Goal: Transaction & Acquisition: Purchase product/service

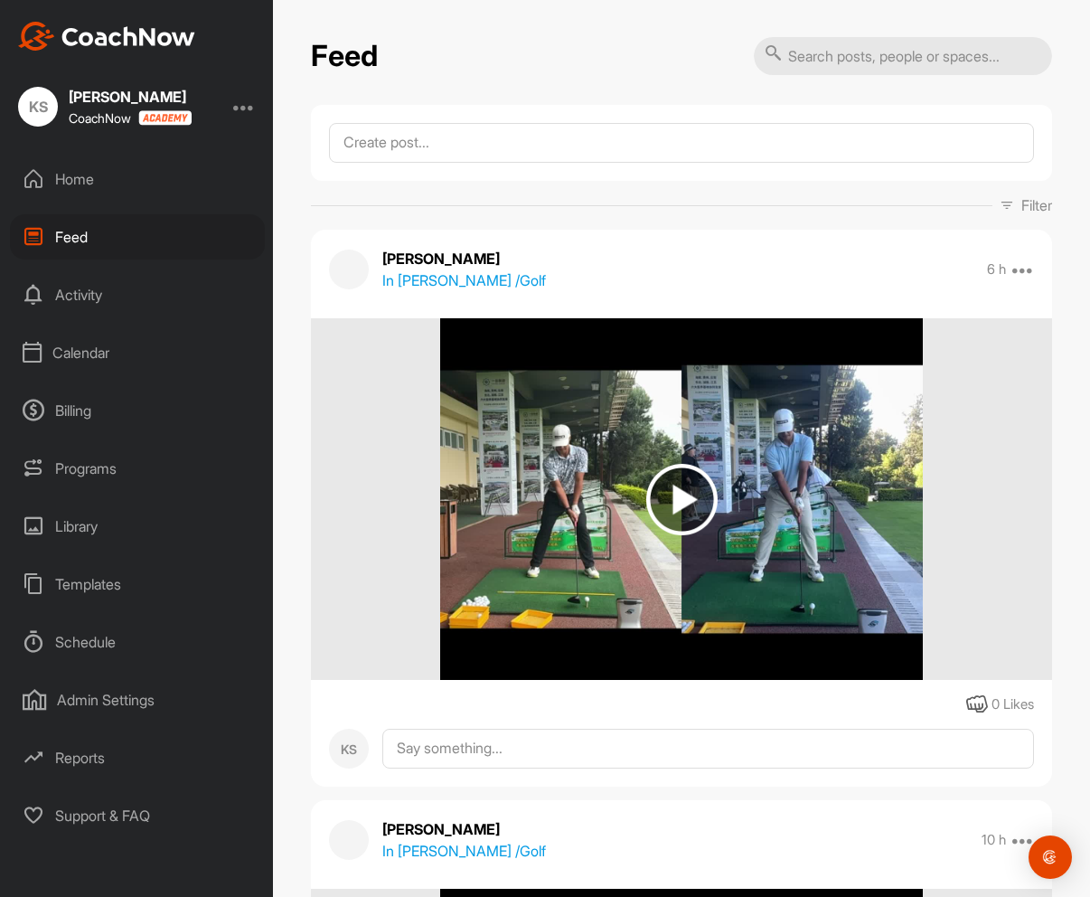
click at [239, 106] on div at bounding box center [244, 107] width 22 height 22
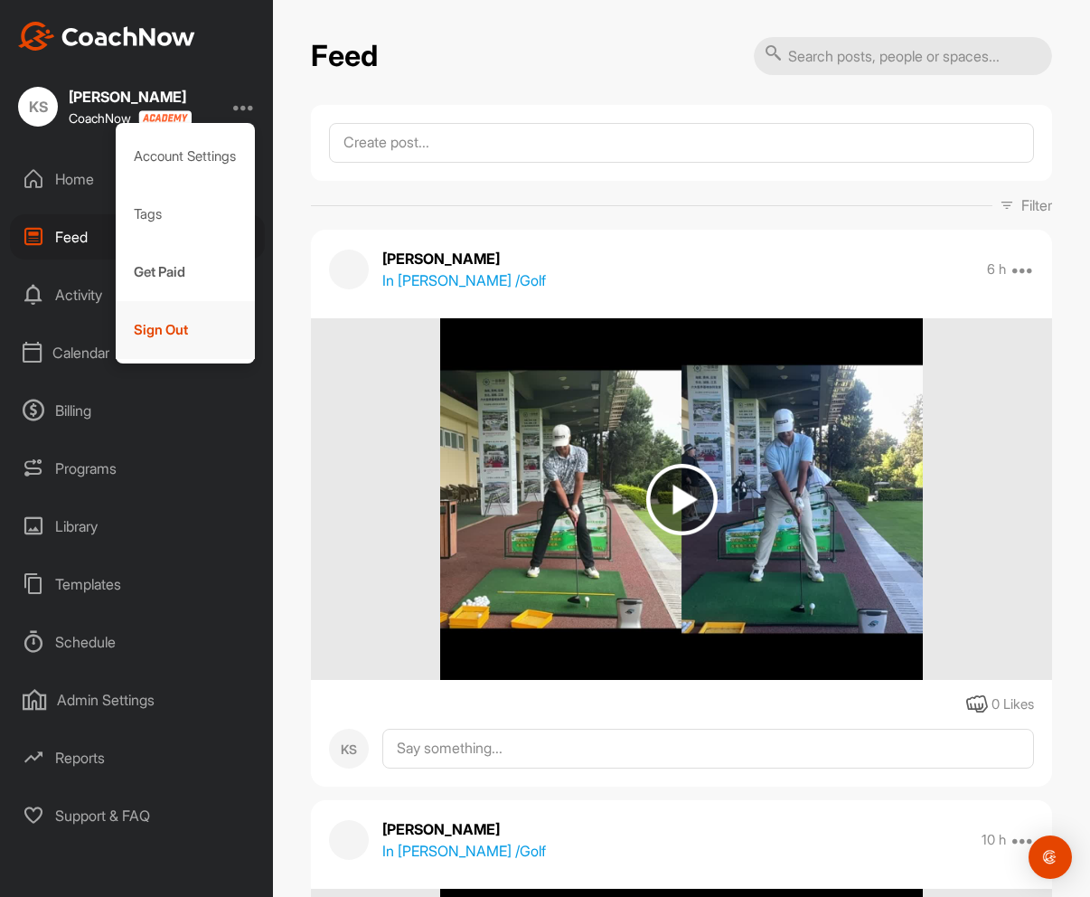
click at [172, 331] on div "Sign Out" at bounding box center [186, 330] width 140 height 58
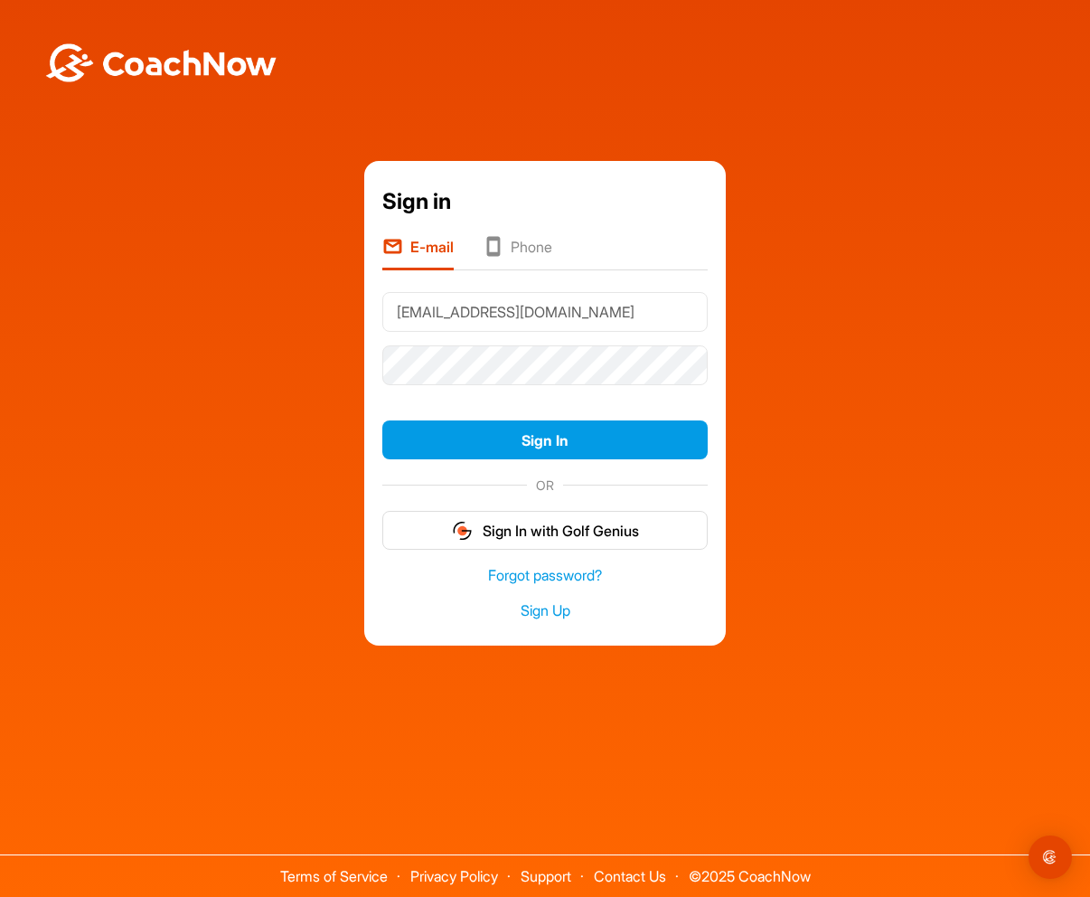
type input "[EMAIL_ADDRESS][DOMAIN_NAME]"
click at [382, 420] on button "Sign In" at bounding box center [544, 439] width 325 height 39
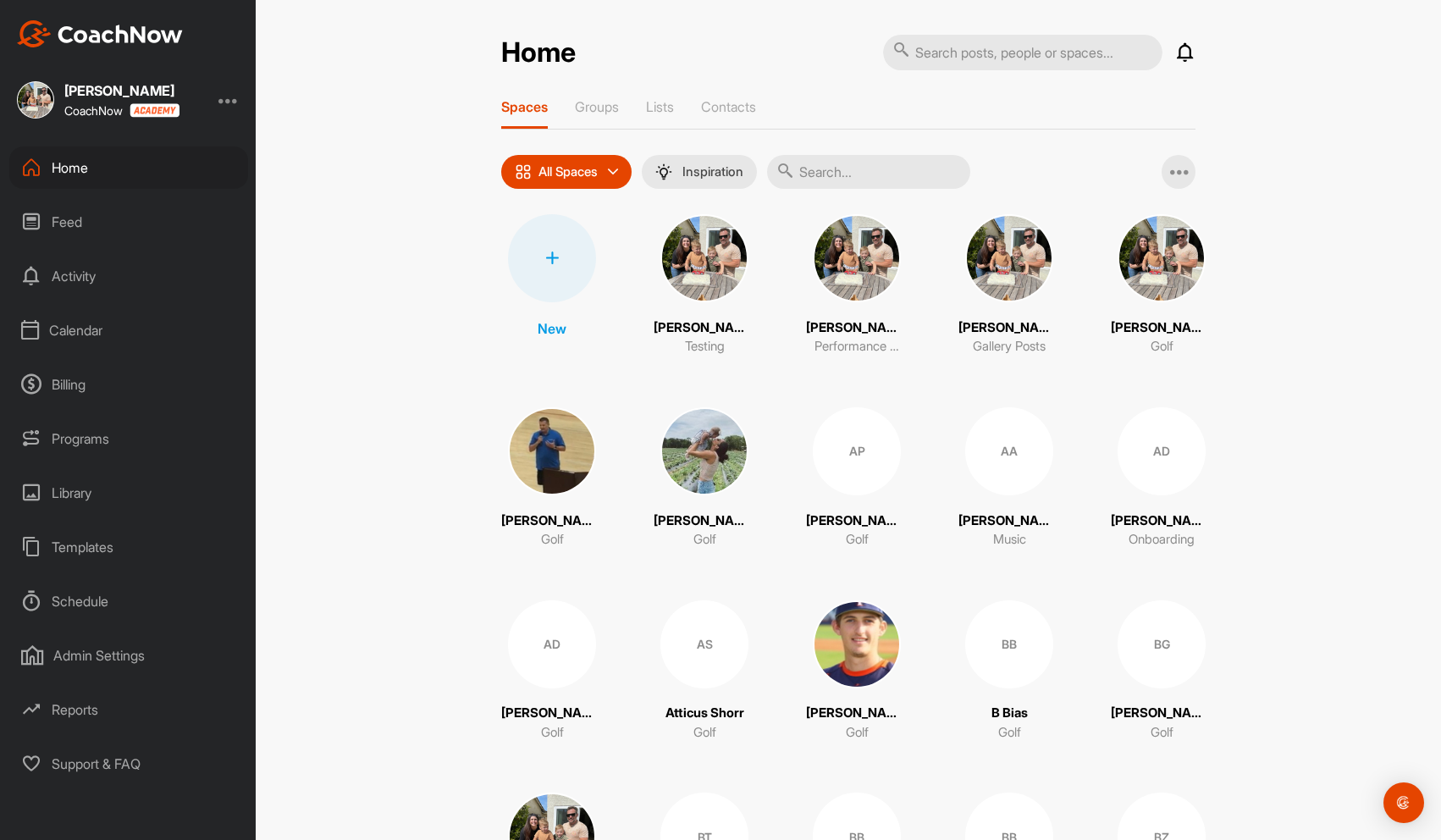
click at [82, 331] on div "Calendar" at bounding box center [128, 330] width 239 height 42
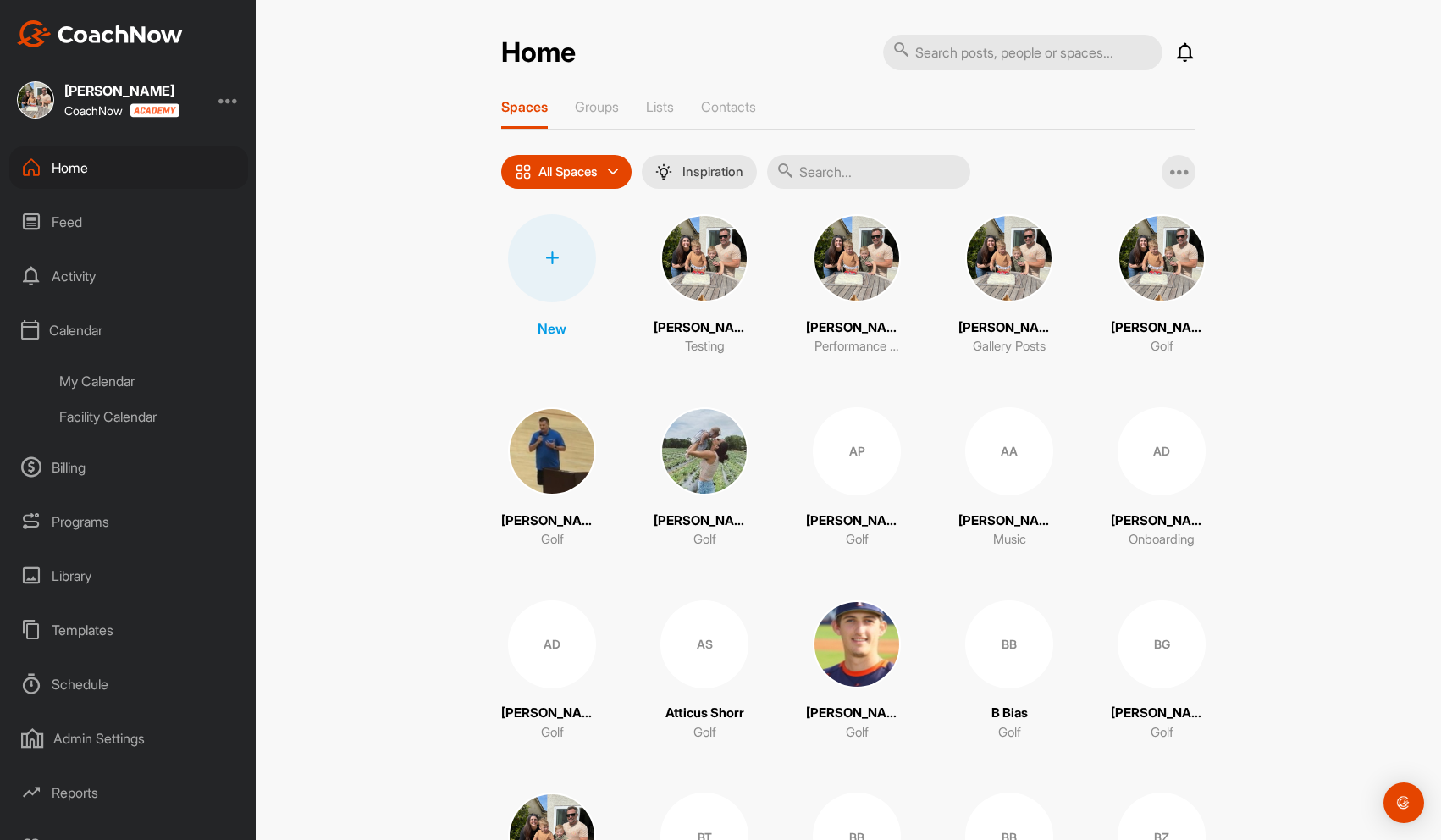
click at [95, 383] on div "My Calendar" at bounding box center [148, 381] width 201 height 36
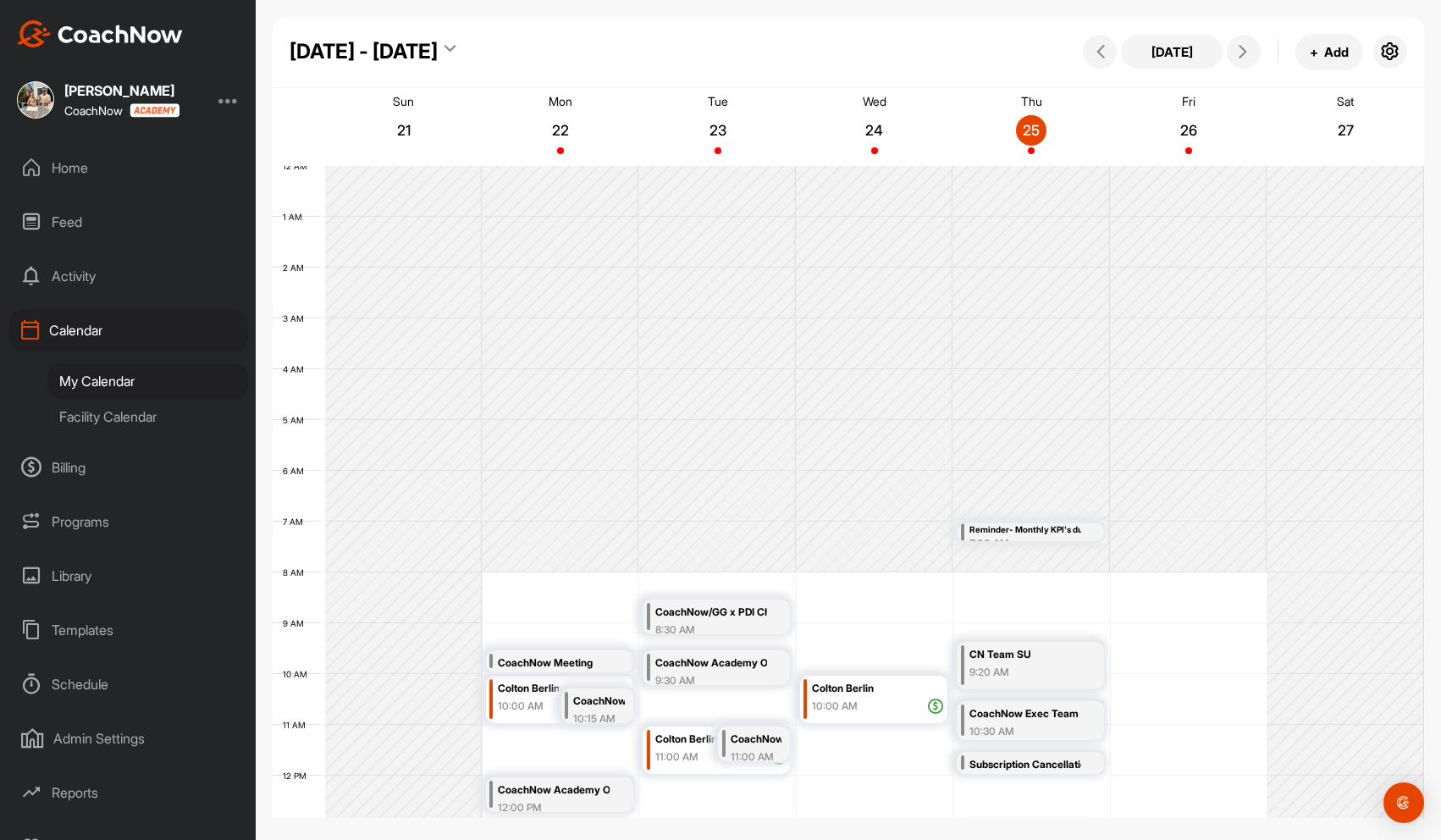
scroll to position [293, 0]
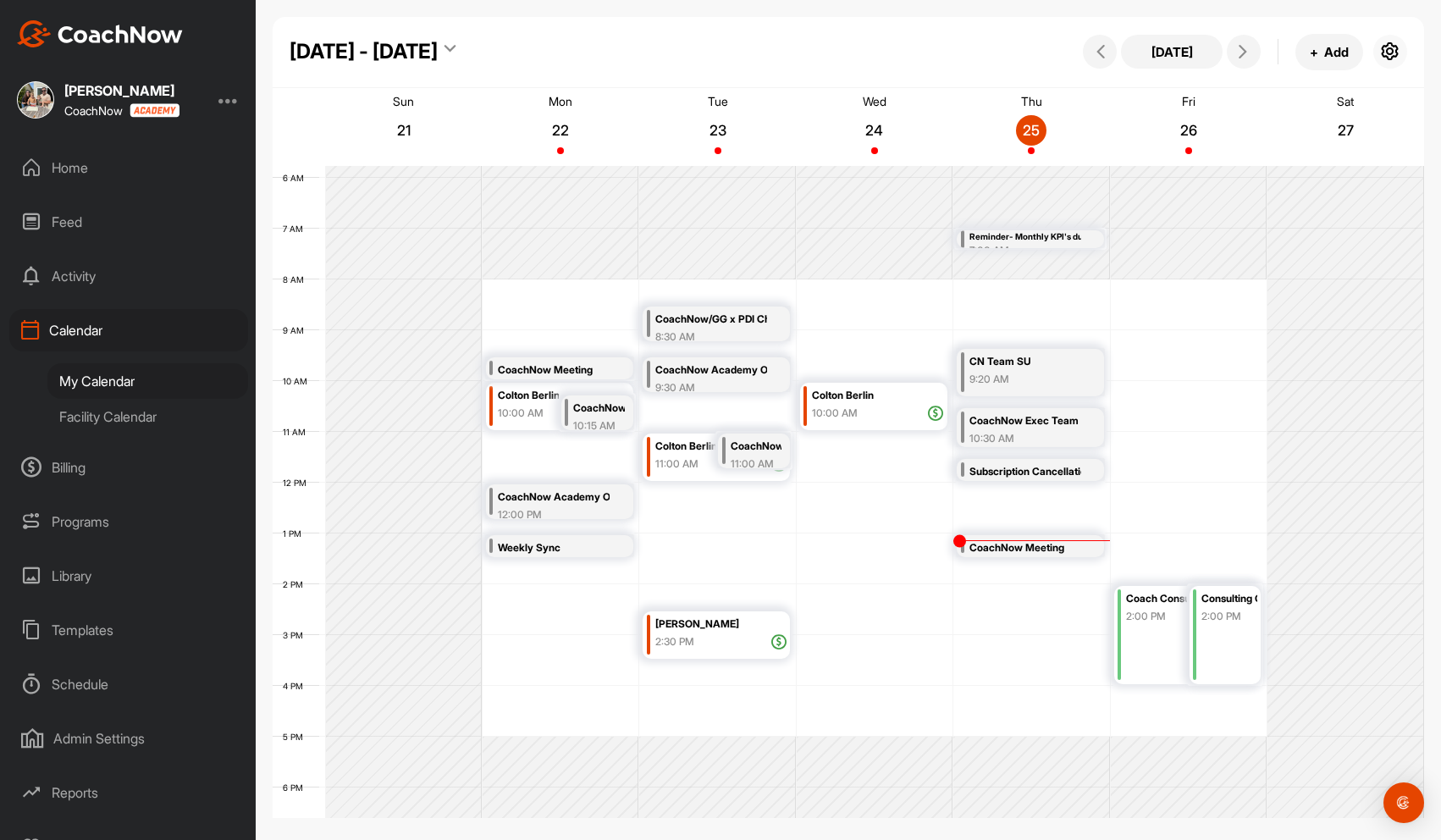
click at [1020, 52] on icon "button" at bounding box center [1390, 52] width 21 height 21
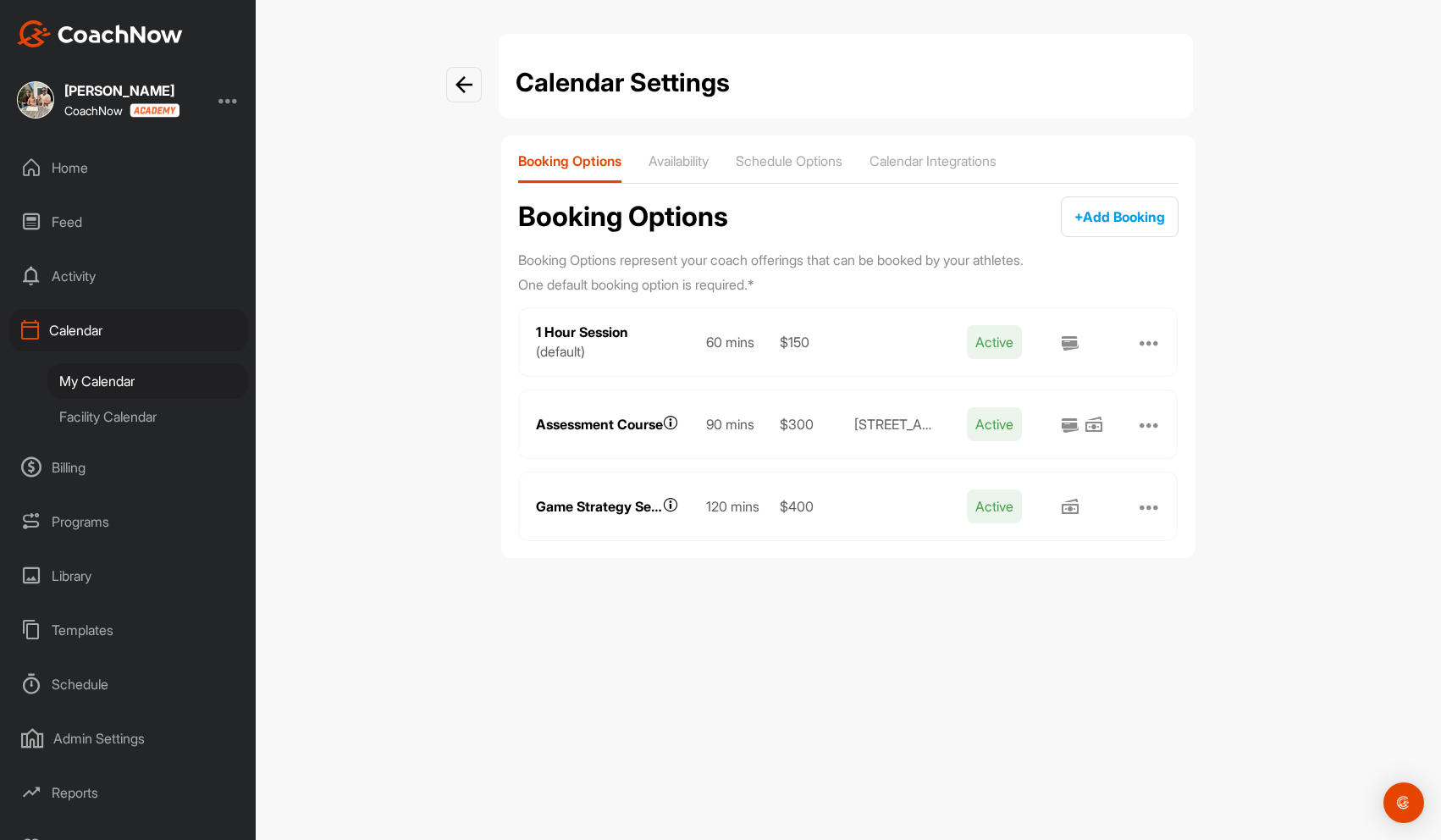
click at [1020, 339] on div at bounding box center [1151, 342] width 21 height 21
click at [1002, 365] on button "Edit" at bounding box center [1032, 361] width 237 height 34
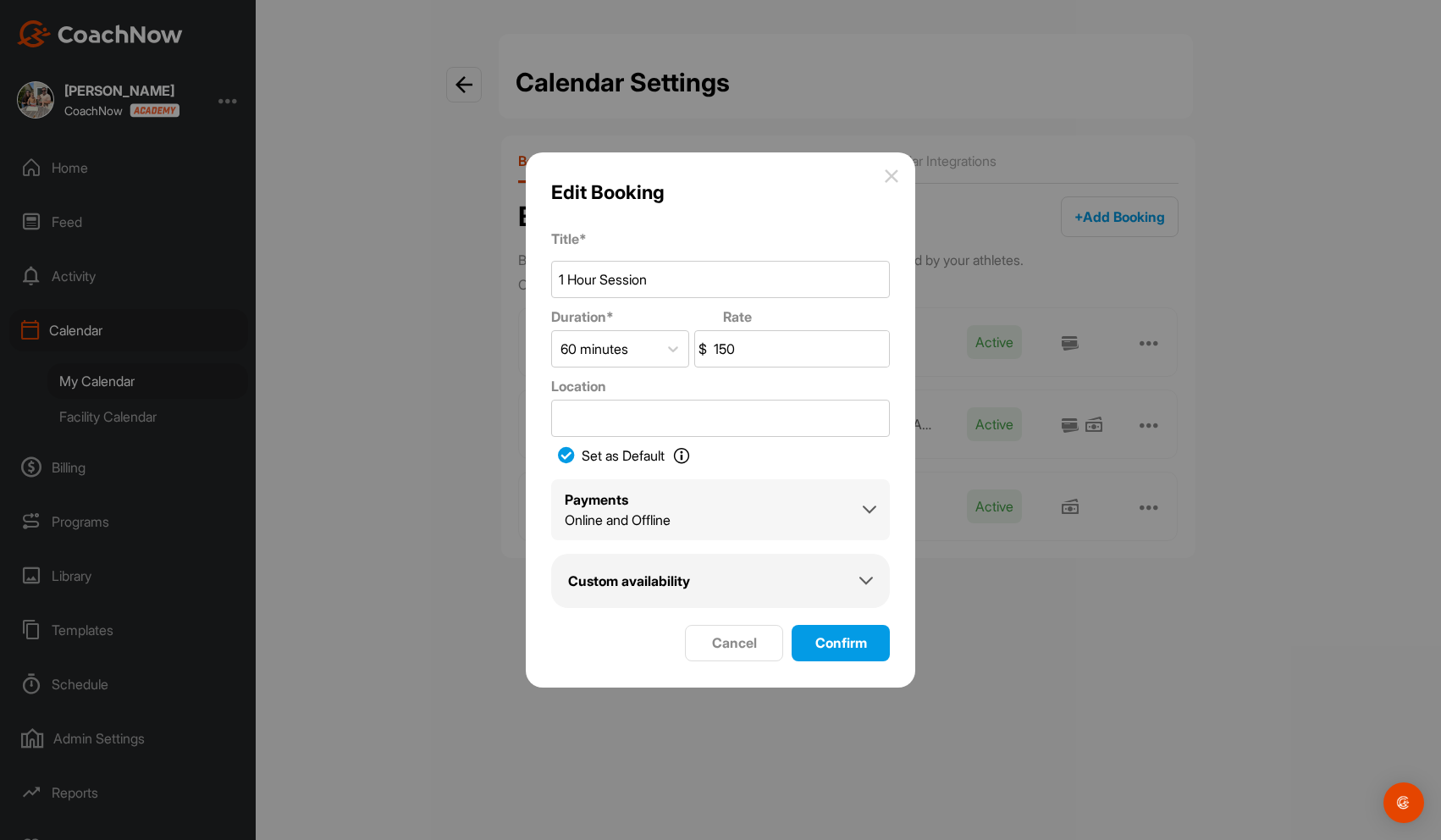
click at [791, 511] on div "Payments Online and Offline" at bounding box center [720, 508] width 312 height 40
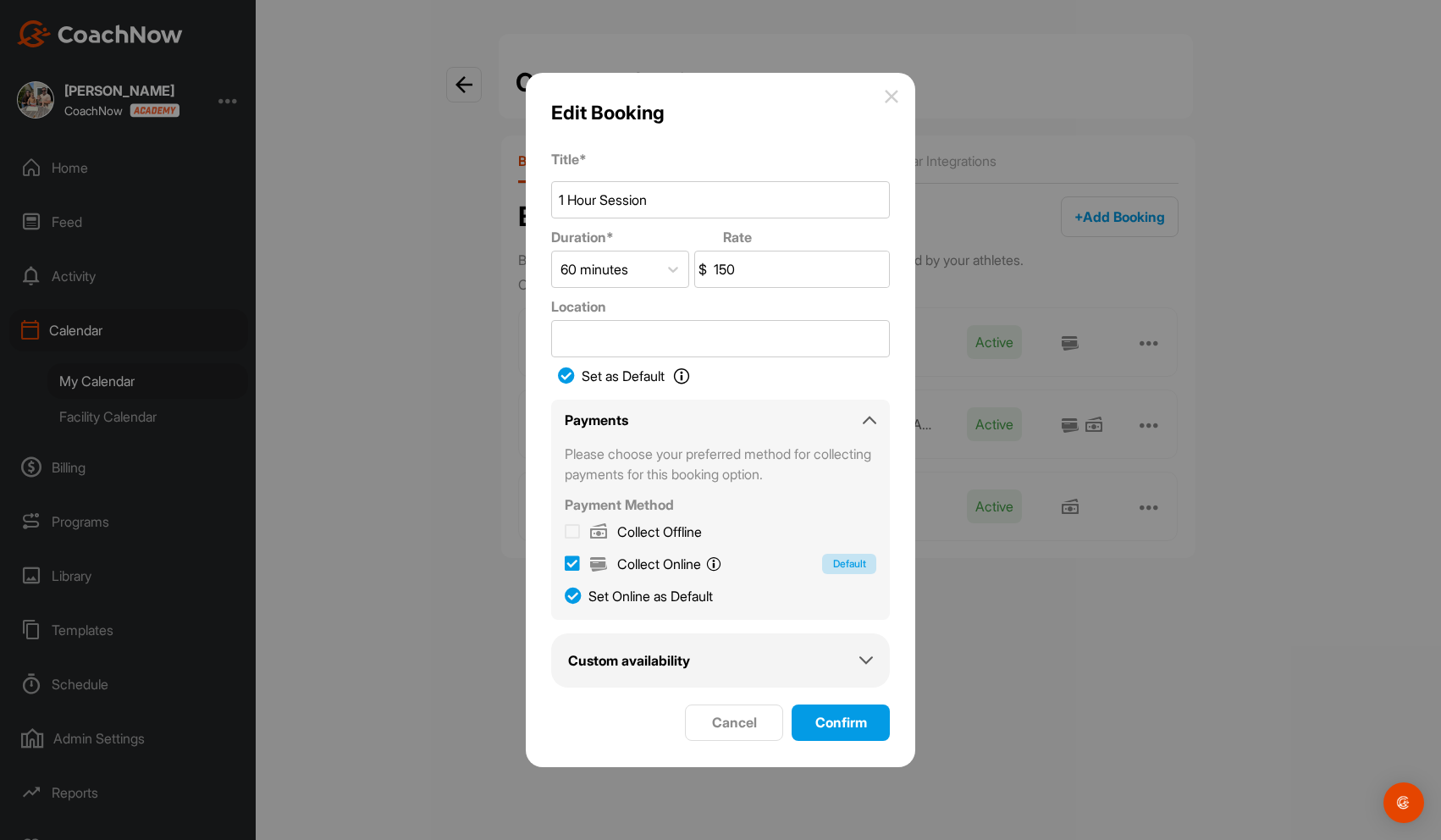
click at [887, 98] on img at bounding box center [891, 96] width 13 height 13
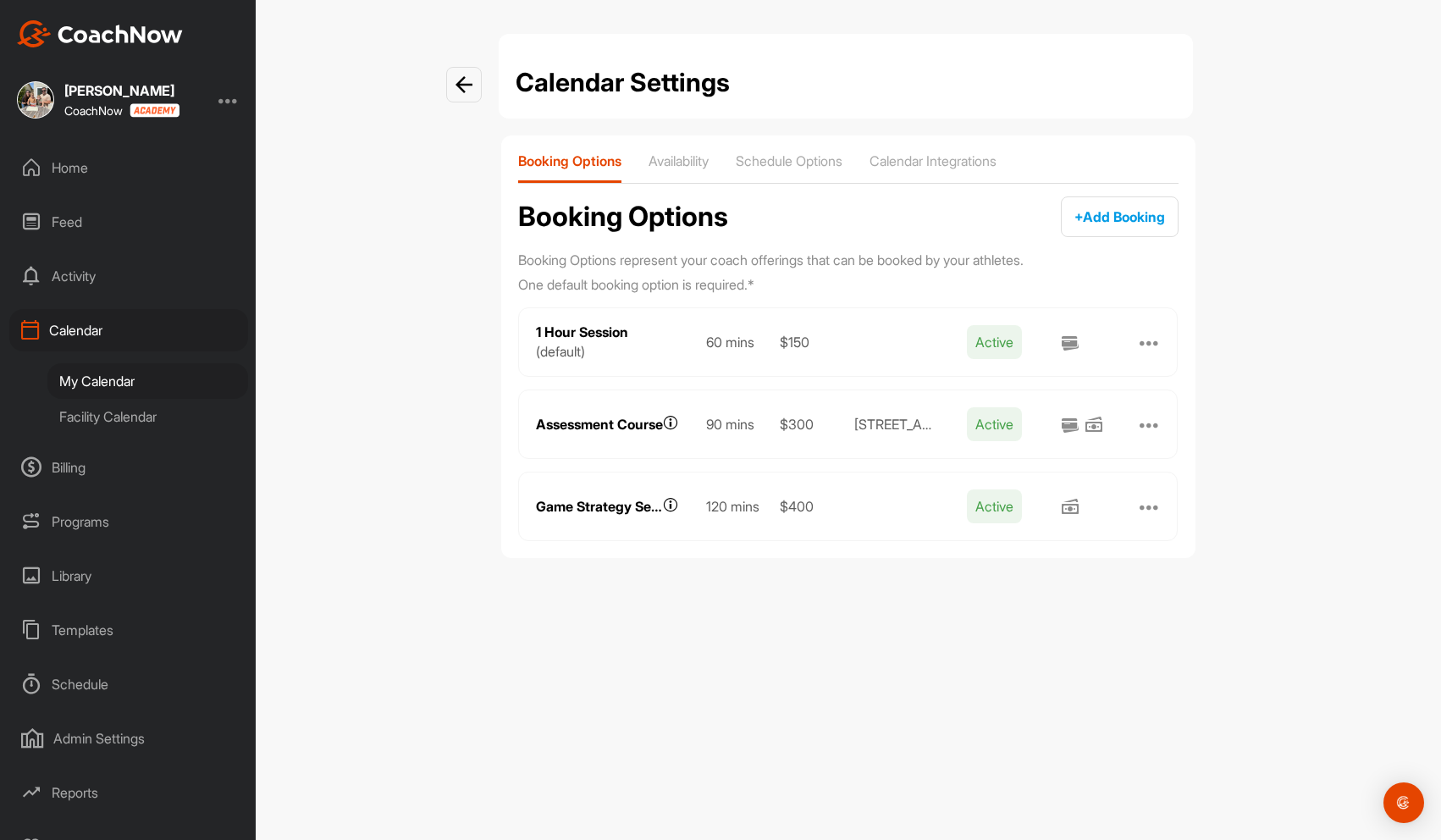
click at [1020, 346] on div at bounding box center [1151, 342] width 21 height 21
click at [978, 358] on button "Edit" at bounding box center [1032, 361] width 237 height 34
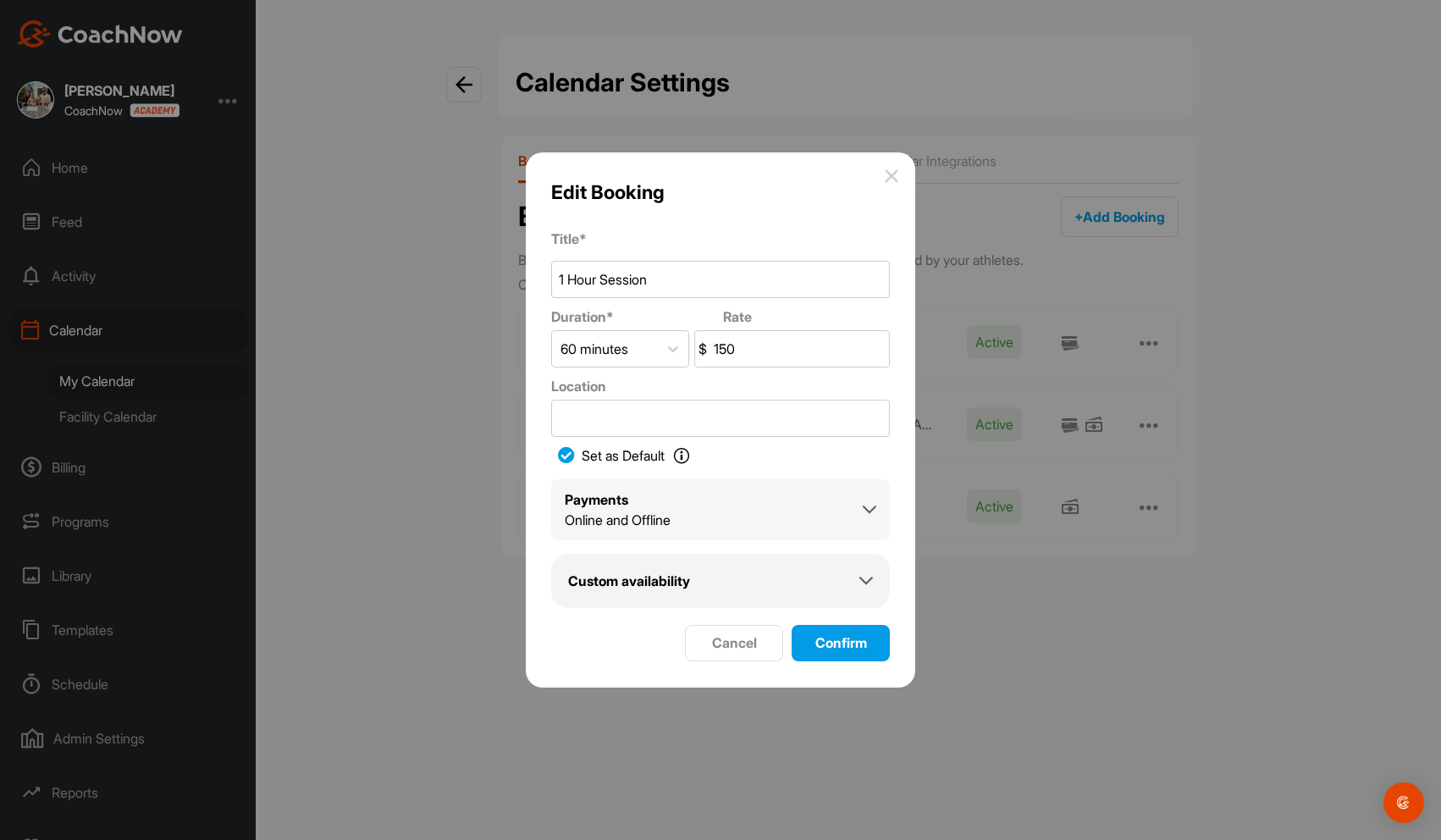
click at [747, 522] on div "Payments Online and Offline" at bounding box center [720, 508] width 312 height 40
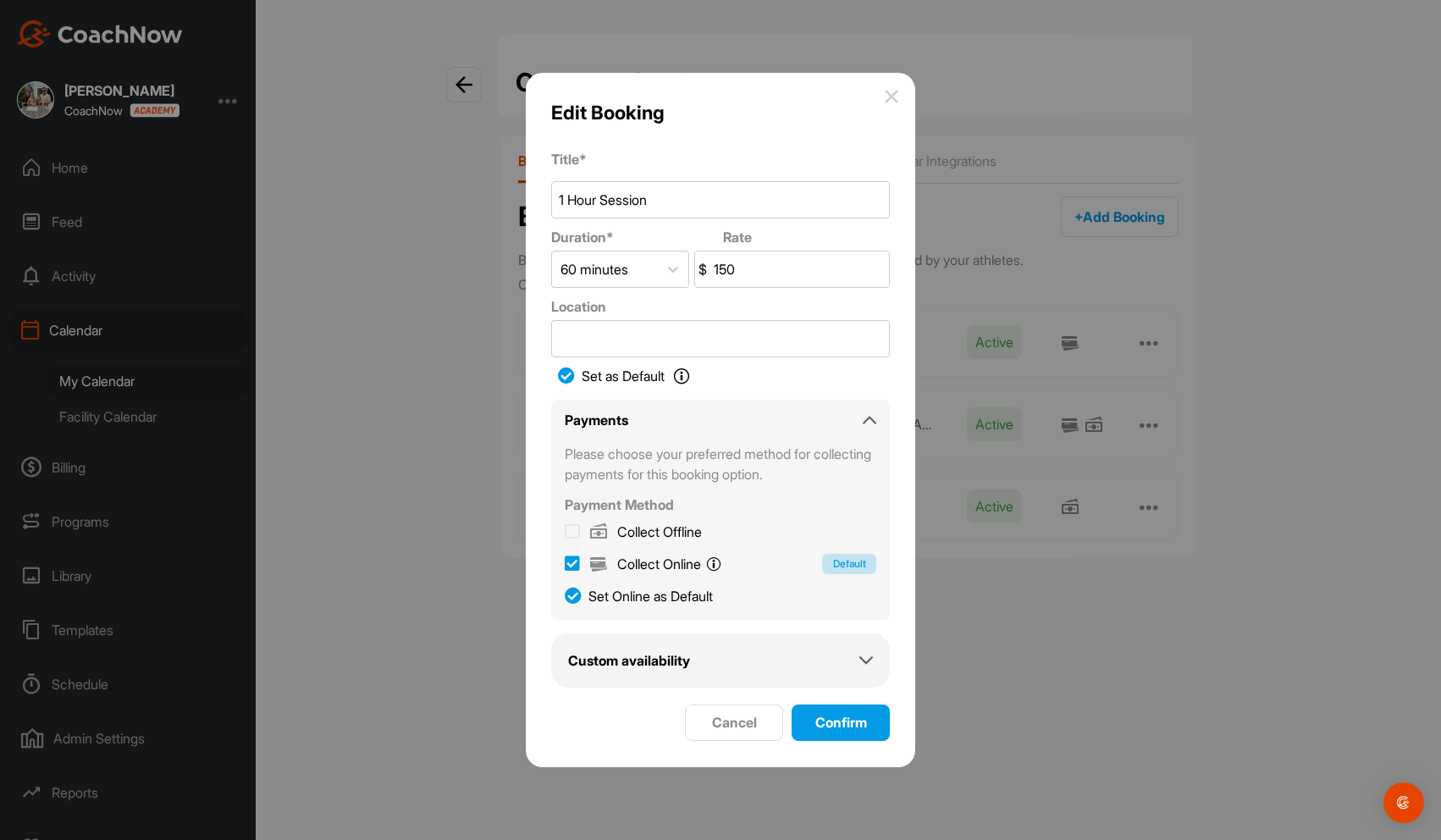
click at [888, 96] on img at bounding box center [891, 96] width 13 height 13
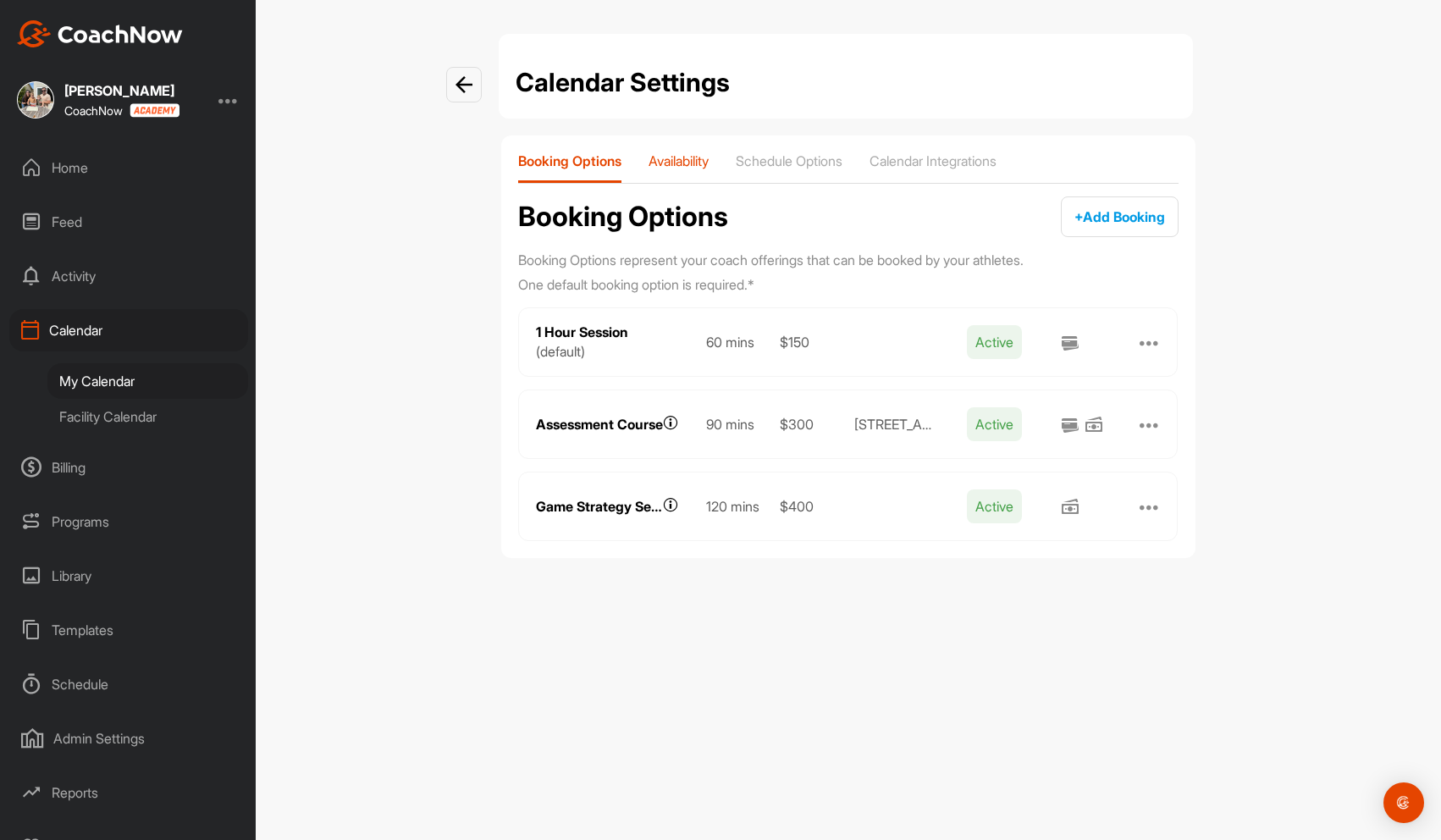
click at [676, 171] on div "Availability" at bounding box center [678, 168] width 60 height 31
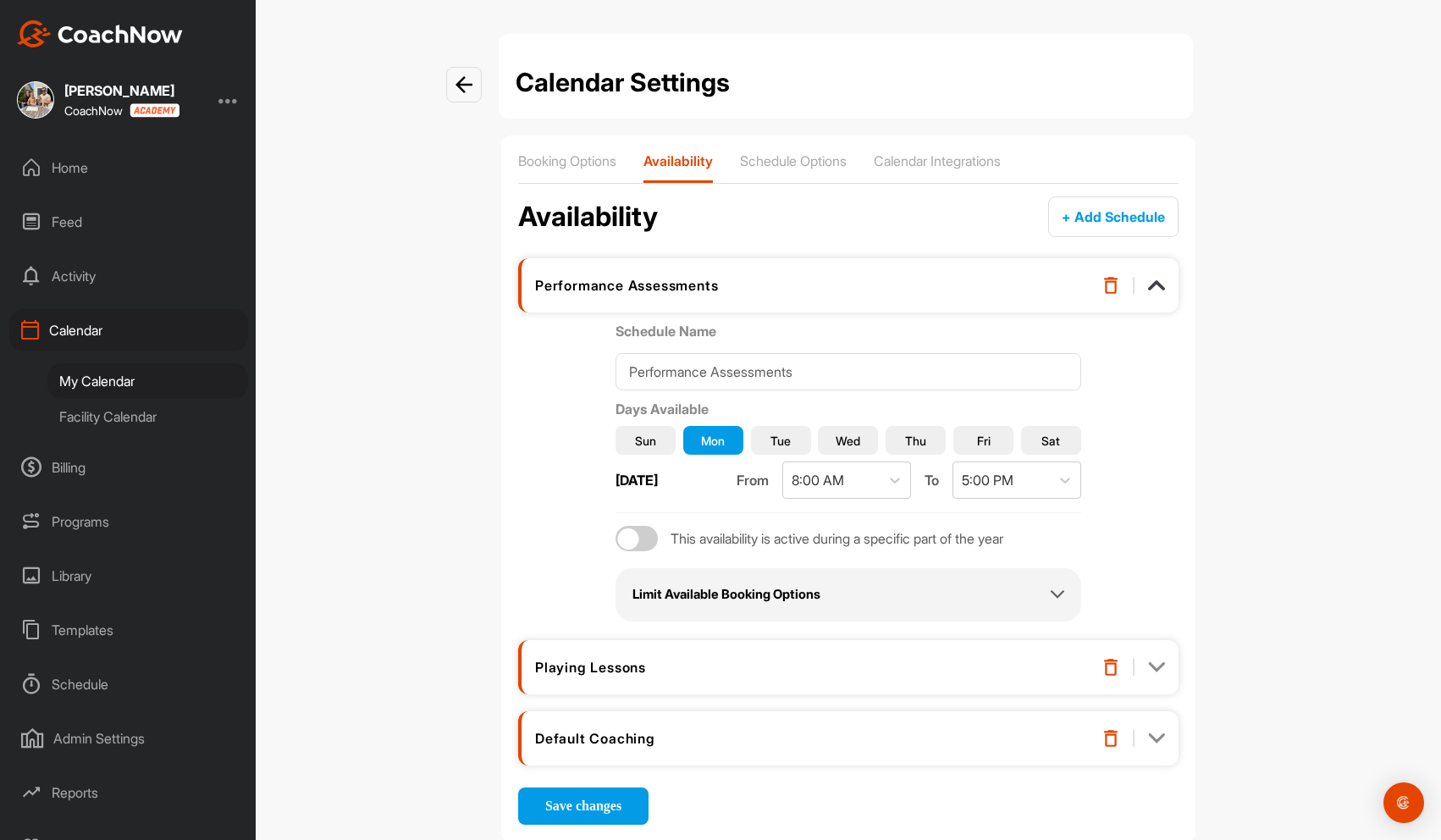
scroll to position [40, 0]
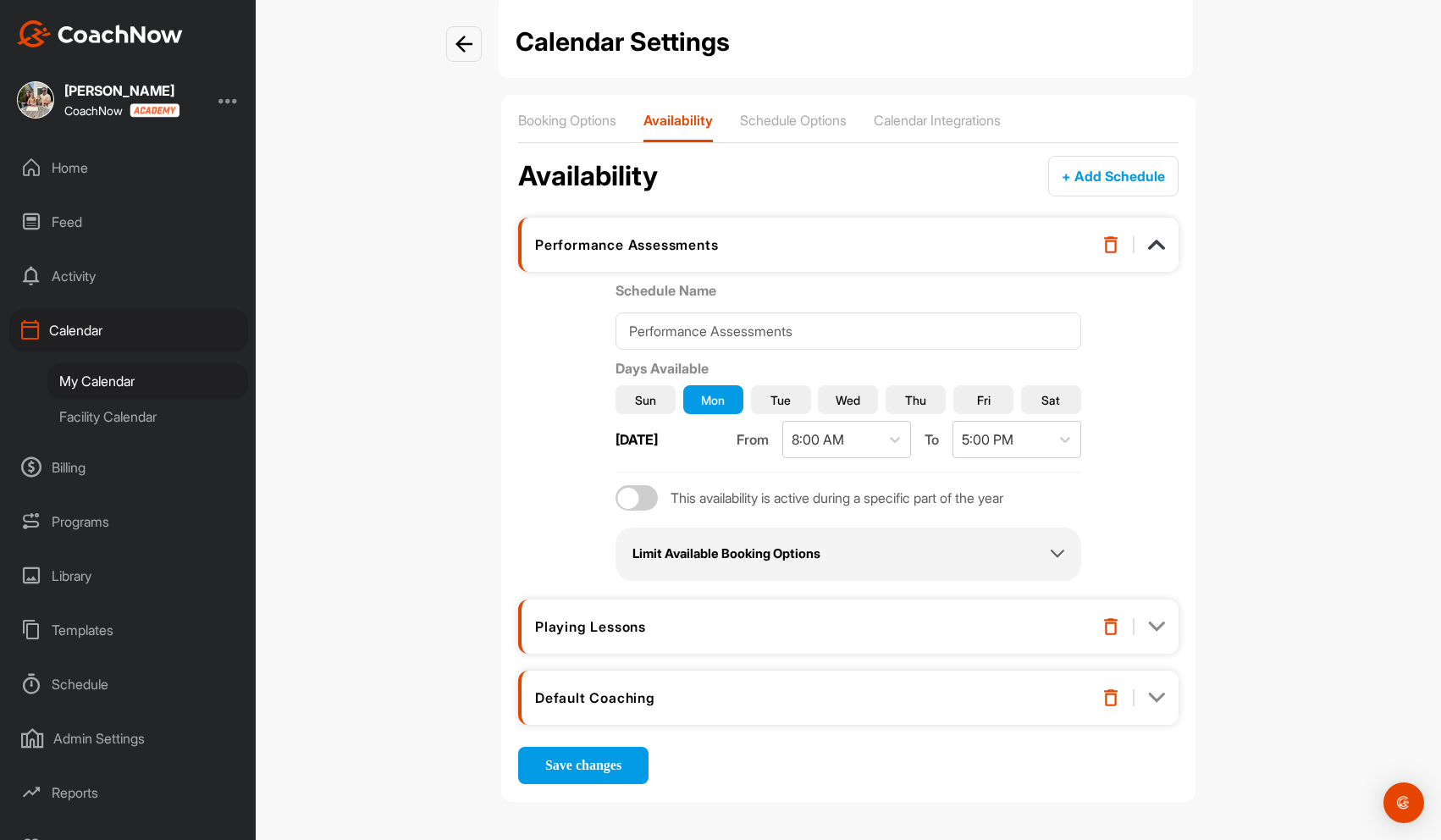
click at [975, 622] on div "Playing Lessons" at bounding box center [802, 626] width 535 height 17
click at [1020, 623] on img at bounding box center [1157, 626] width 17 height 17
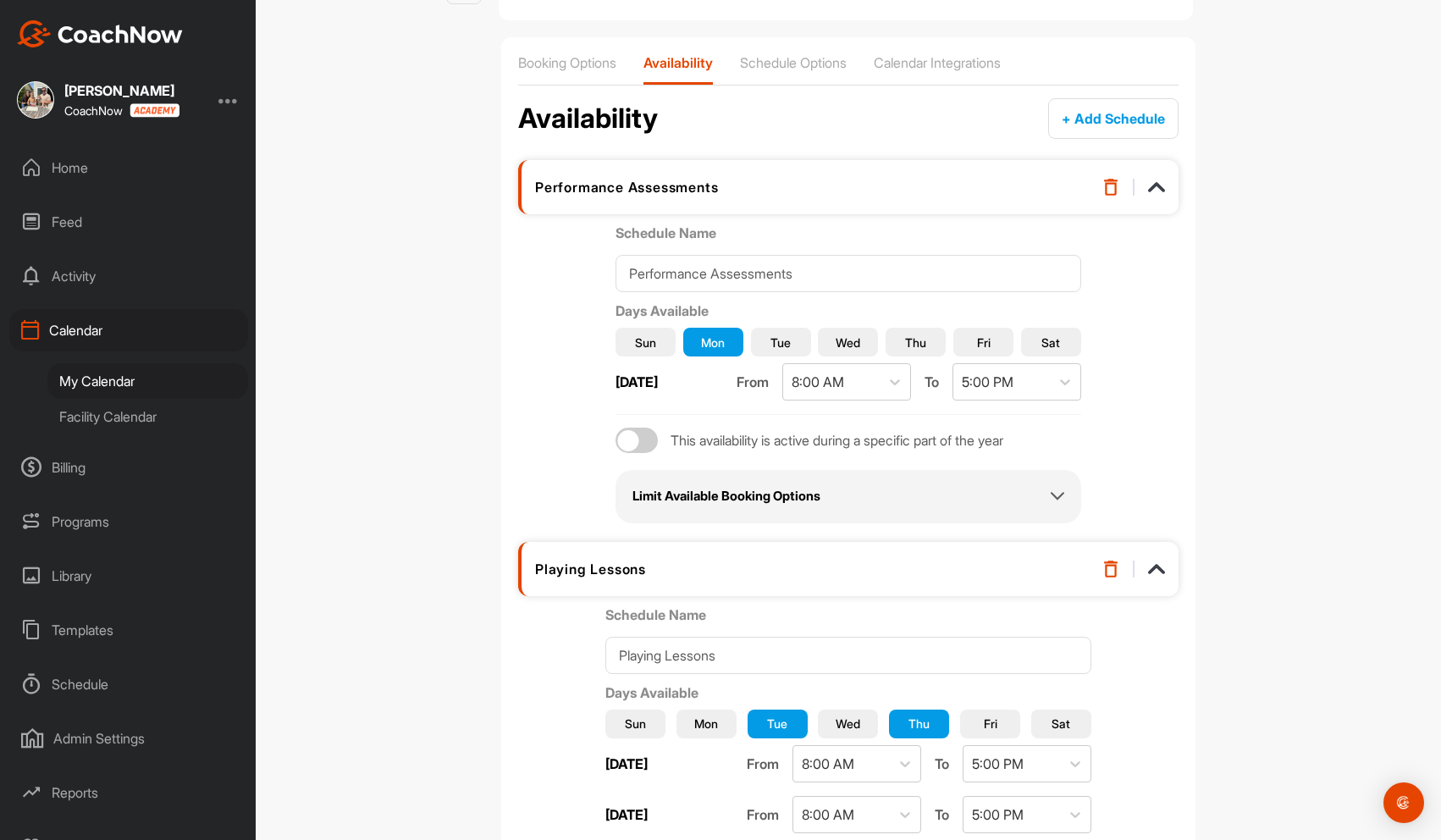
scroll to position [84, 0]
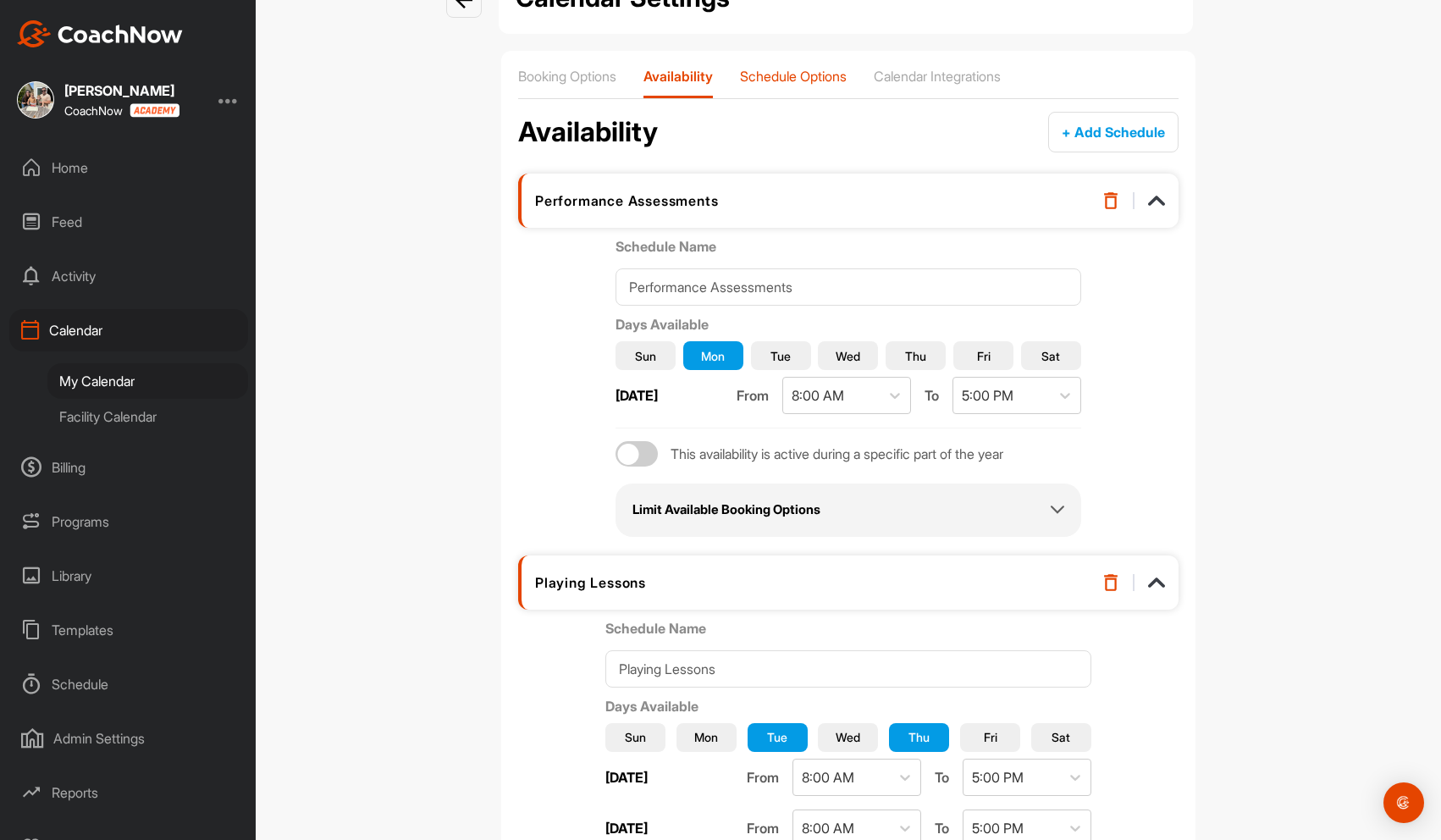
click at [802, 81] on p "Schedule Options" at bounding box center [794, 76] width 107 height 17
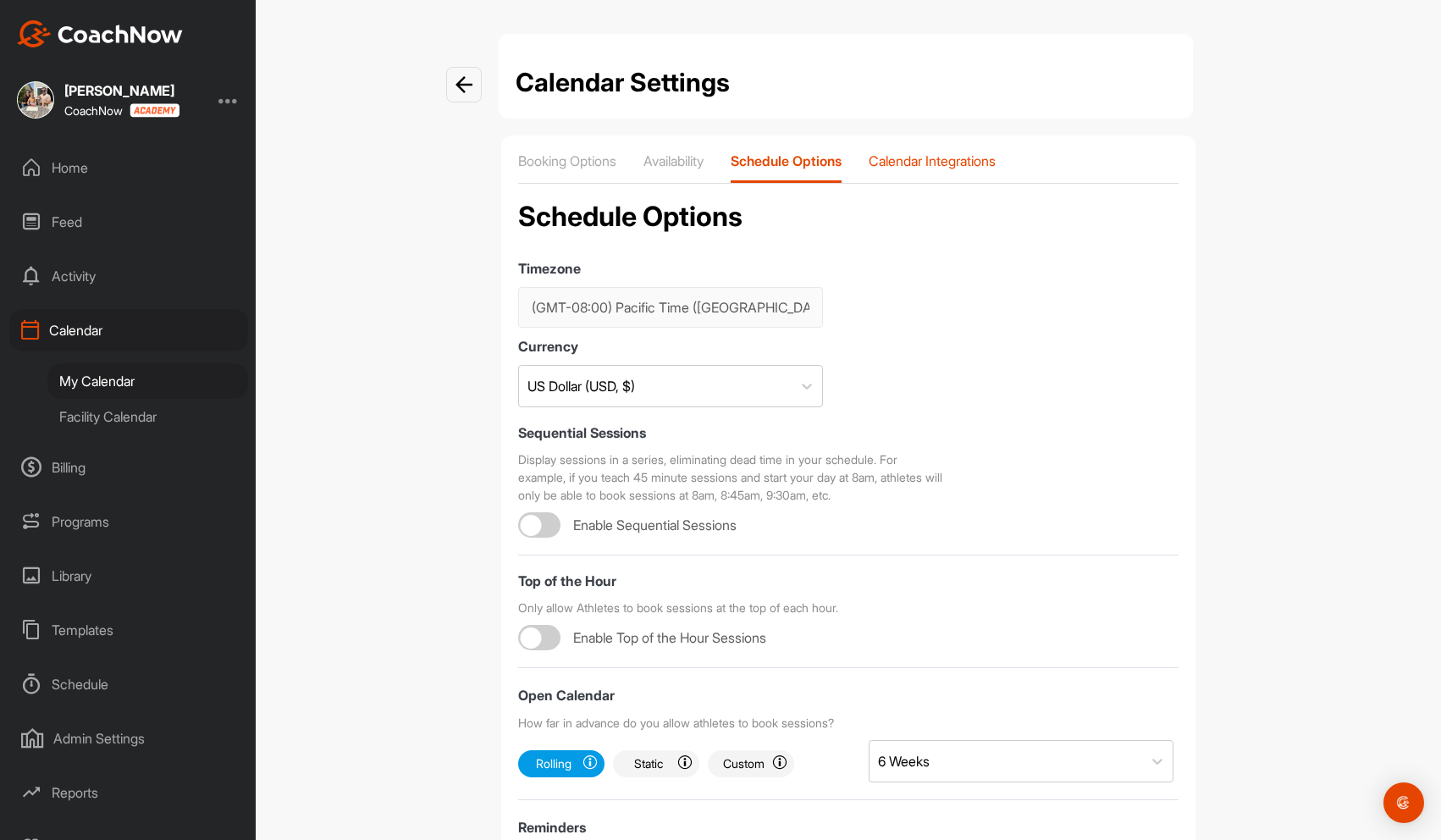
click at [973, 163] on p "Calendar Integrations" at bounding box center [932, 161] width 127 height 17
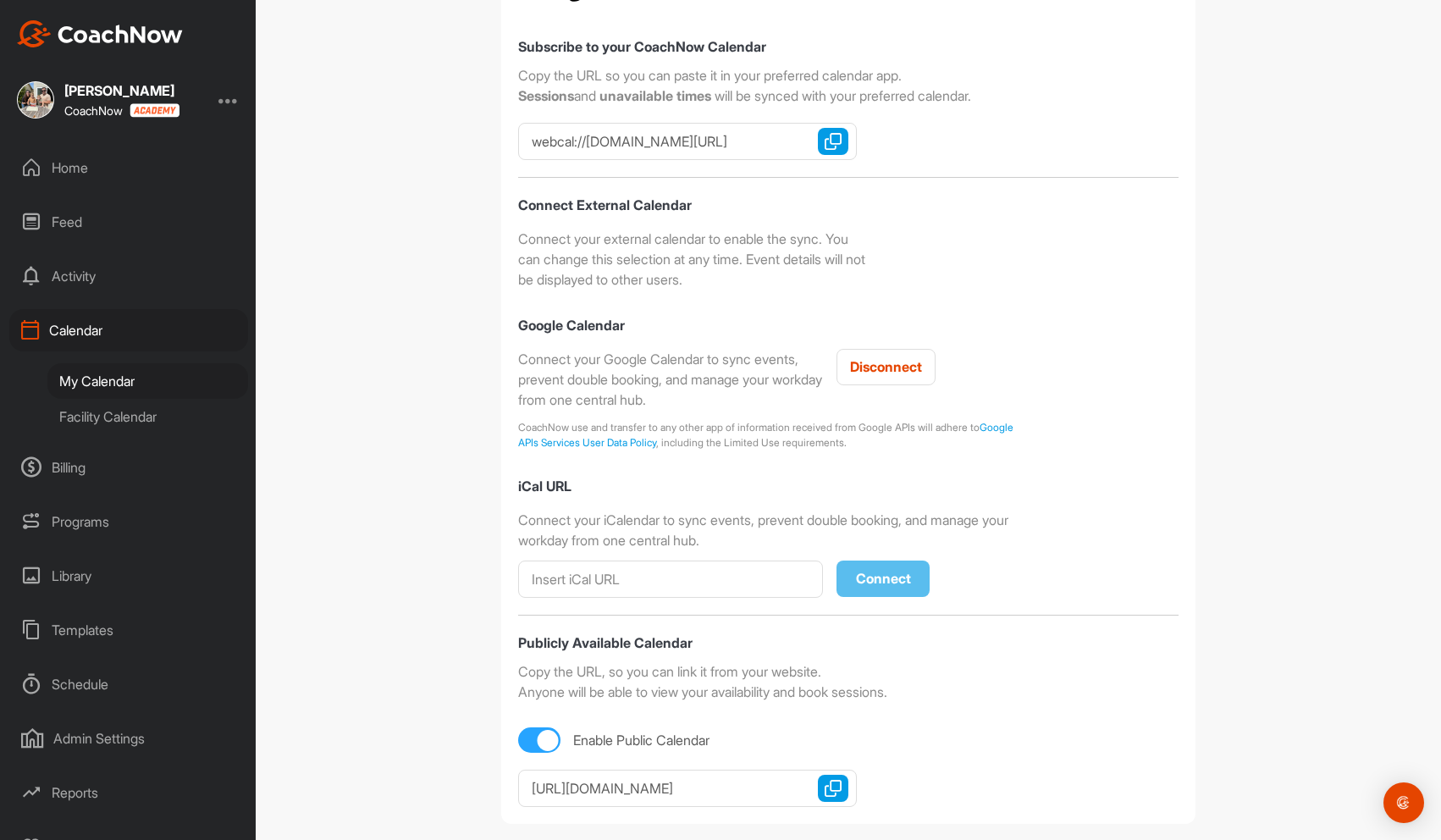
scroll to position [293, 0]
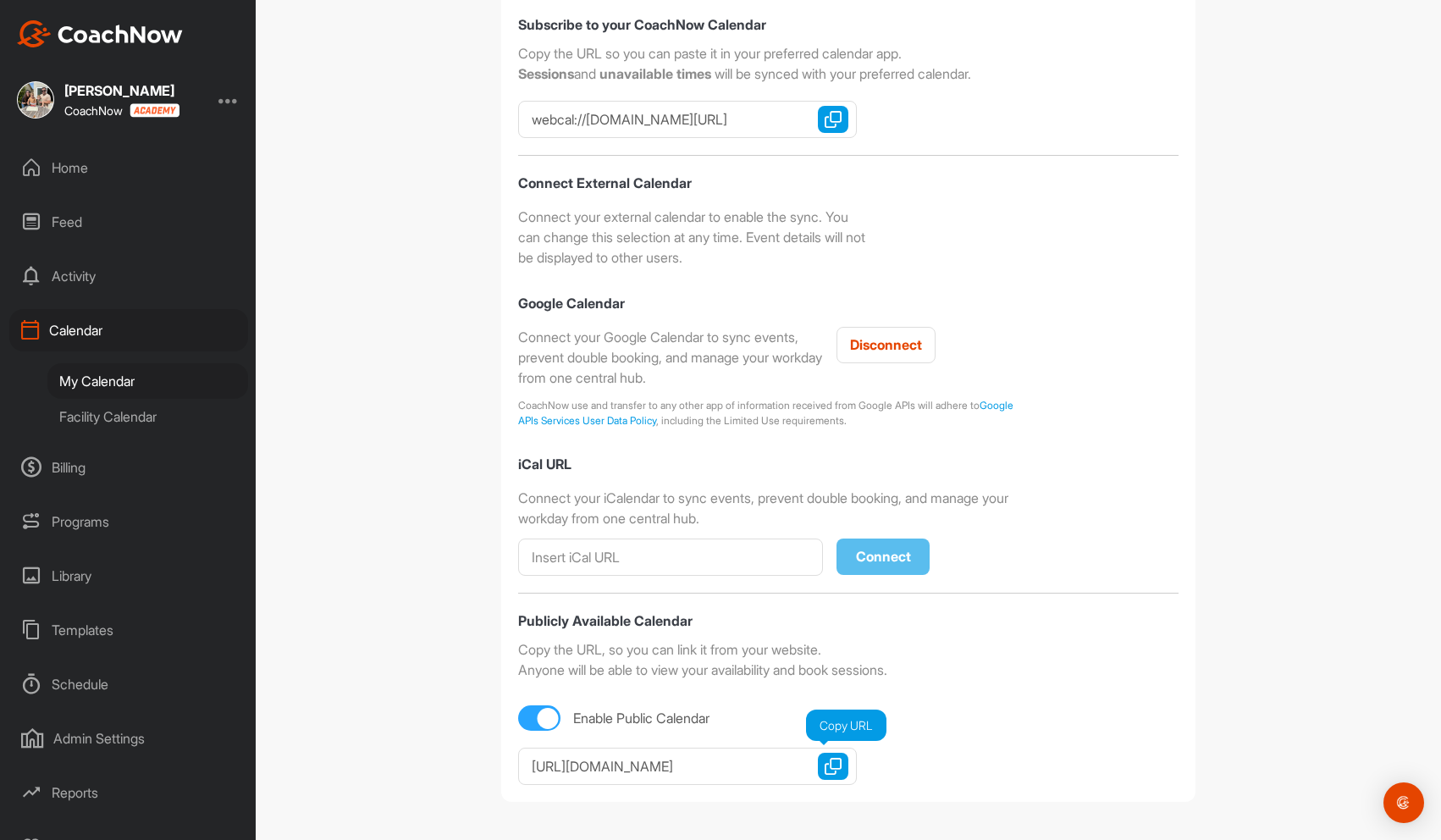
click at [832, 758] on img "button" at bounding box center [833, 766] width 17 height 17
click at [126, 742] on div "Admin Settings" at bounding box center [128, 738] width 239 height 42
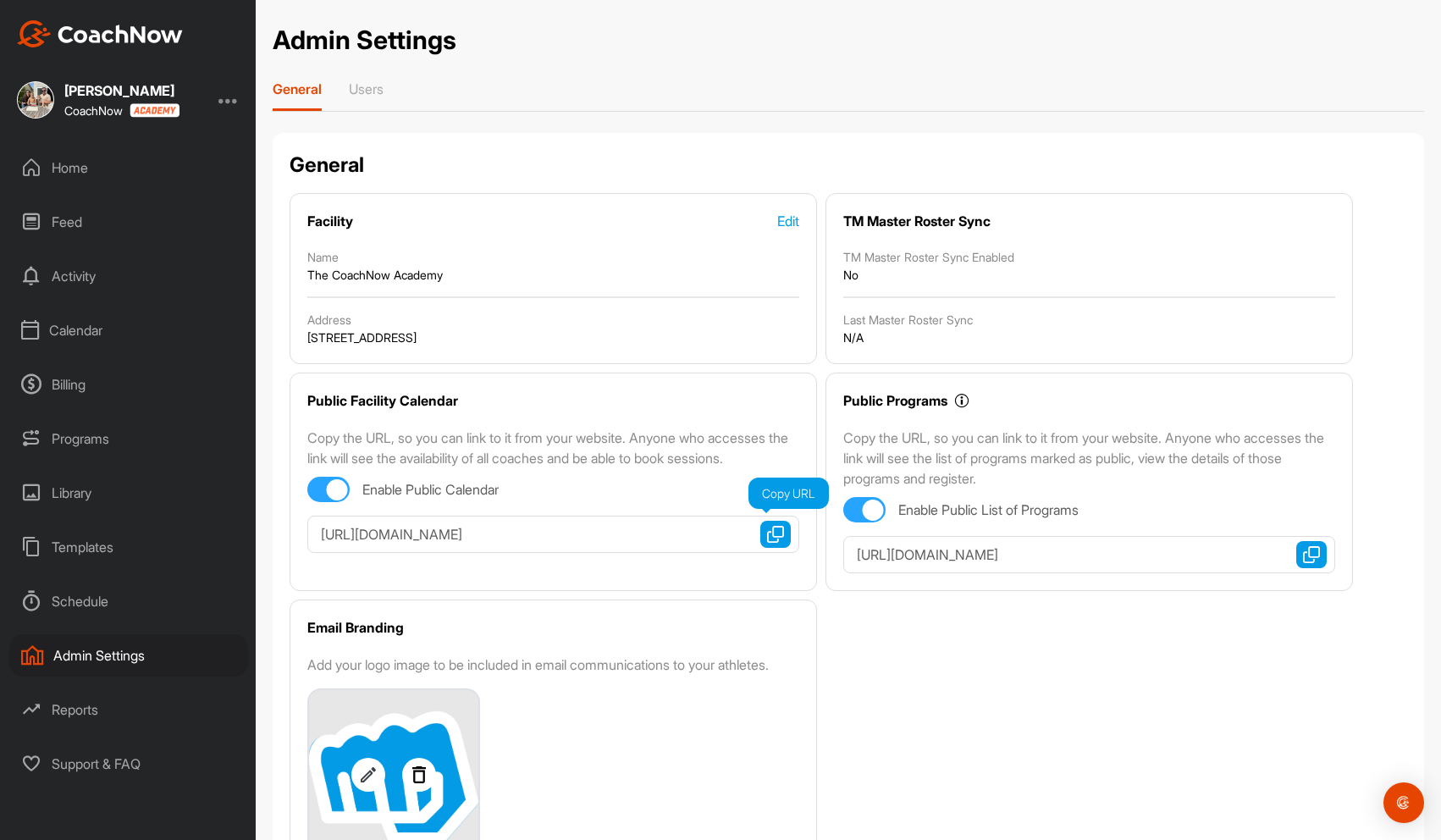
click at [777, 534] on img "button" at bounding box center [776, 534] width 17 height 17
click at [68, 390] on div "Billing" at bounding box center [128, 384] width 239 height 42
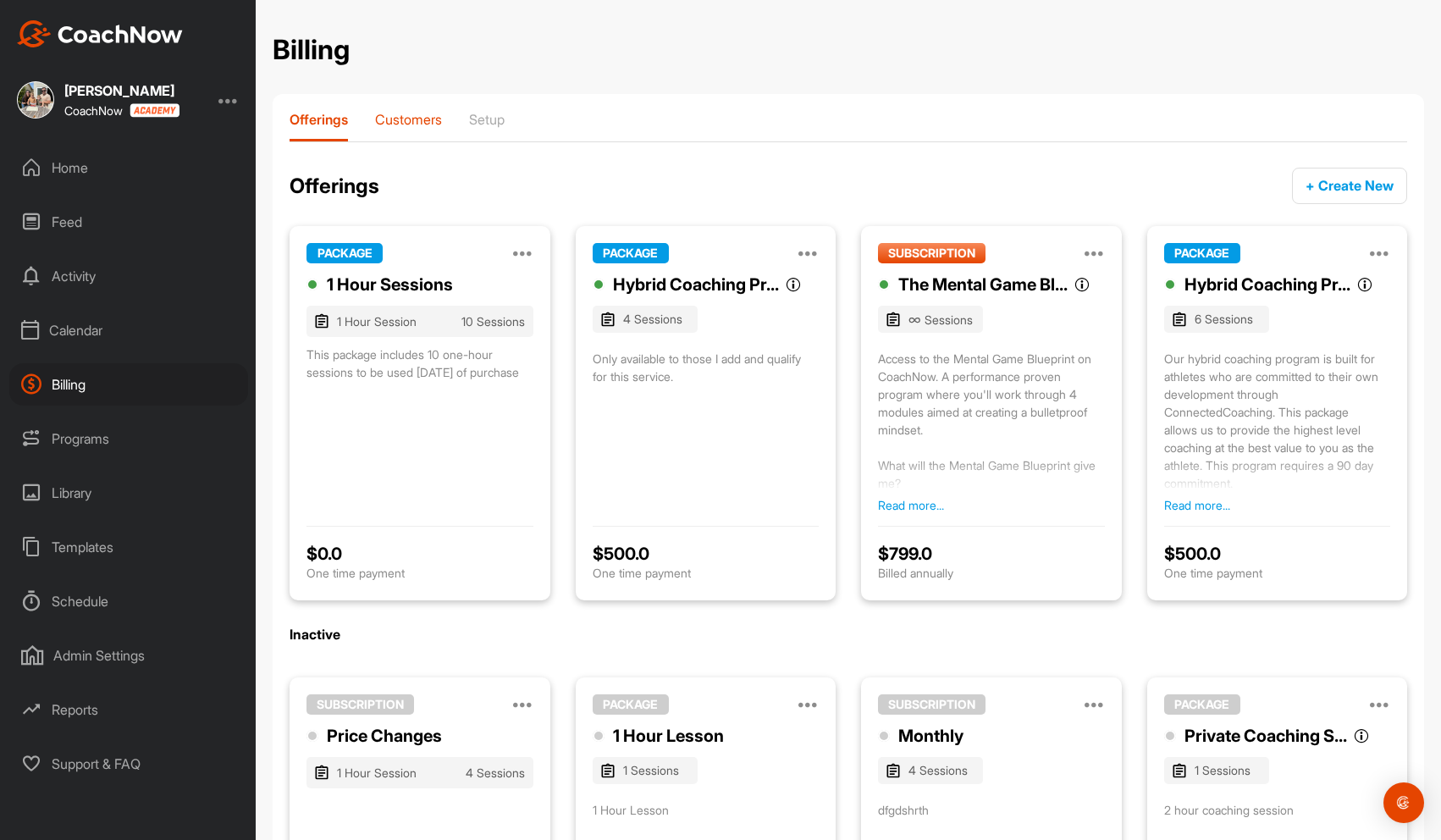
click at [413, 119] on p "Customers" at bounding box center [408, 119] width 67 height 17
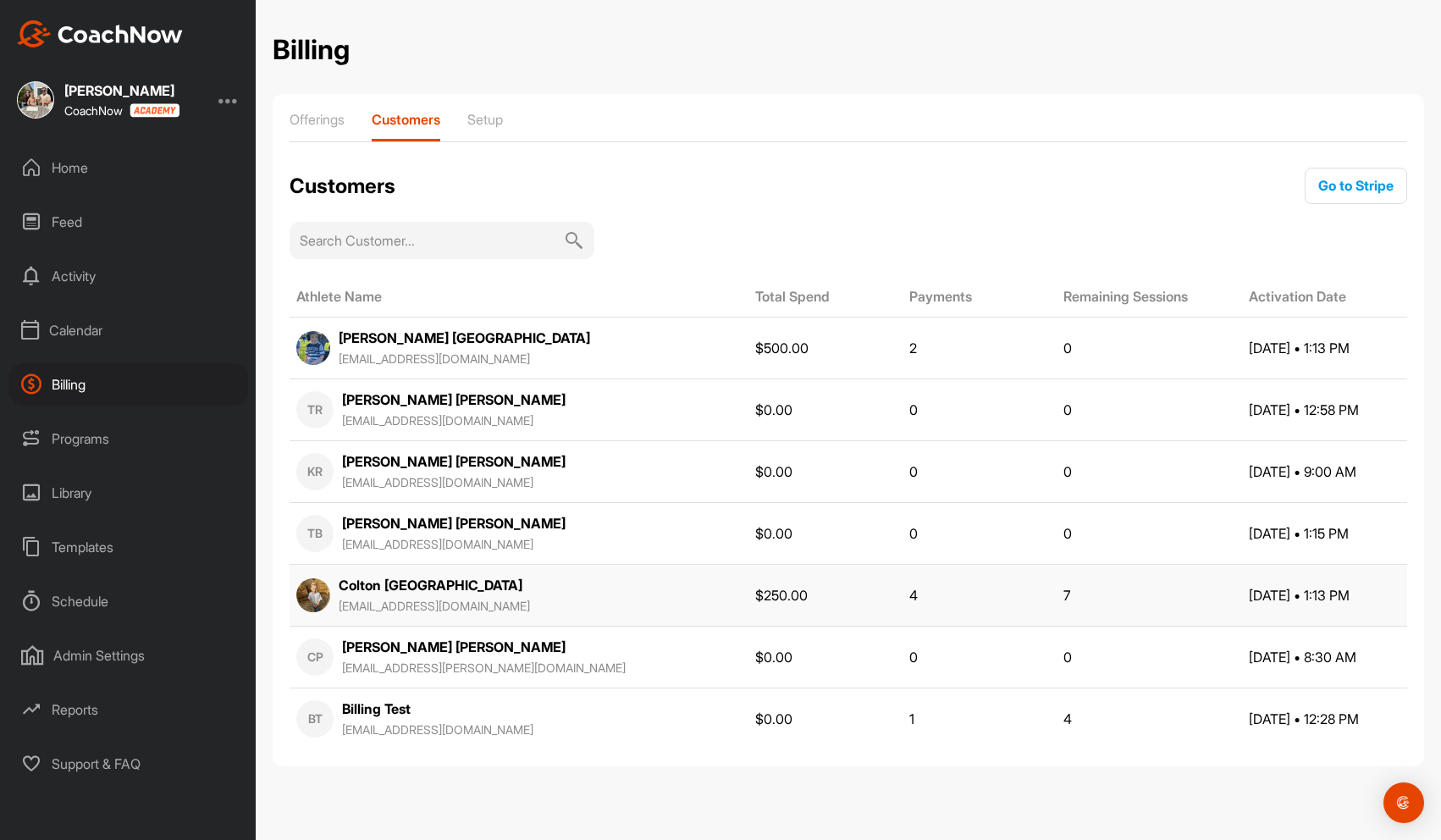
click at [383, 593] on div "Colton Berlin aberlin+colton@coachnow.io" at bounding box center [435, 595] width 191 height 40
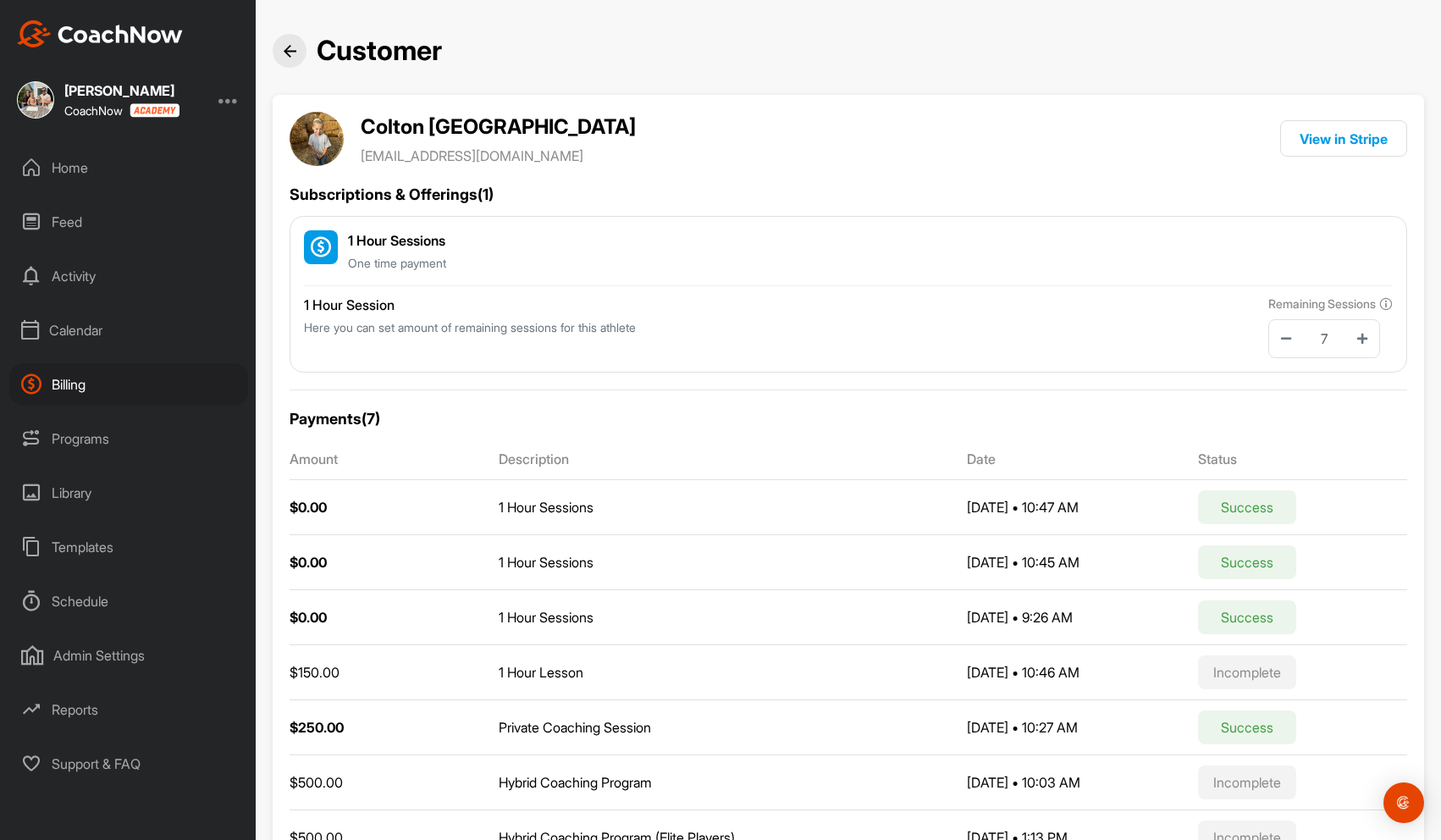
scroll to position [81, 0]
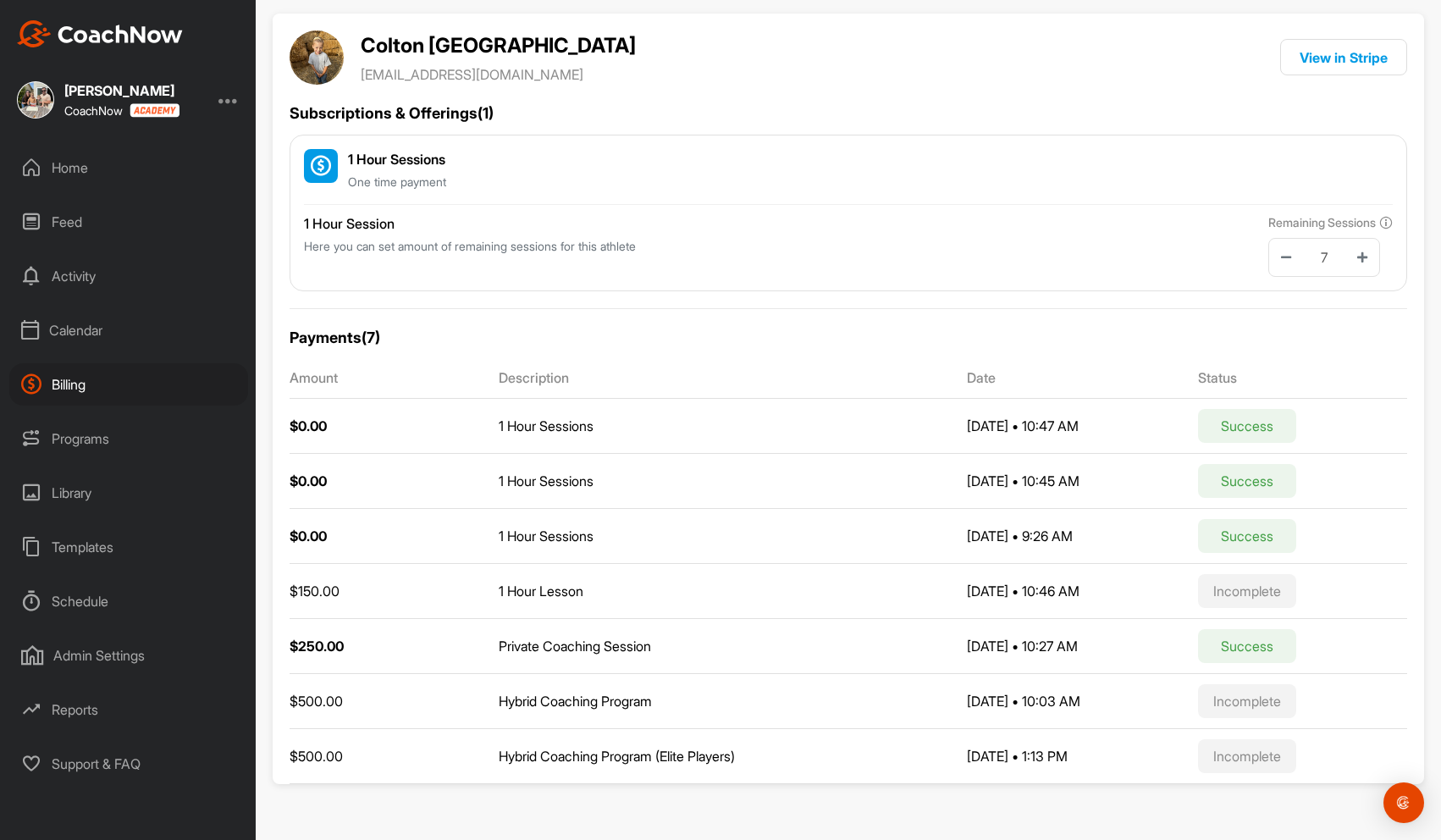
click at [81, 330] on div "Calendar" at bounding box center [128, 330] width 239 height 42
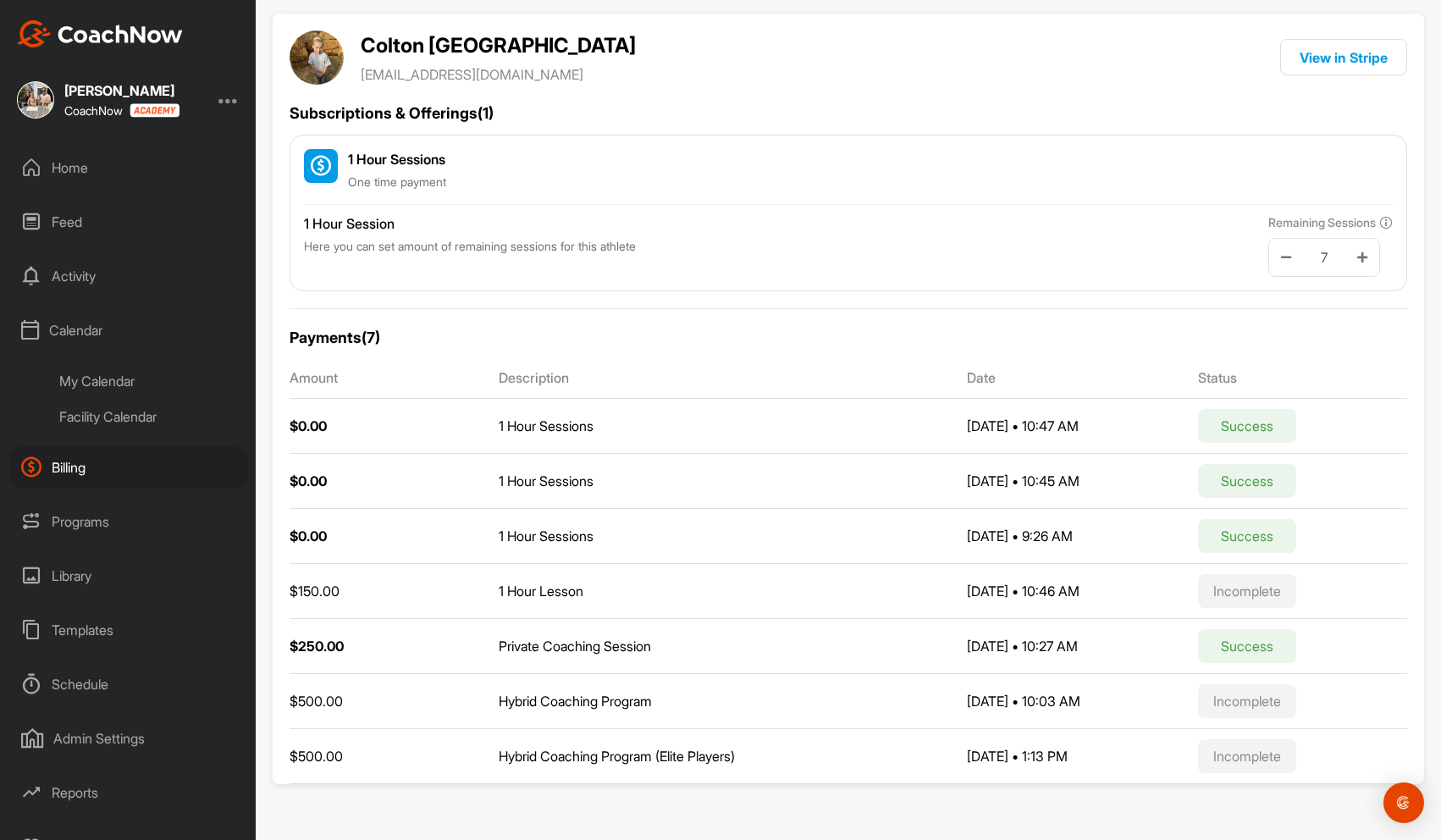
click at [103, 376] on div "My Calendar" at bounding box center [148, 381] width 201 height 36
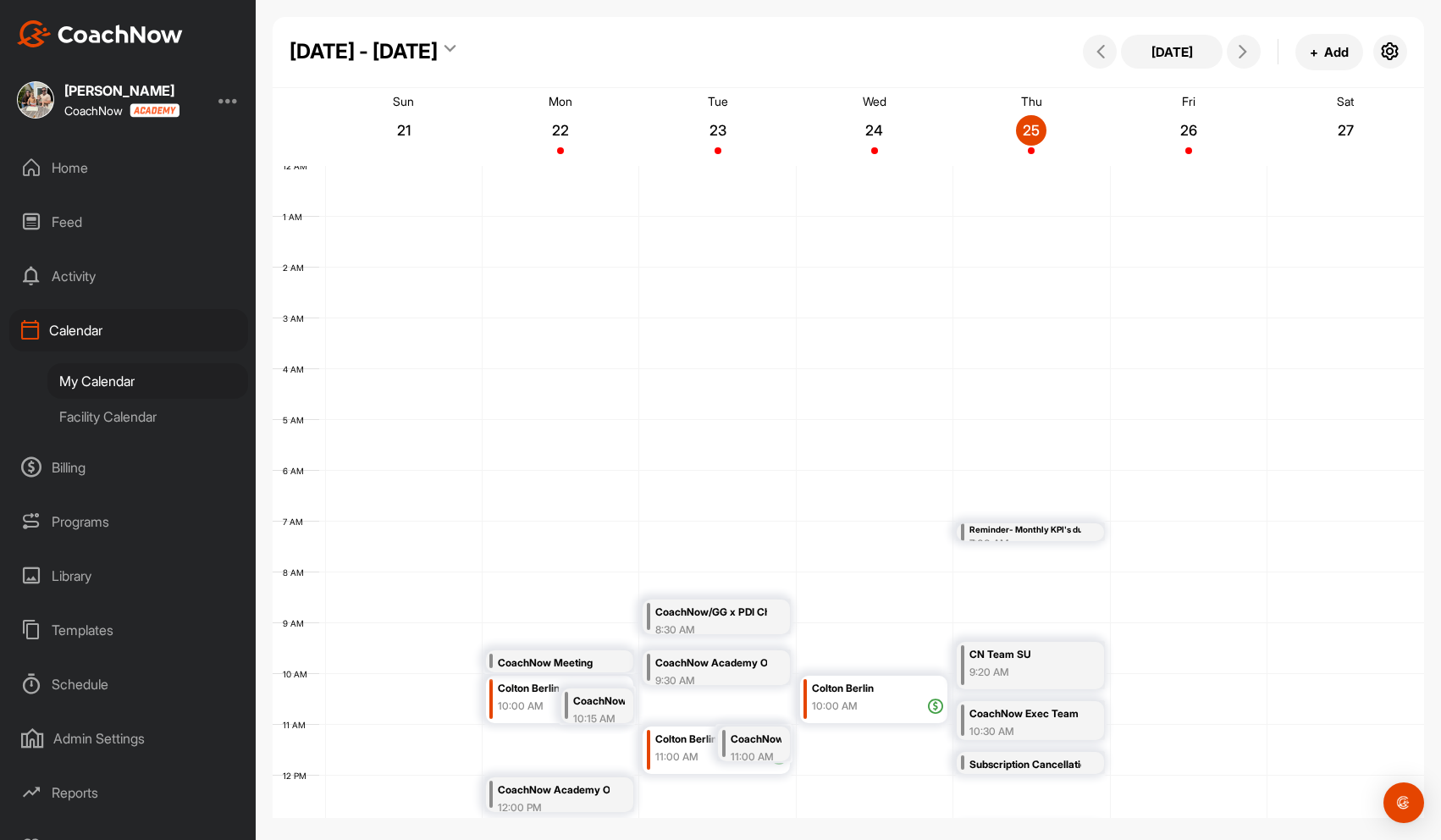
scroll to position [293, 0]
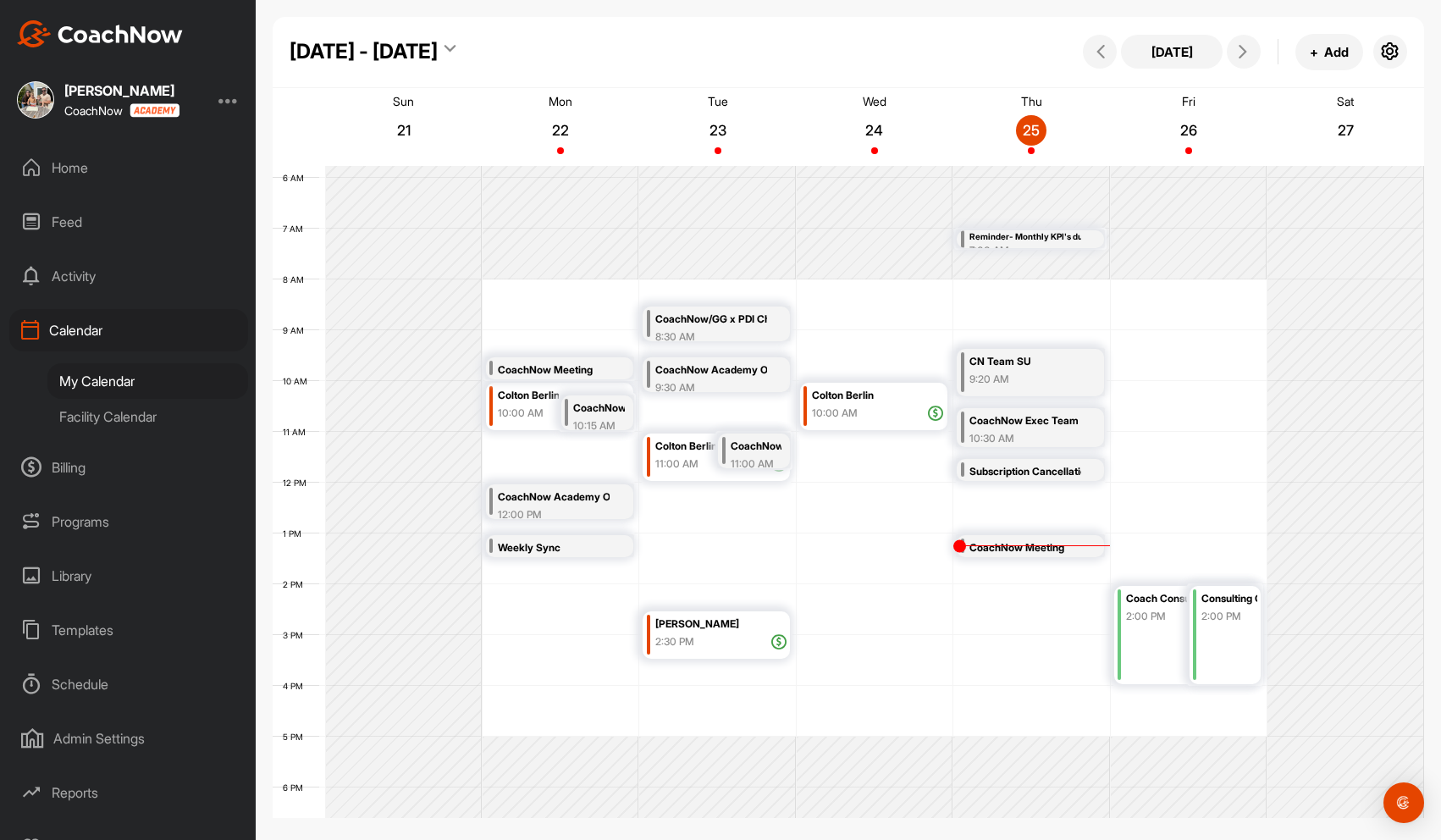
click at [763, 629] on div "Kai Berlin" at bounding box center [721, 624] width 131 height 20
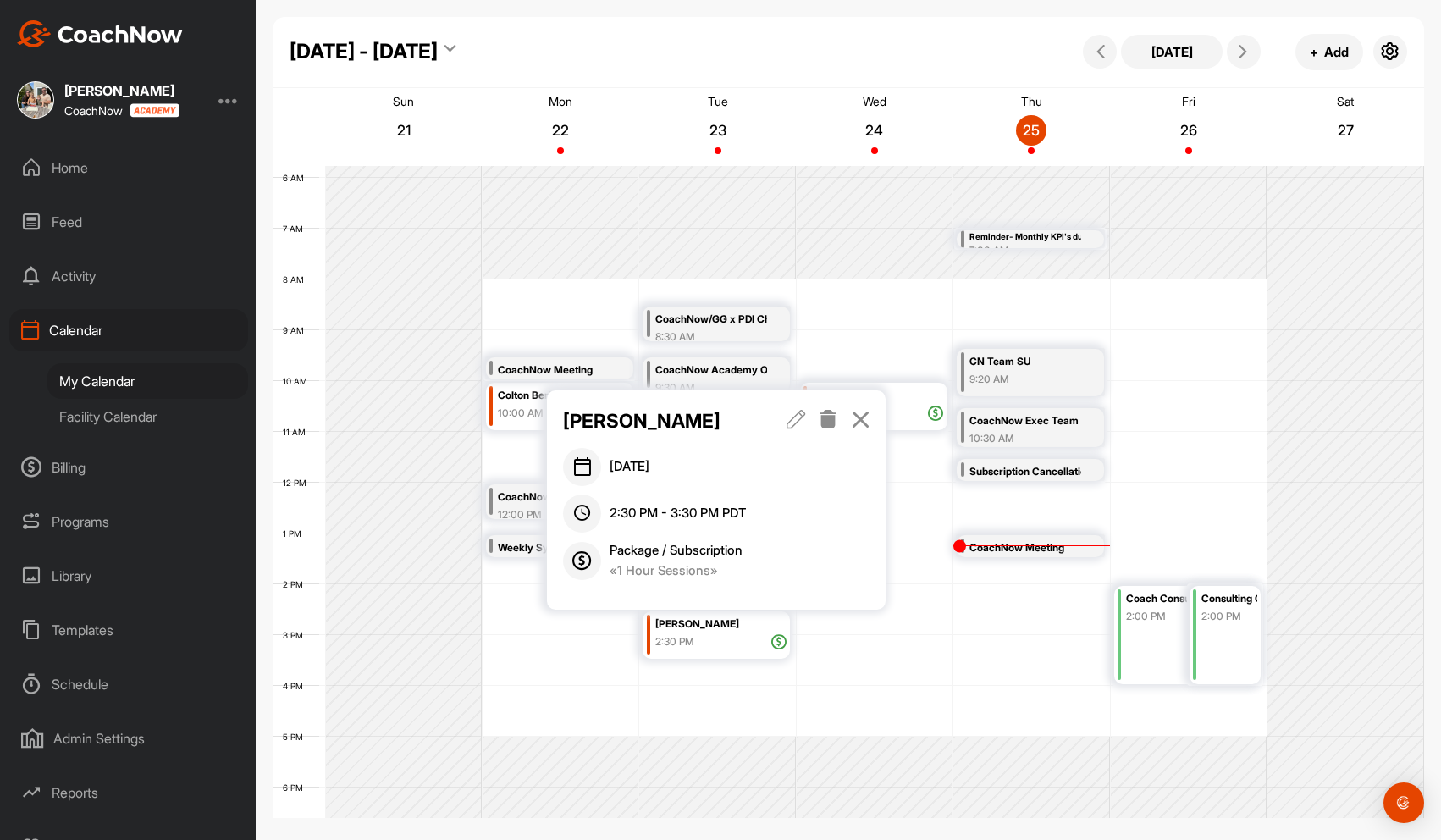
click at [783, 641] on icon at bounding box center [779, 641] width 15 height 15
click at [869, 419] on div "Kai Berlin September 23, 2025 2:30 PM - 3:30 PM PDT Package / Subscription « 1 …" at bounding box center [717, 499] width 339 height 218
click at [863, 418] on icon at bounding box center [860, 419] width 20 height 19
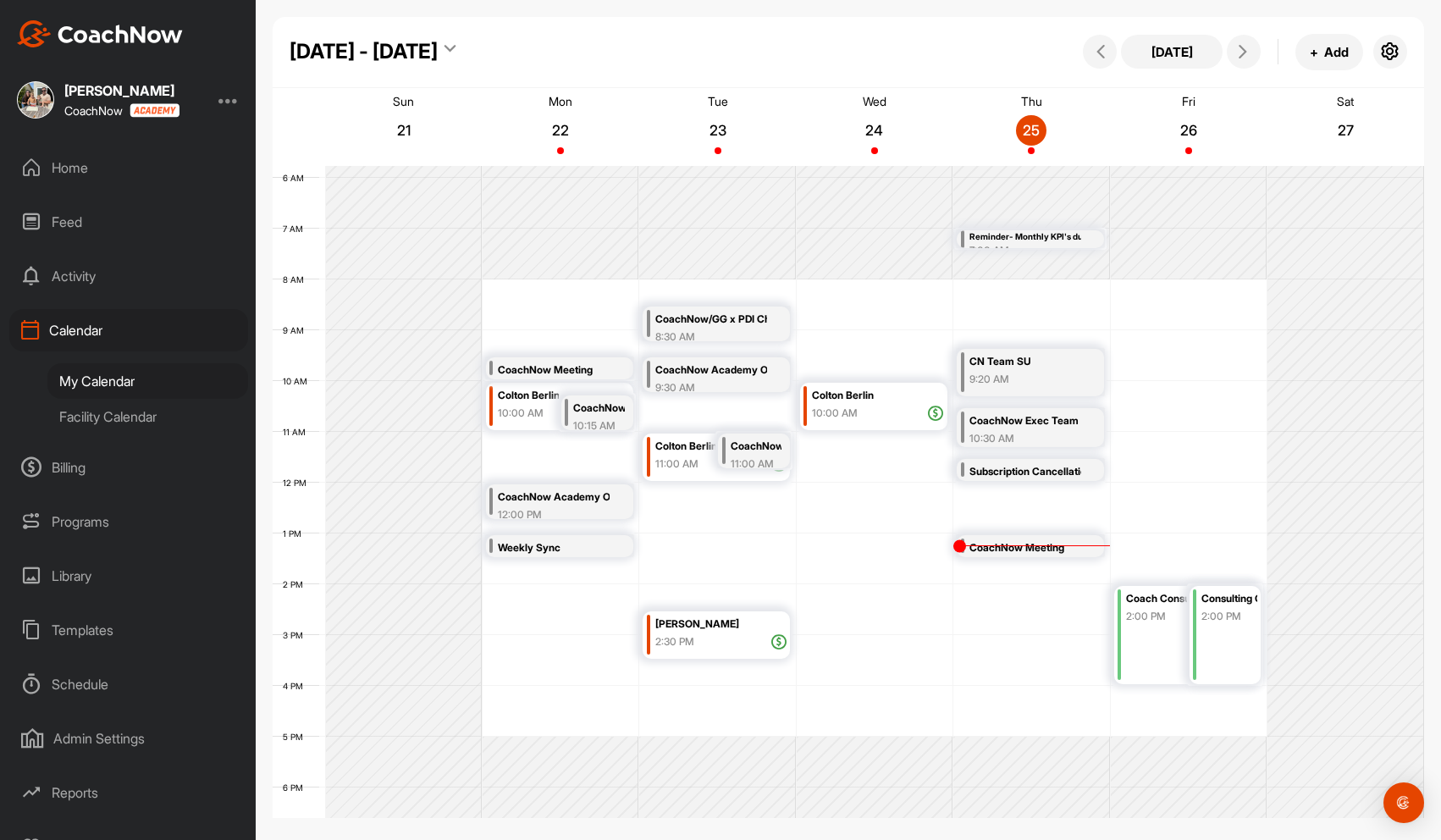
click at [674, 454] on div "Colton Berlin" at bounding box center [721, 446] width 131 height 20
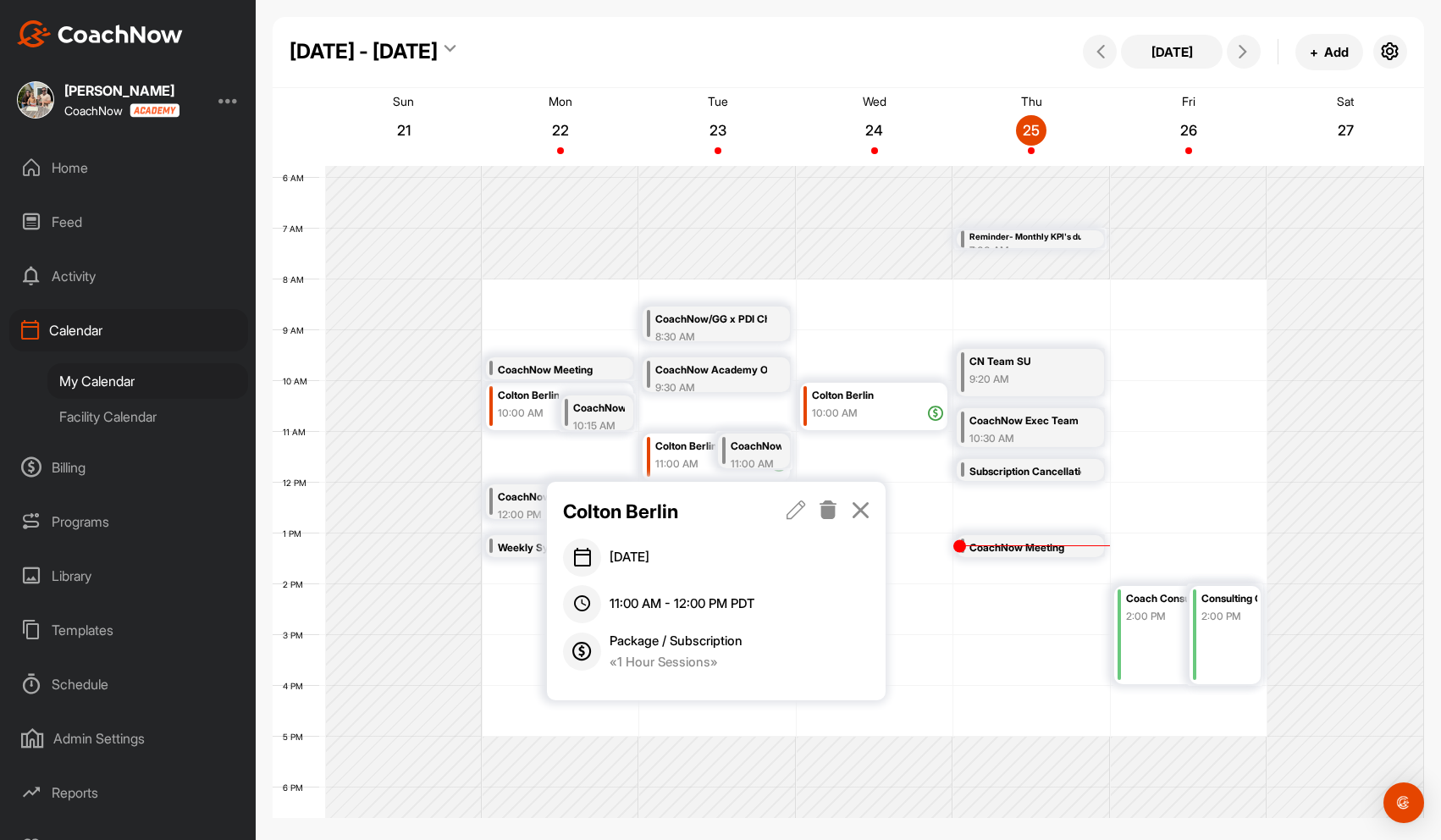
click at [859, 513] on icon at bounding box center [860, 509] width 20 height 19
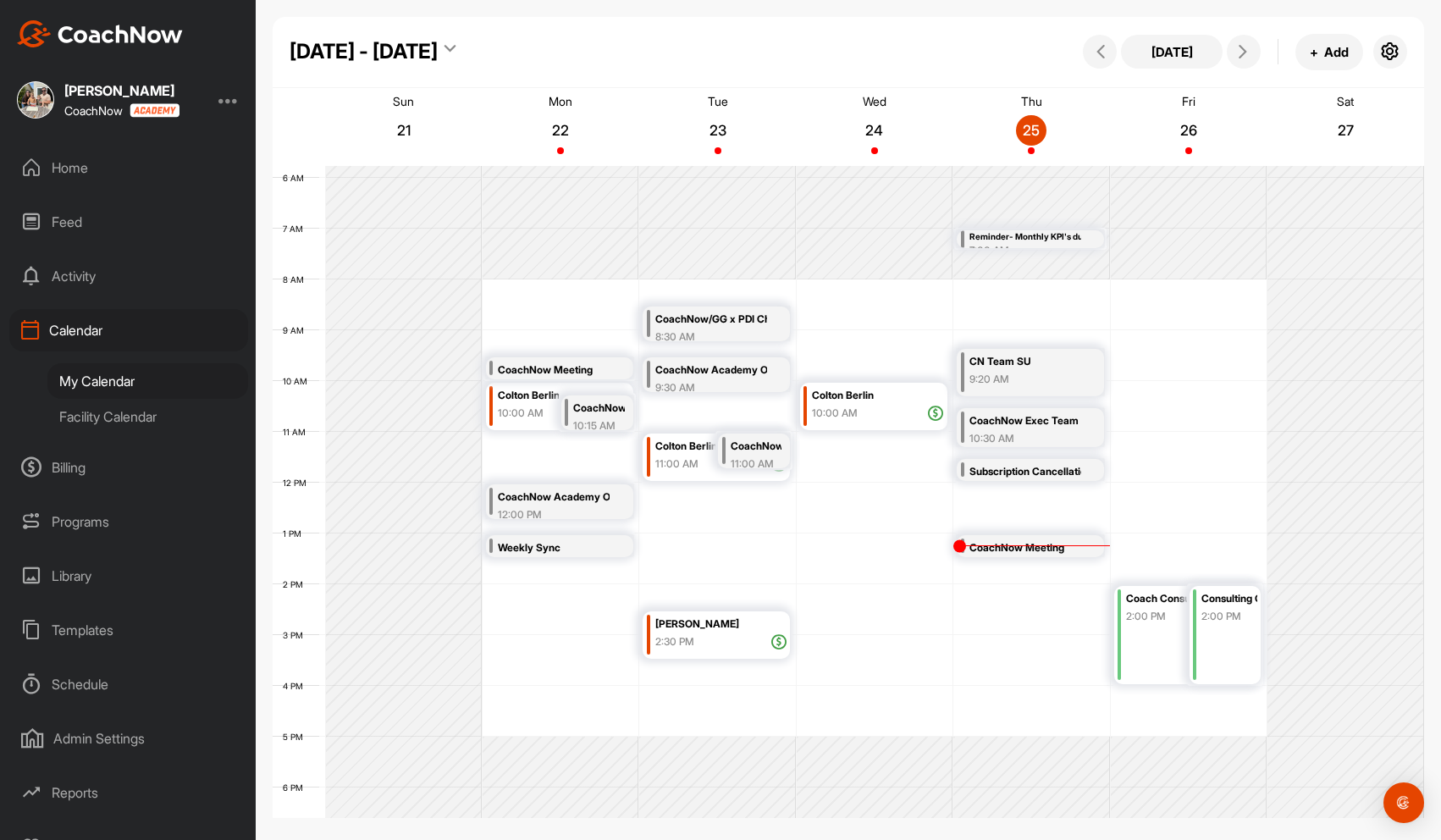
click at [76, 466] on div "Billing" at bounding box center [128, 466] width 239 height 42
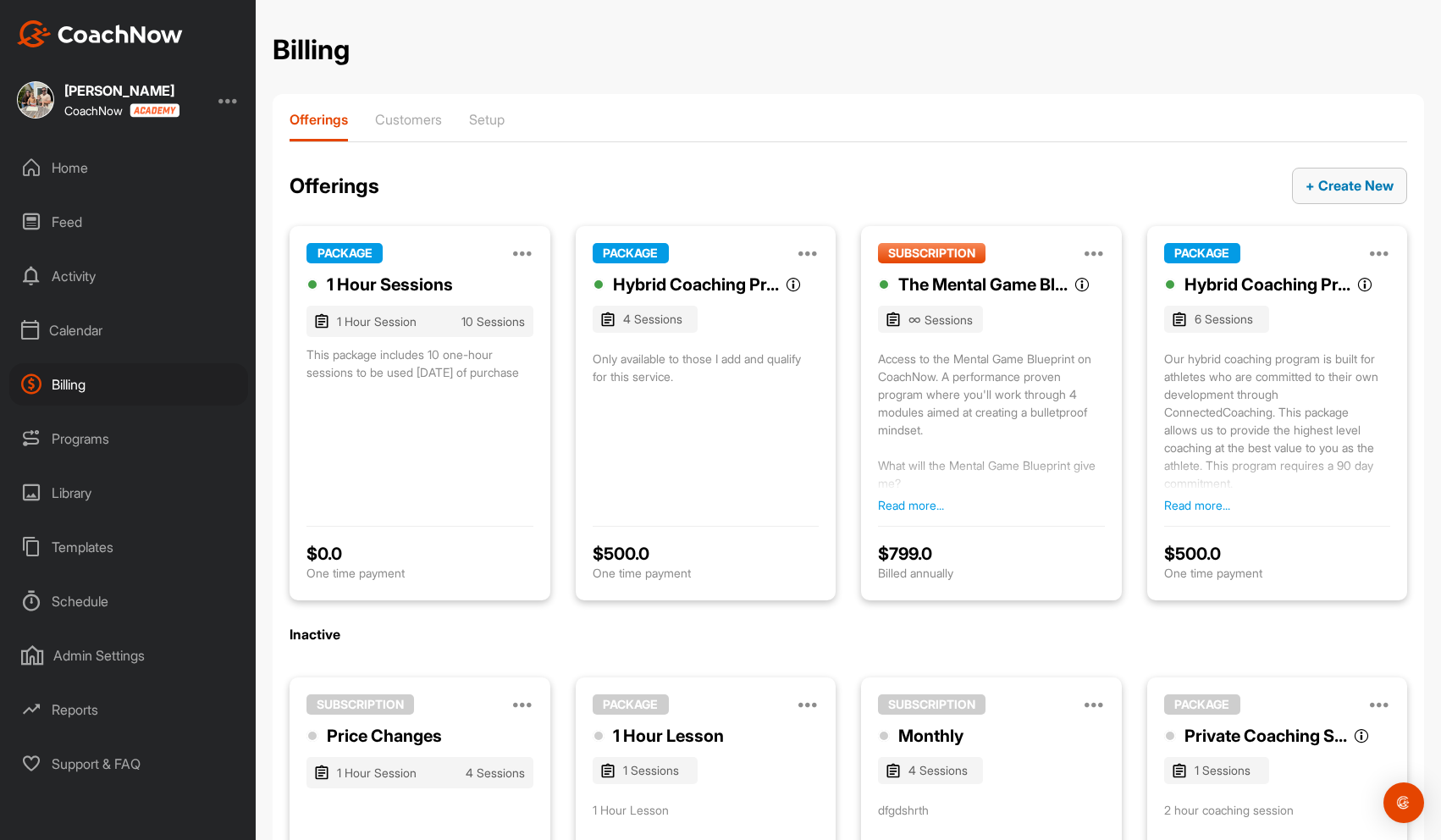
click at [1020, 177] on span "+ Create New" at bounding box center [1350, 185] width 88 height 17
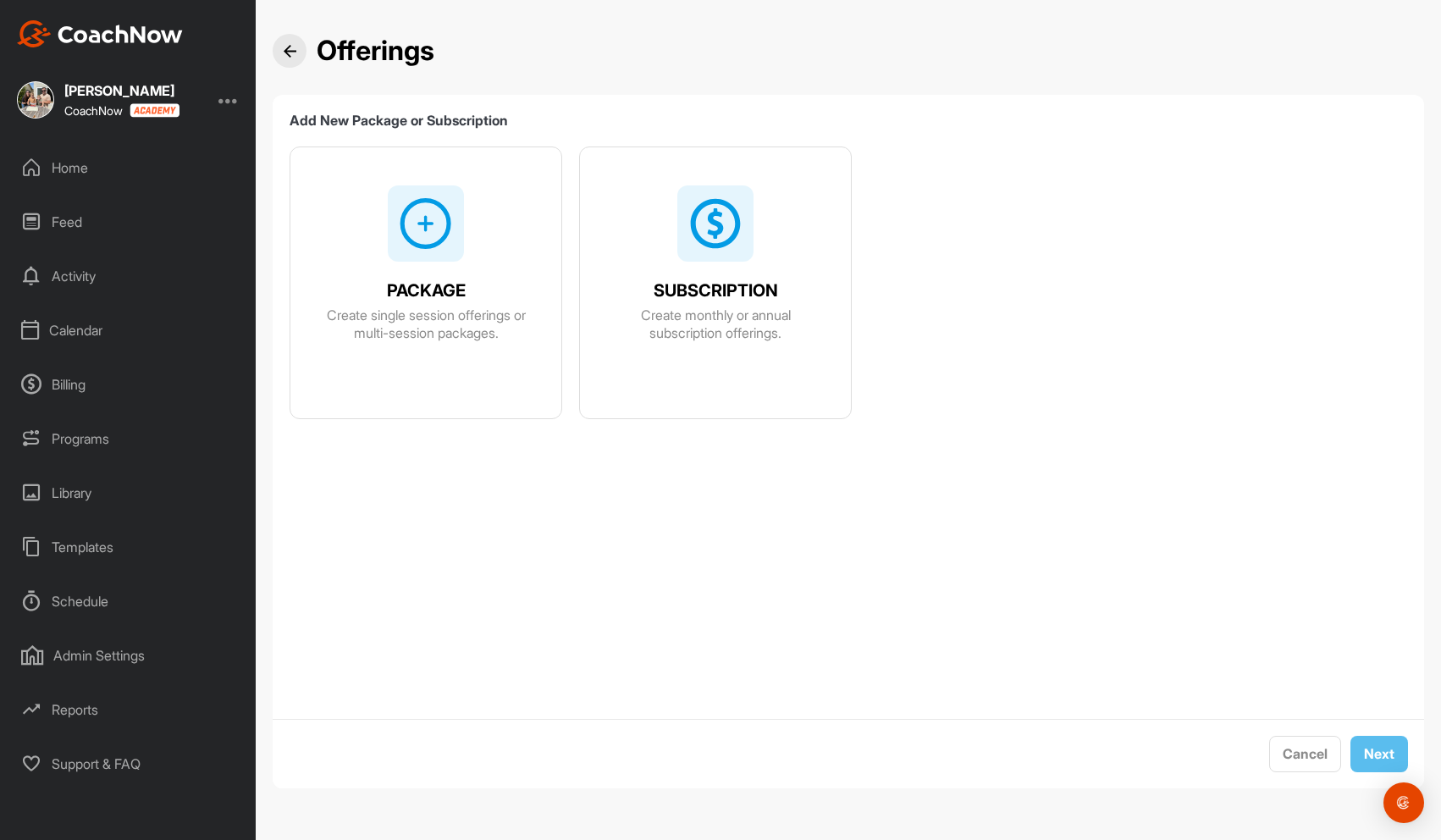
click at [446, 271] on div "PACKAGE Create single session offerings or multi-session packages." at bounding box center [425, 305] width 271 height 74
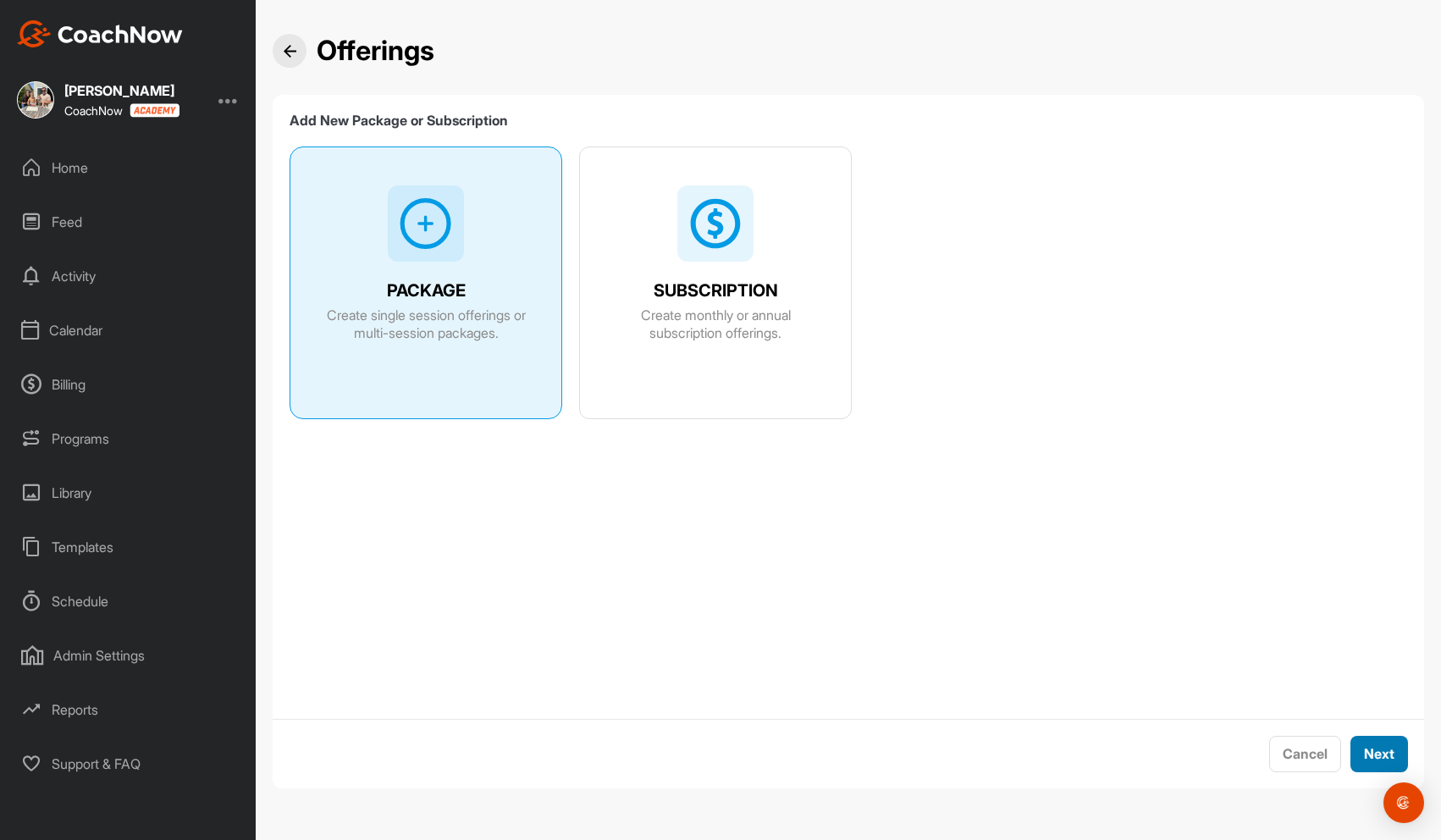
click at [1020, 759] on span "Next" at bounding box center [1379, 753] width 31 height 17
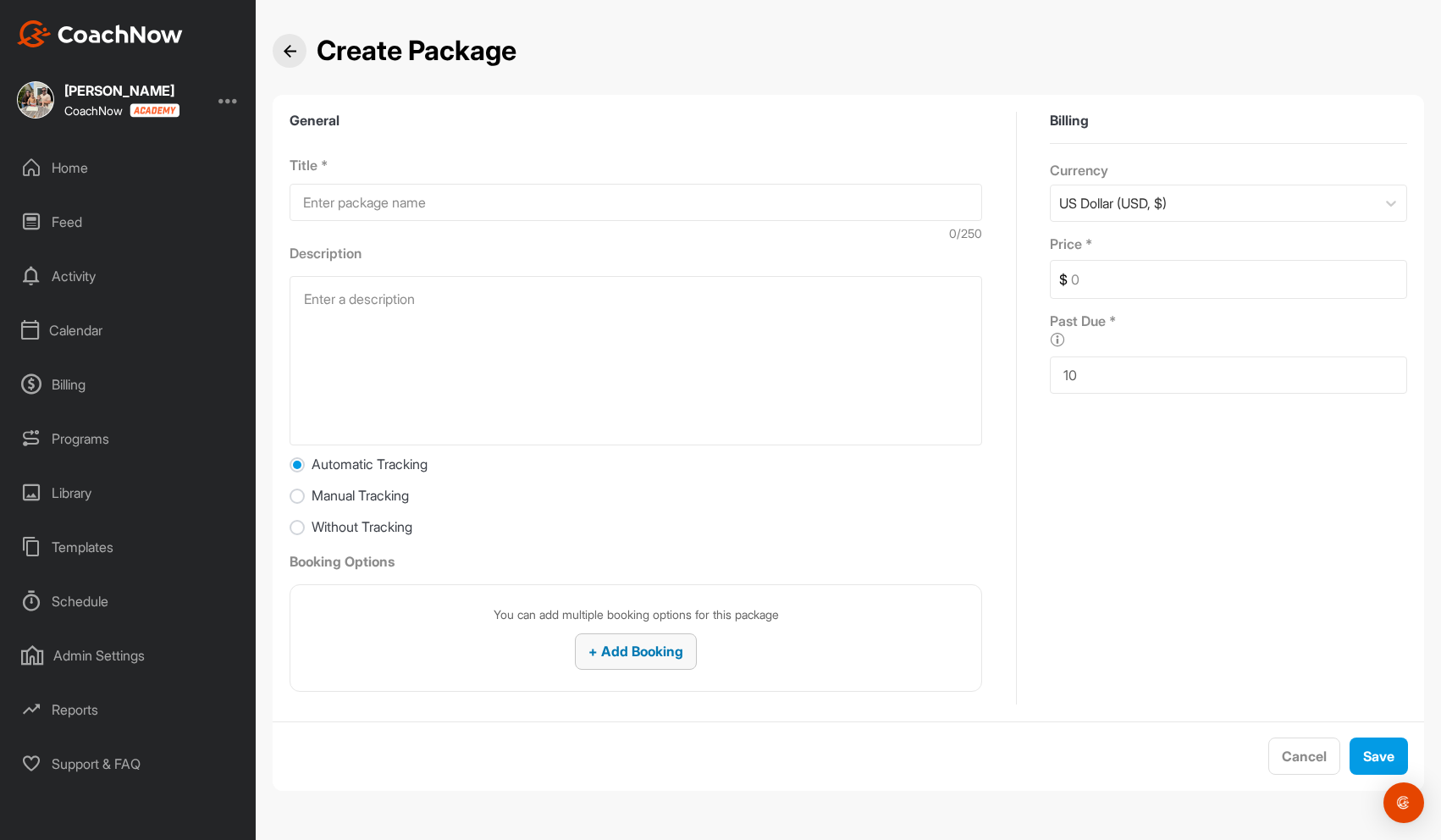
click at [634, 646] on span "+ Add Booking" at bounding box center [635, 651] width 95 height 17
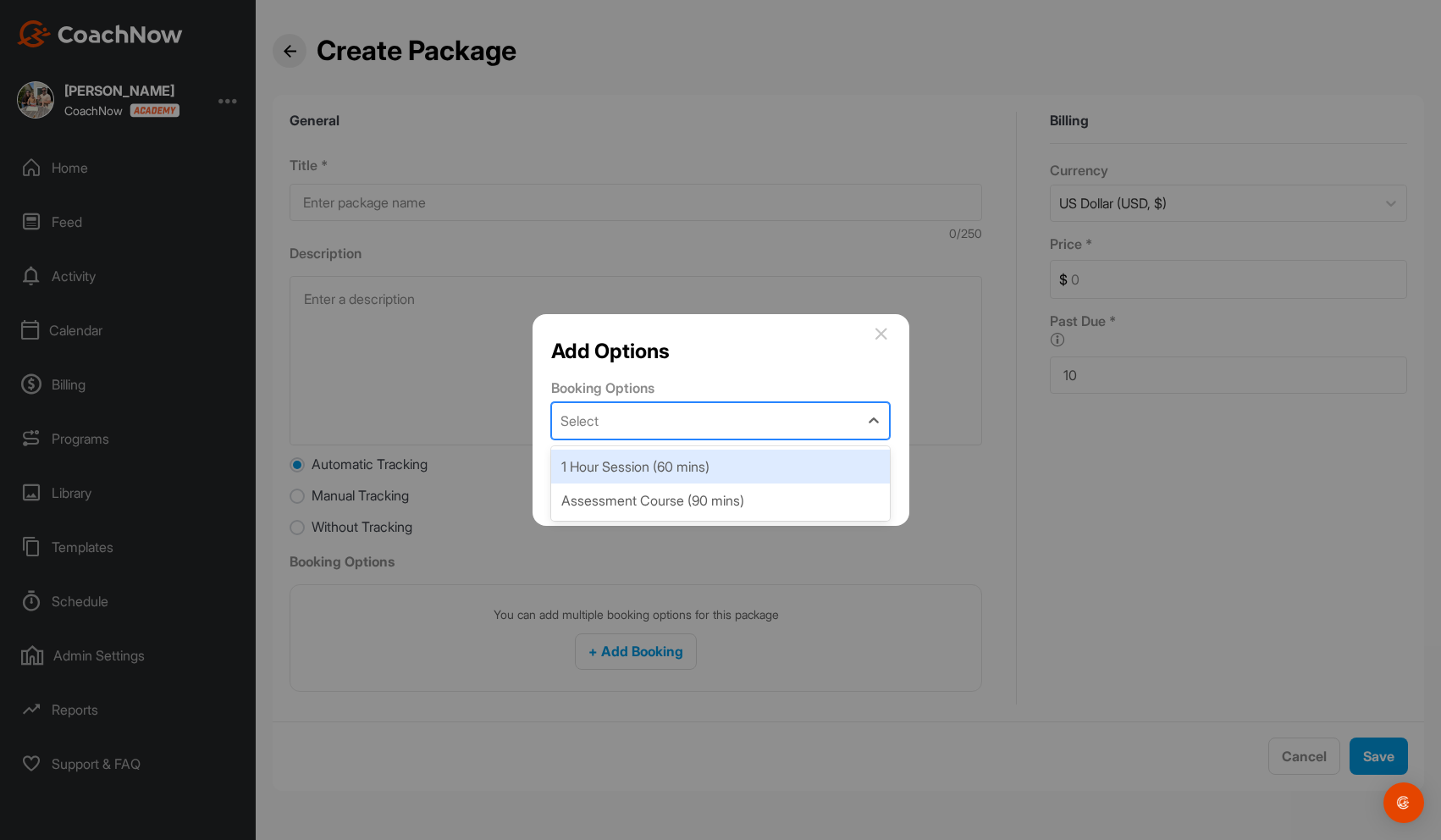
click at [646, 424] on div "Select" at bounding box center [705, 420] width 306 height 36
click at [883, 328] on icon at bounding box center [882, 333] width 13 height 13
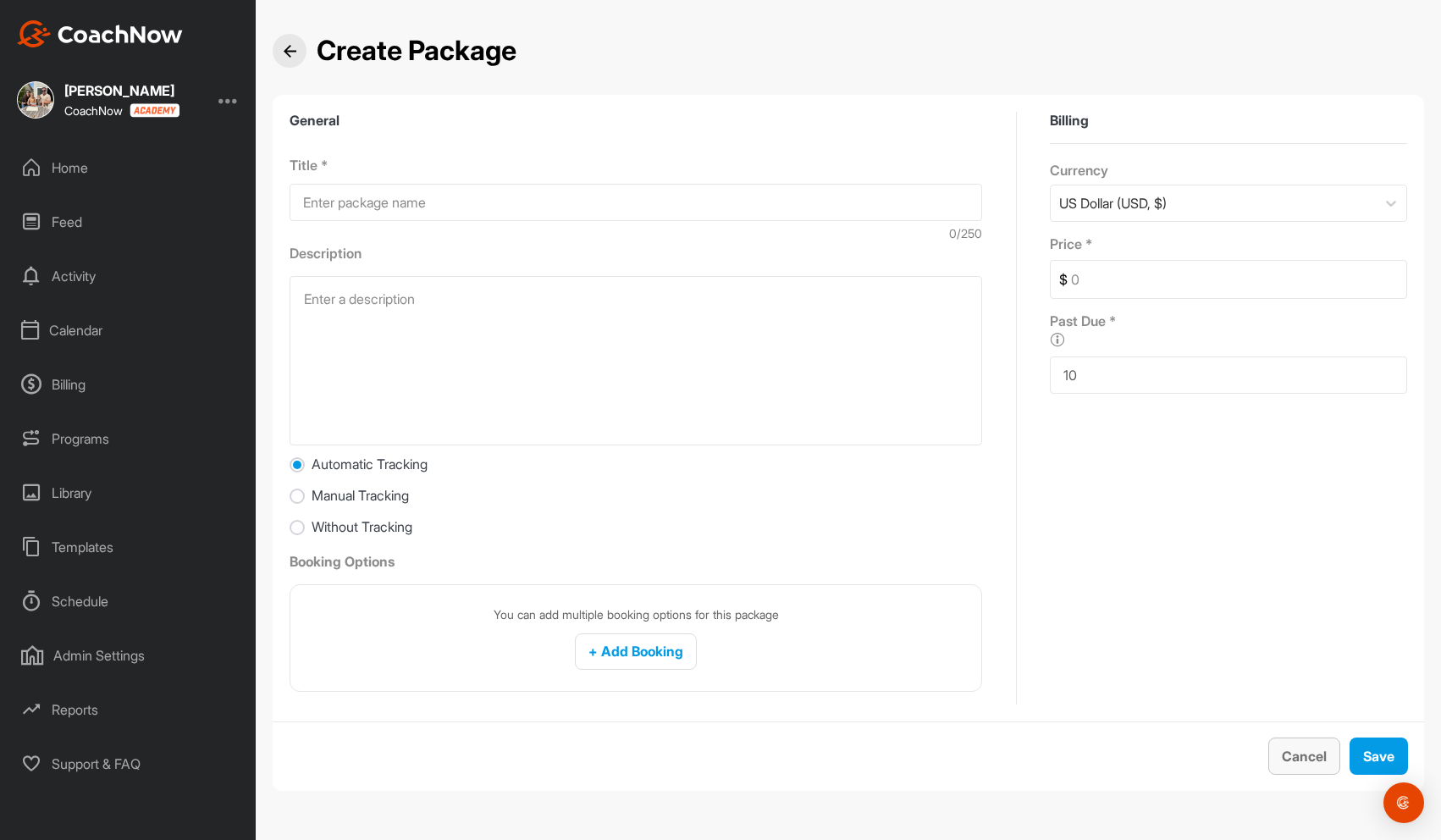
click at [1020, 747] on button "Cancel" at bounding box center [1304, 756] width 72 height 37
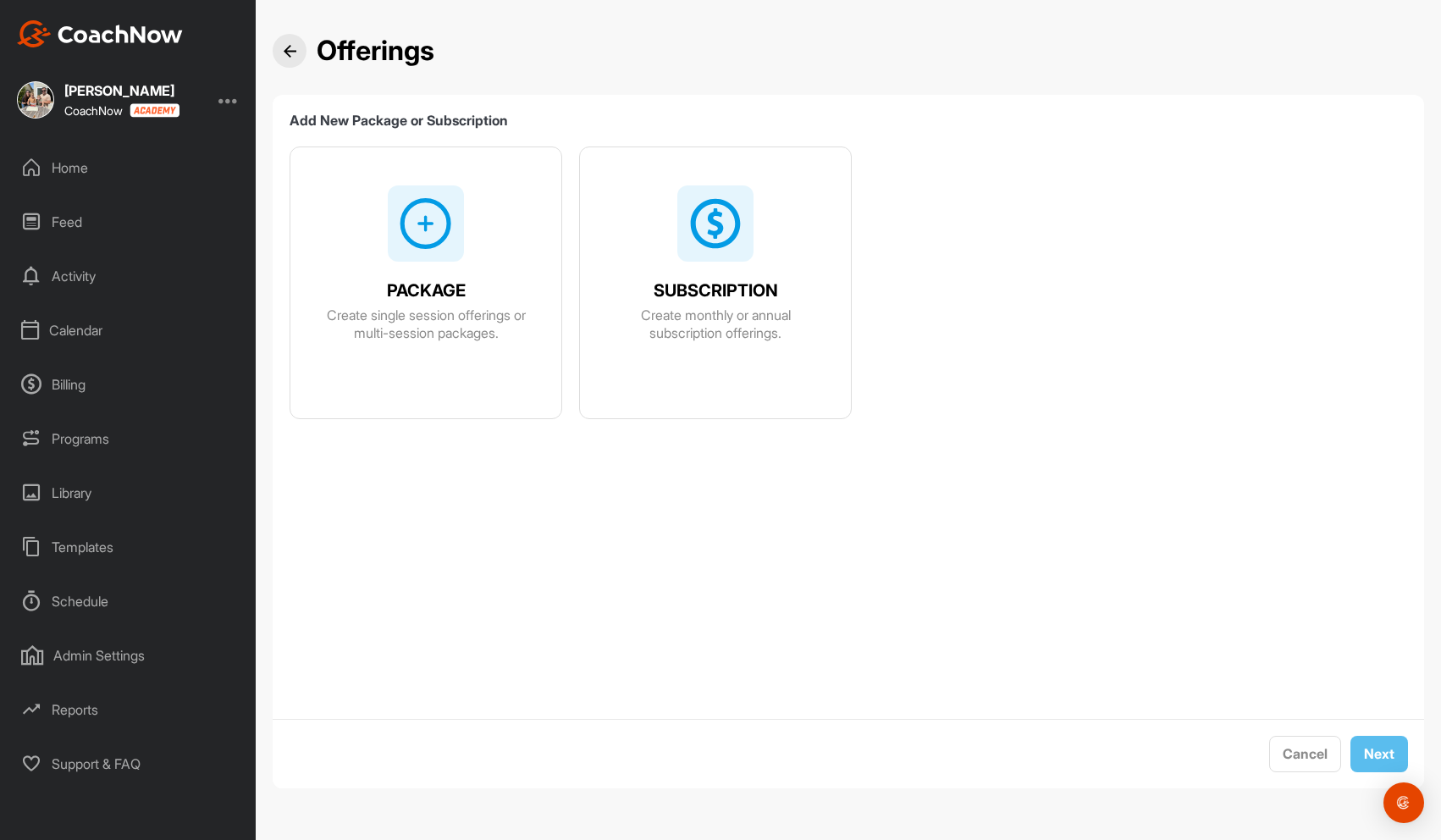
click at [54, 440] on div "Programs" at bounding box center [128, 438] width 239 height 42
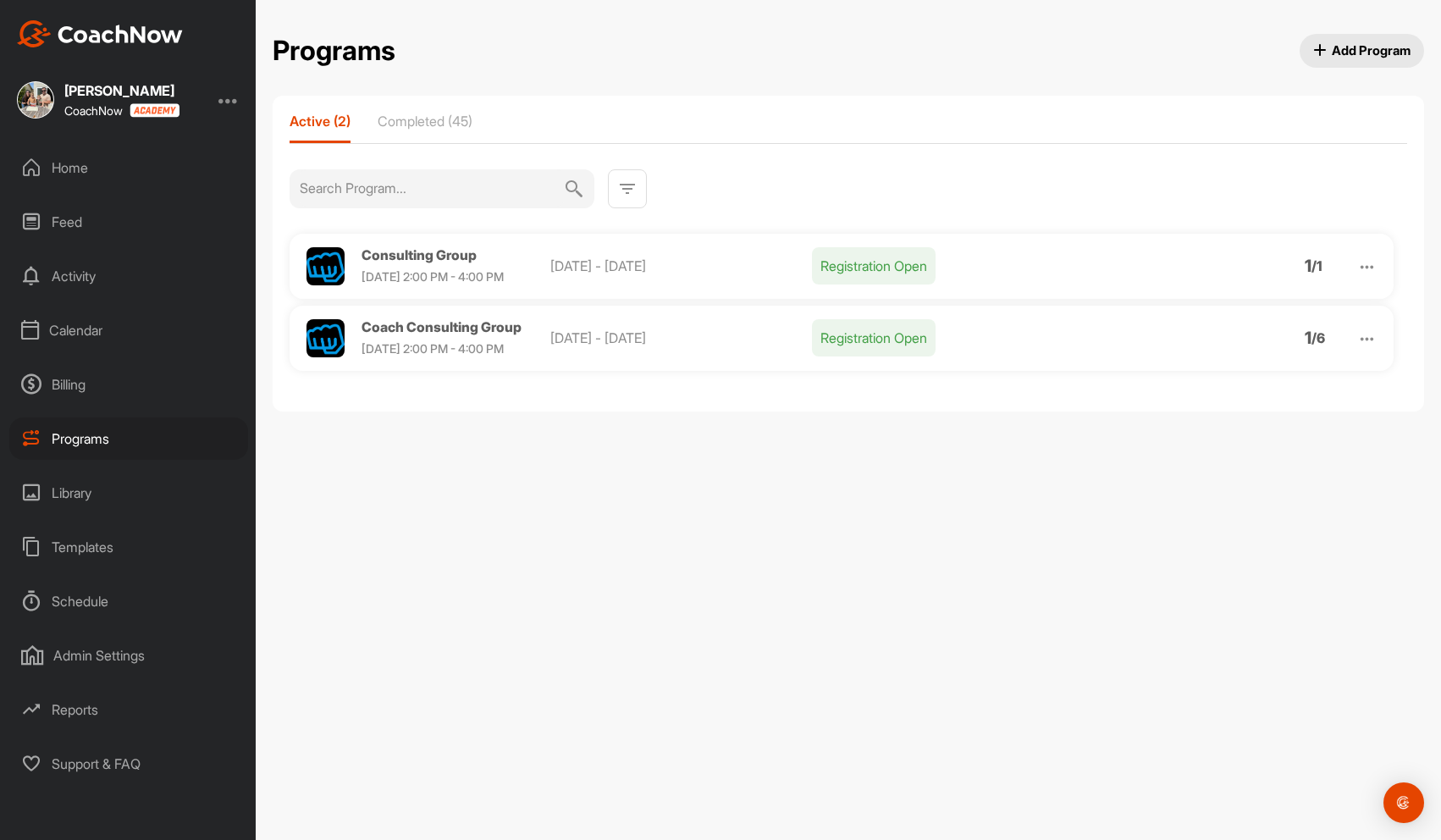
click at [1020, 52] on span "Add Program" at bounding box center [1362, 50] width 98 height 18
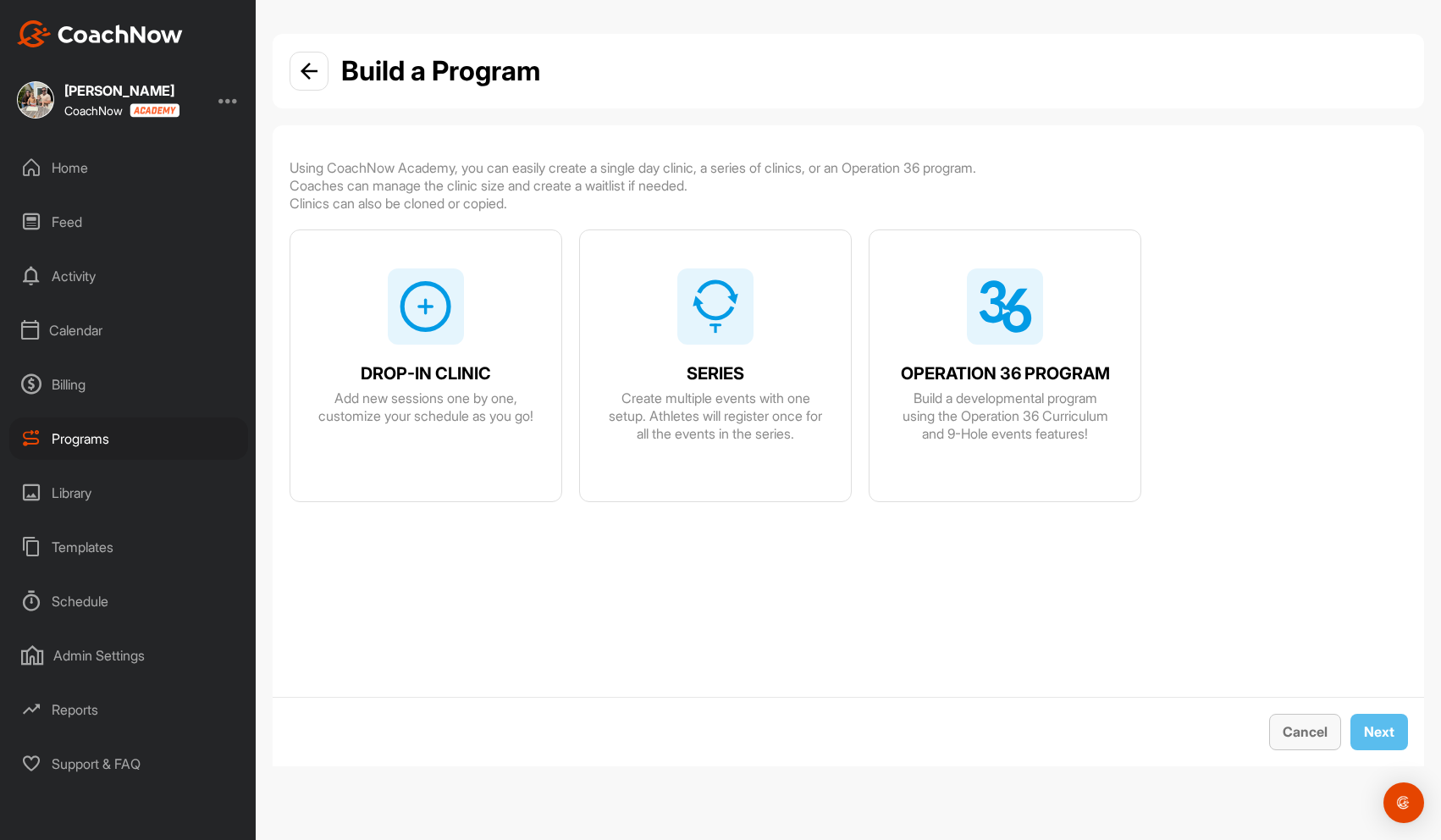
click at [1020, 730] on span "Cancel" at bounding box center [1305, 731] width 45 height 17
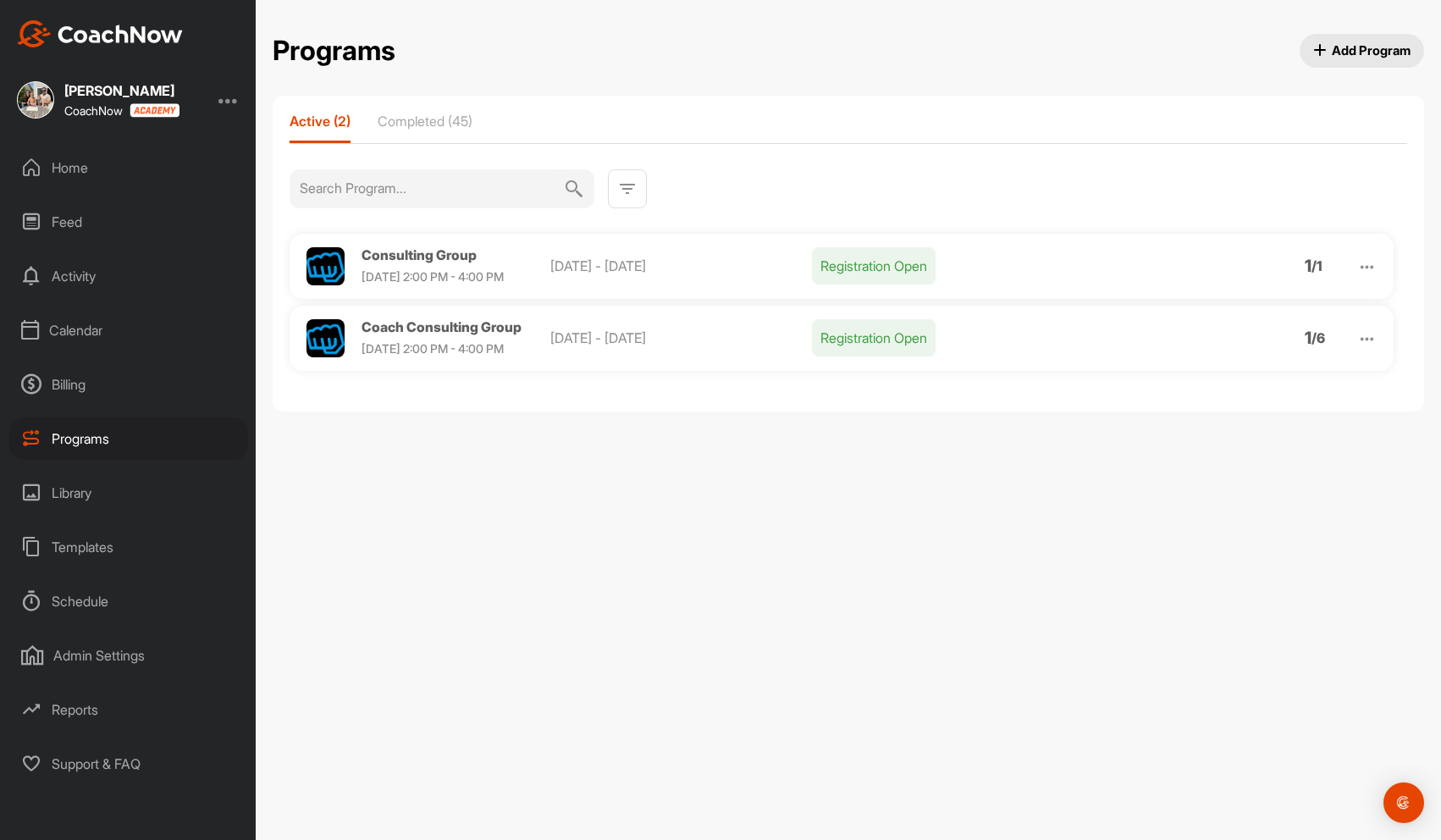
click at [1020, 261] on img at bounding box center [1368, 268] width 21 height 21
click at [1020, 306] on li "View" at bounding box center [1270, 310] width 208 height 27
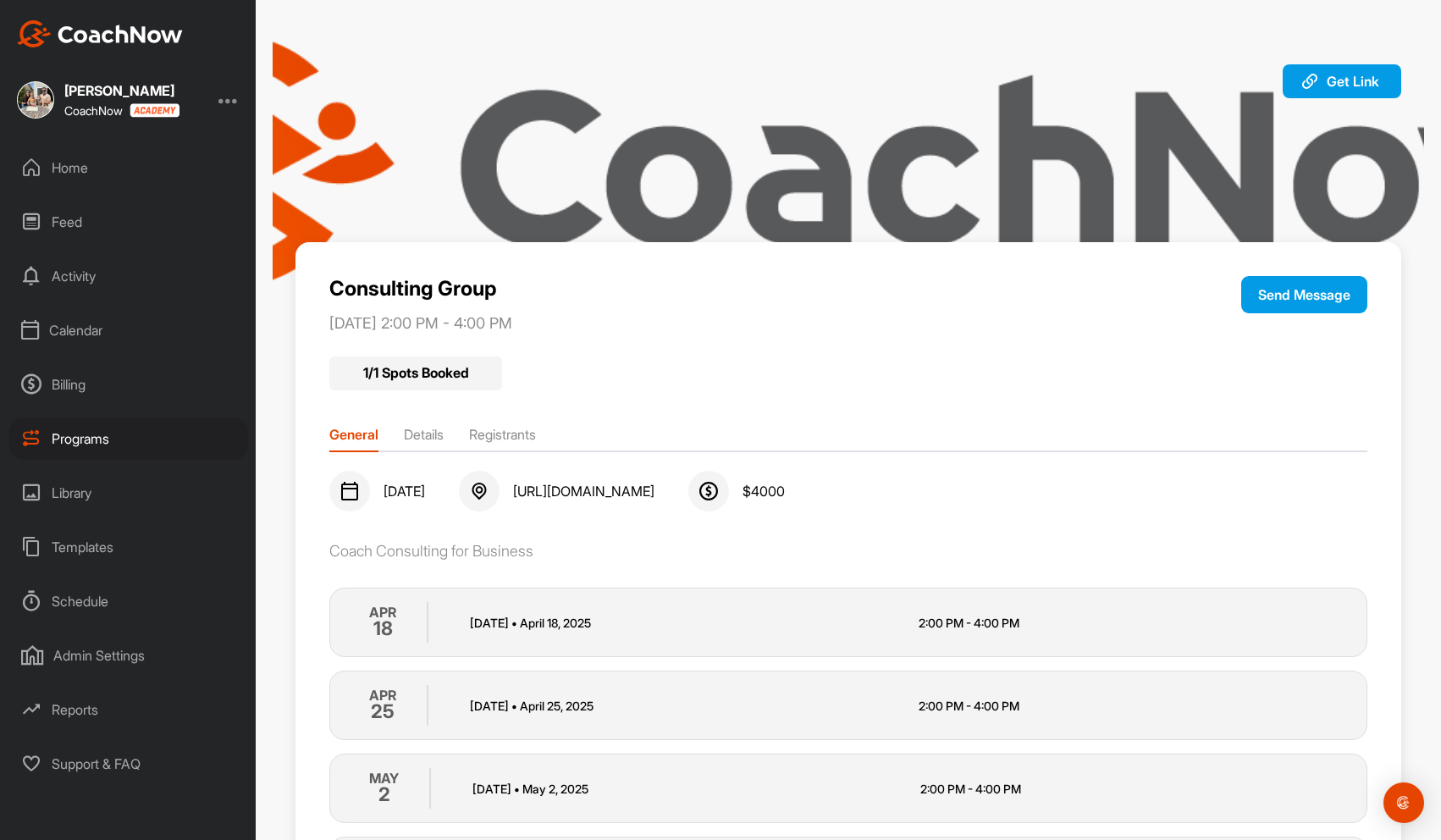
click at [436, 435] on li "Details" at bounding box center [423, 437] width 39 height 27
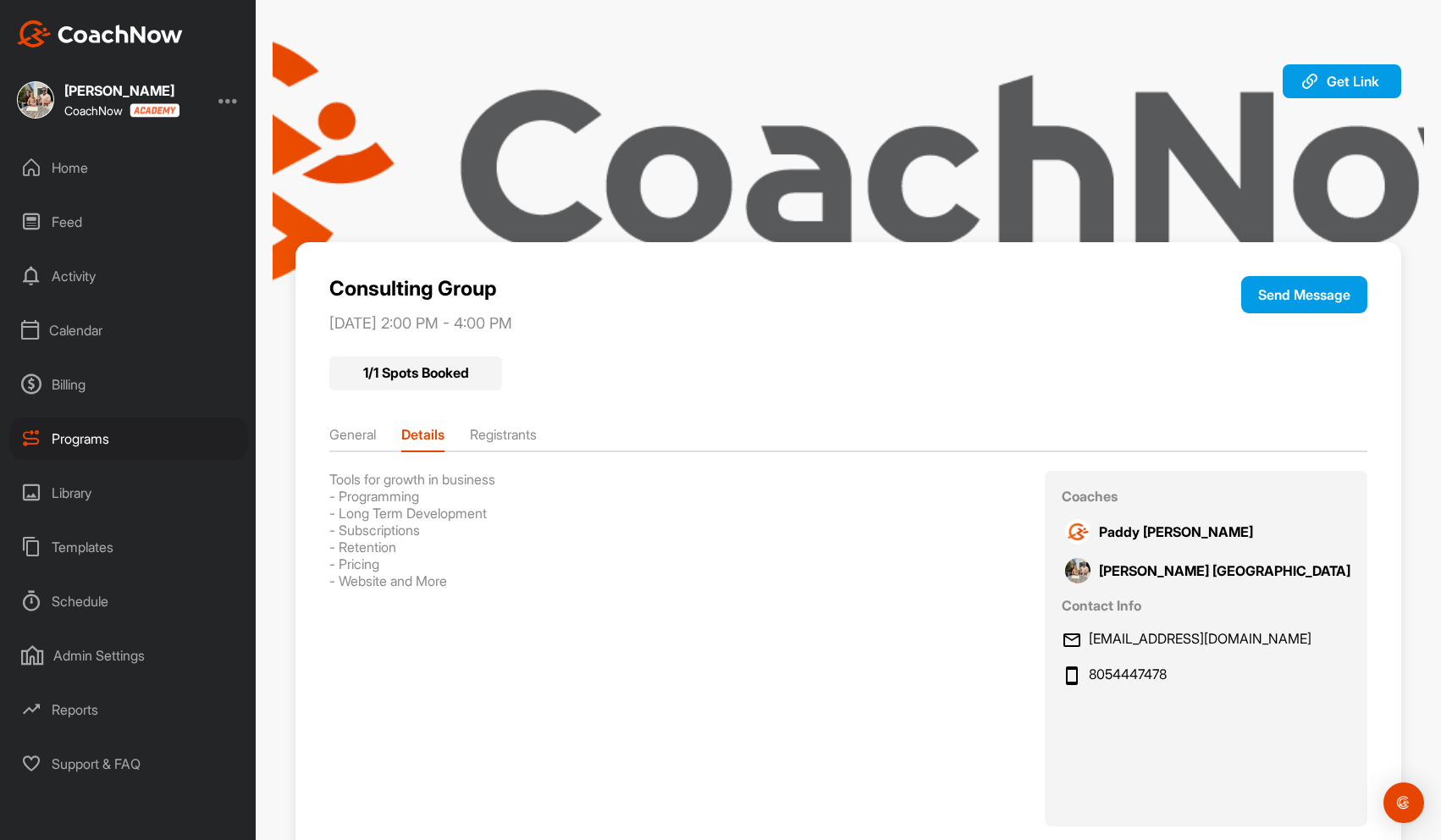
scroll to position [59, 0]
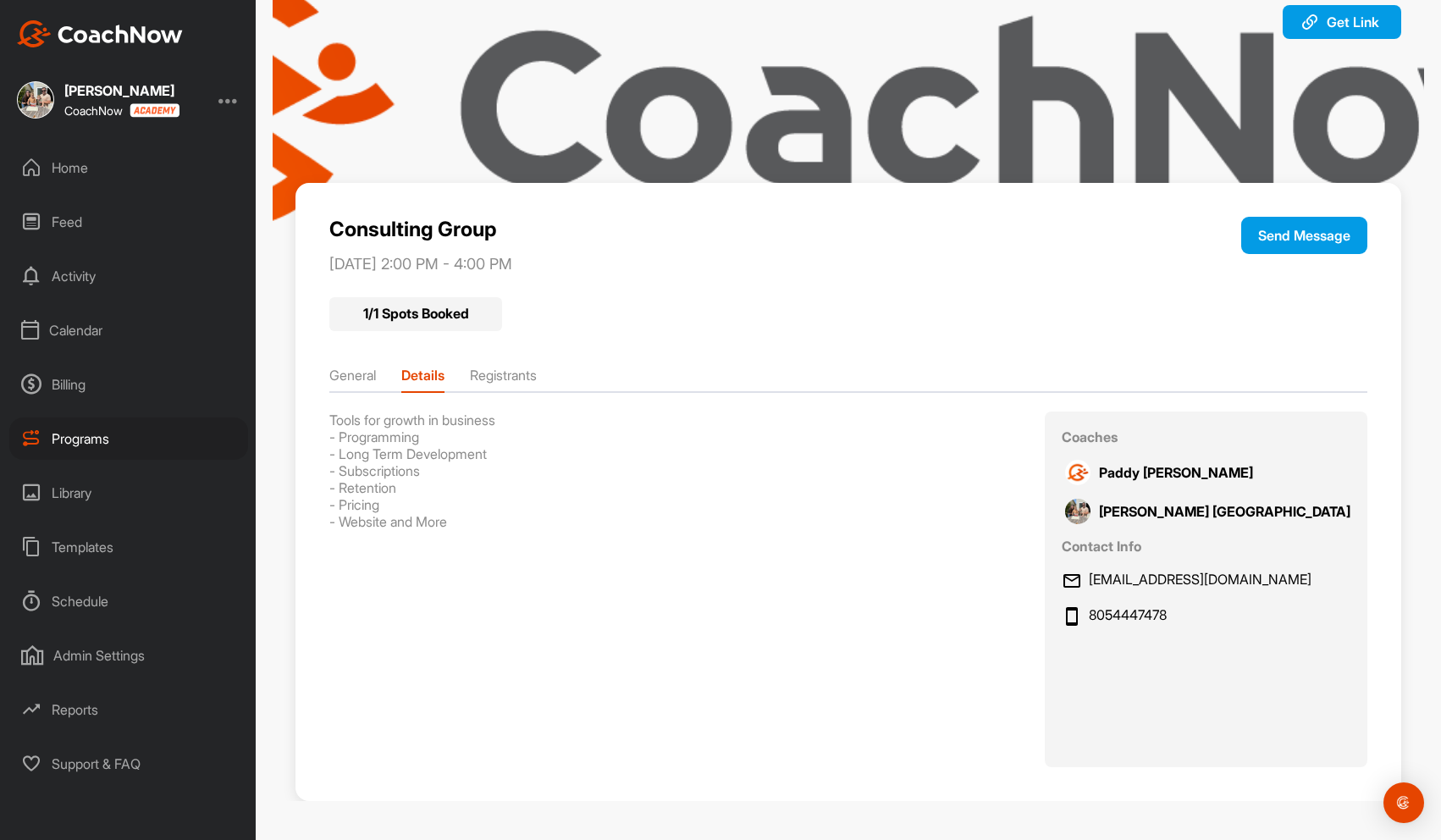
click at [93, 659] on div "Admin Settings" at bounding box center [128, 655] width 239 height 42
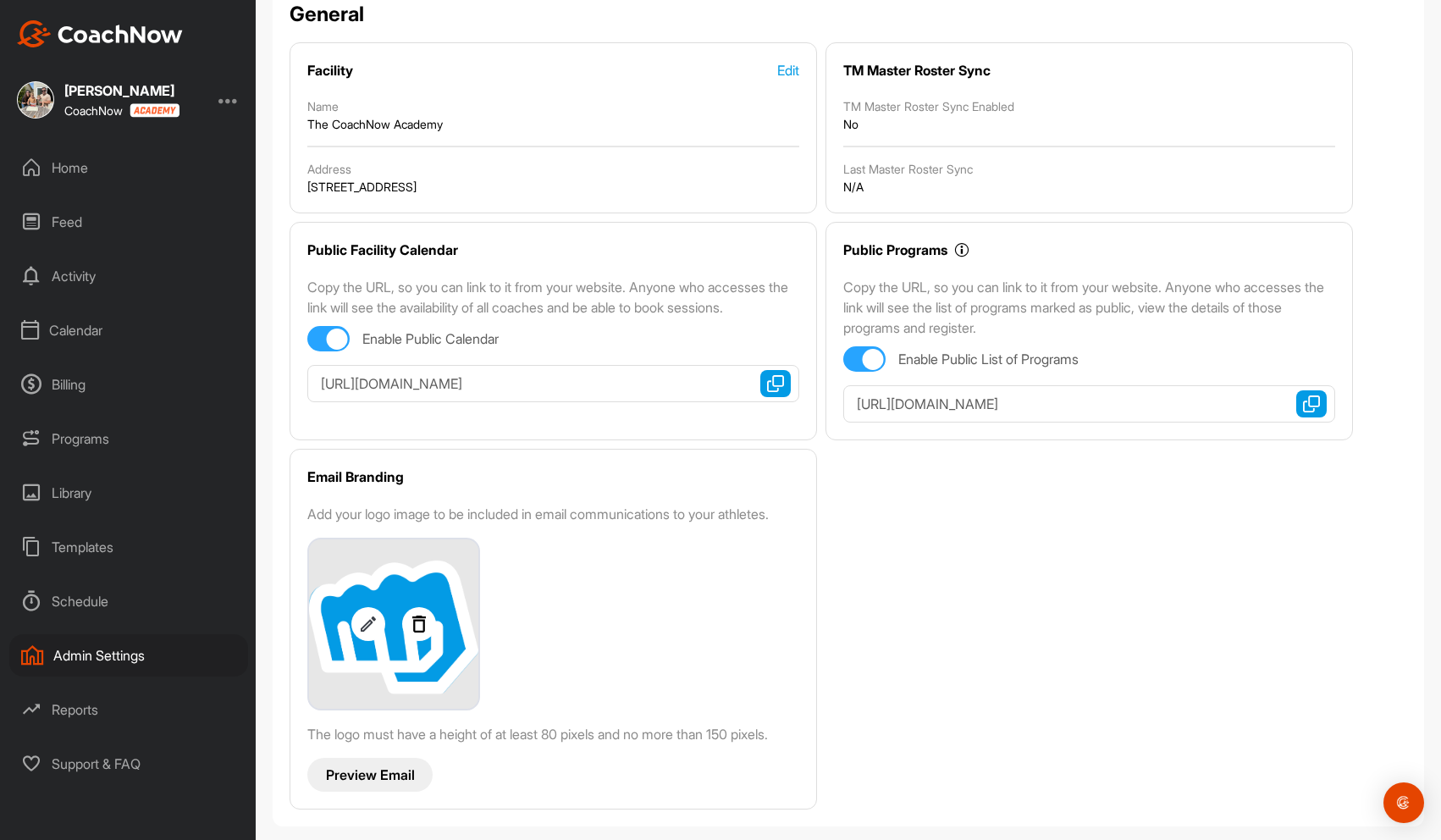
scroll to position [190, 0]
click at [71, 169] on div "Home" at bounding box center [128, 167] width 239 height 42
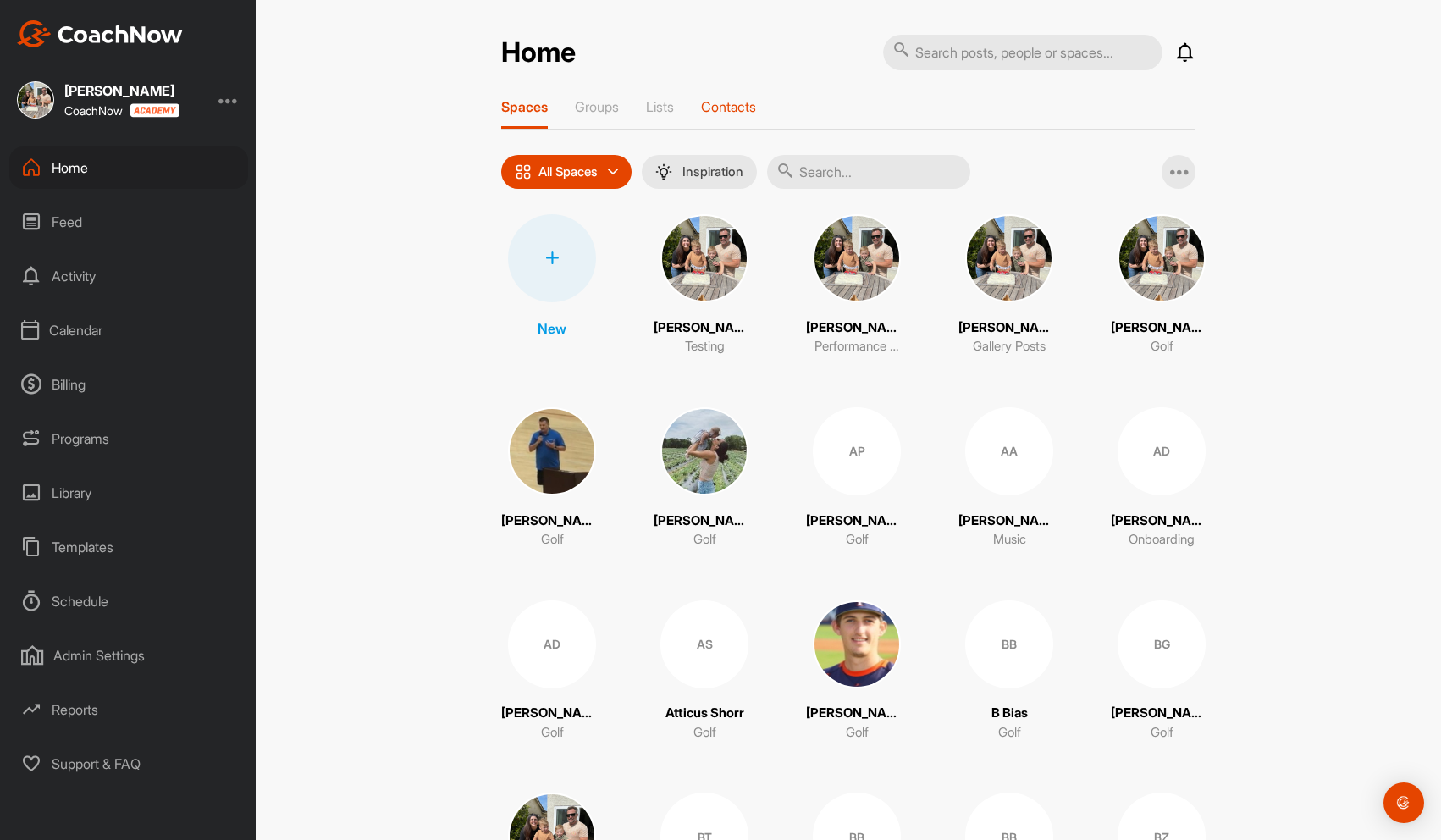
click at [728, 101] on p "Contacts" at bounding box center [728, 107] width 55 height 17
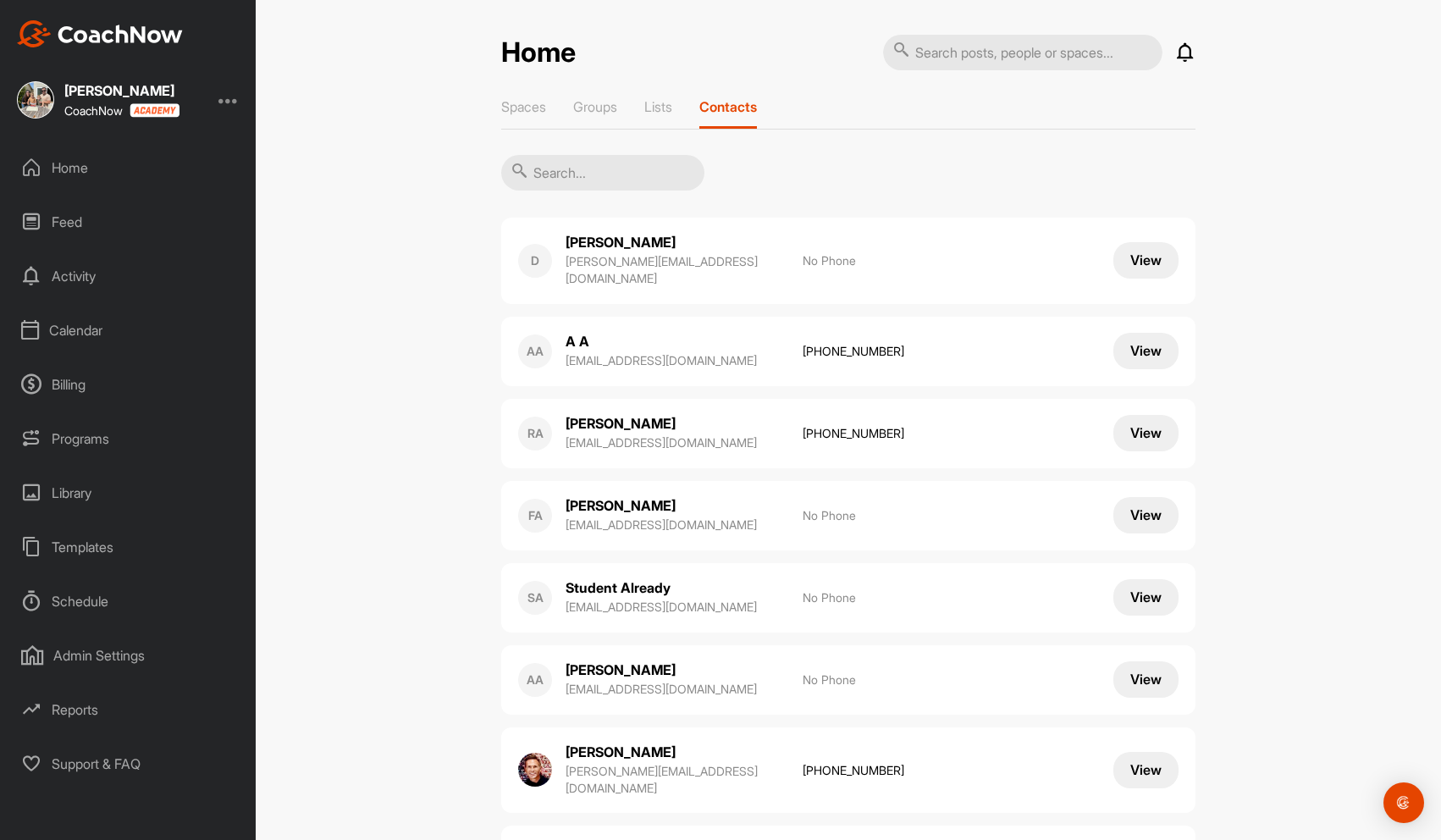
click at [93, 326] on div "Calendar" at bounding box center [128, 330] width 239 height 42
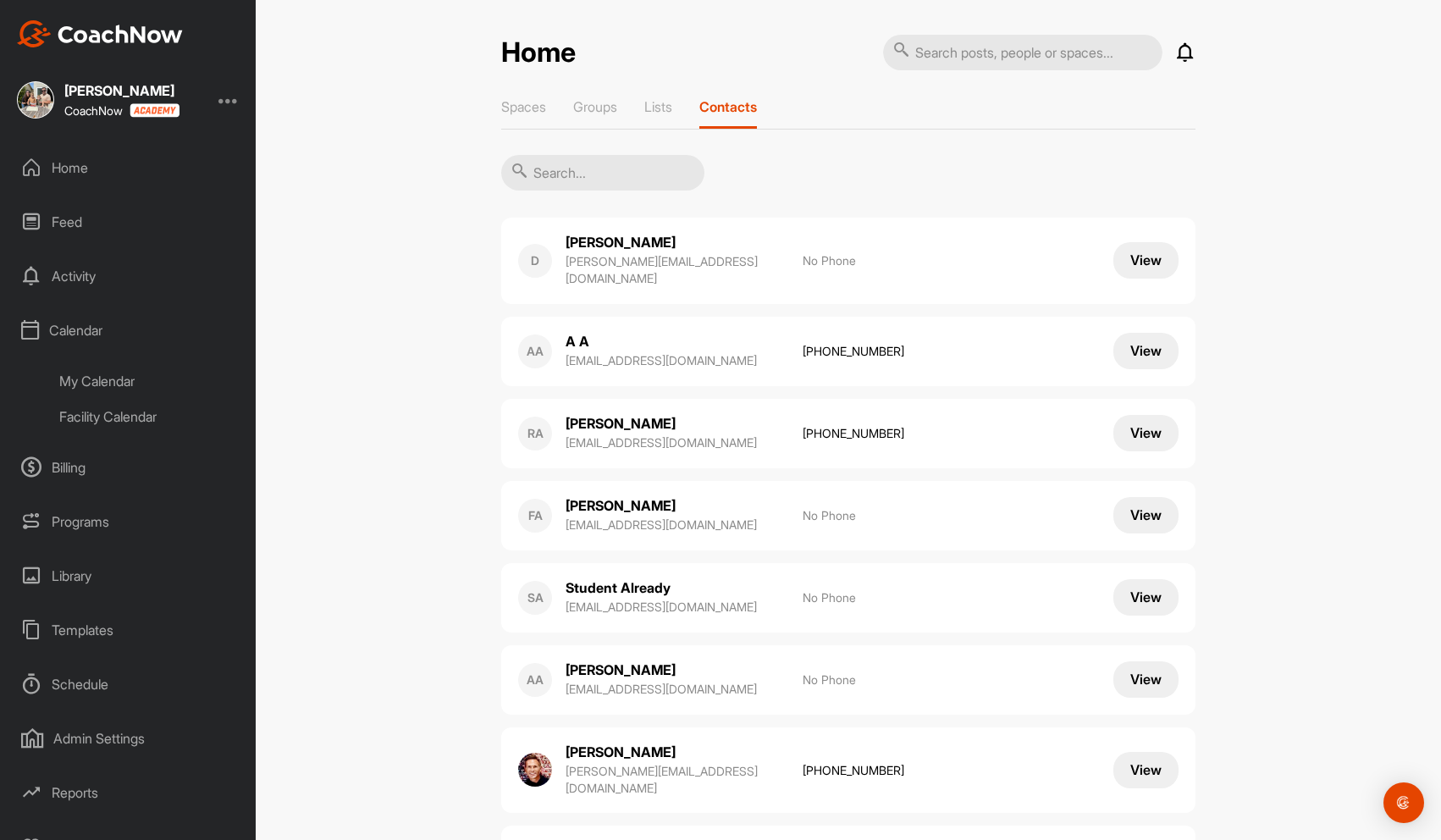
click at [112, 380] on div "My Calendar" at bounding box center [148, 381] width 201 height 36
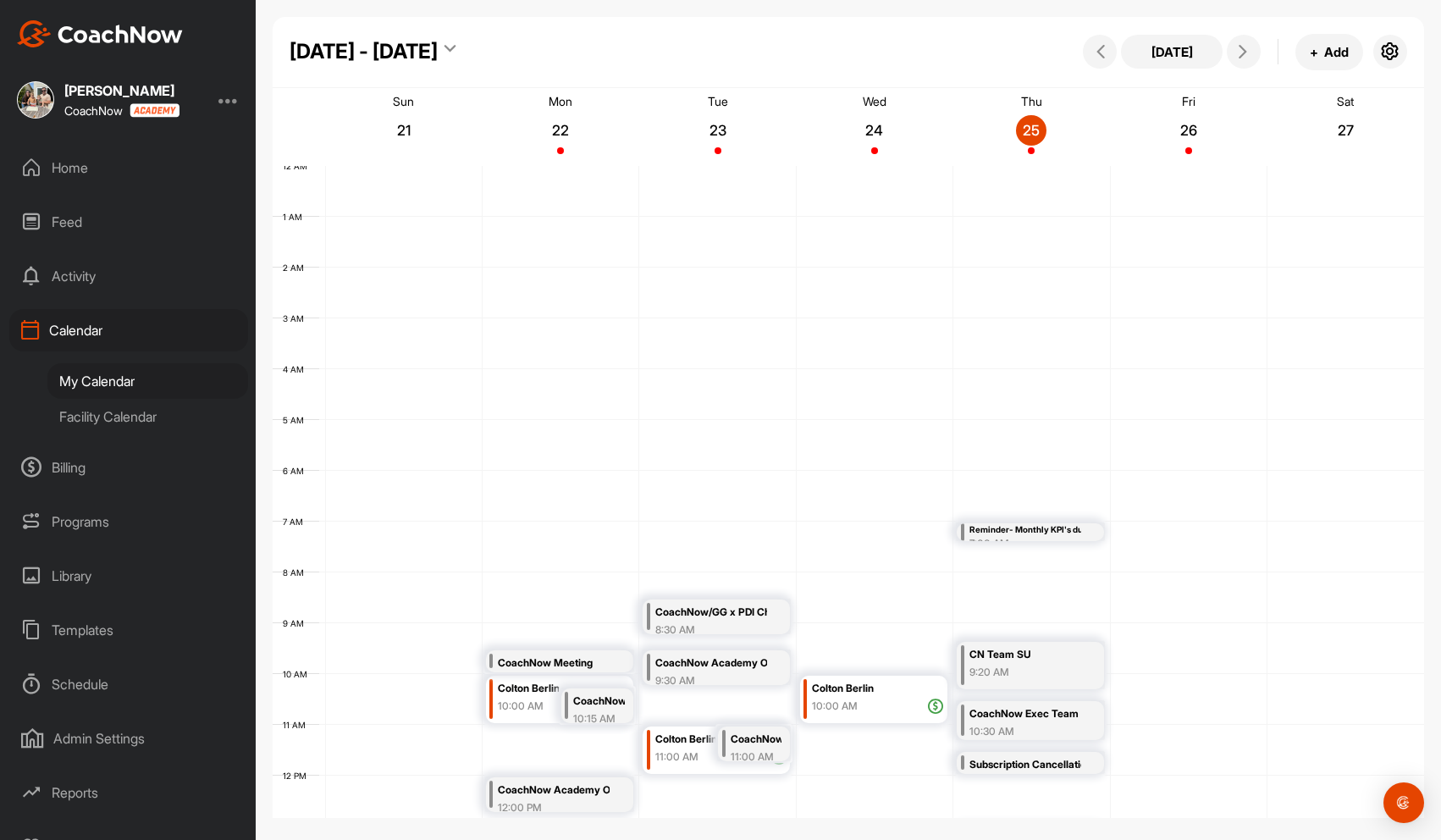
scroll to position [293, 0]
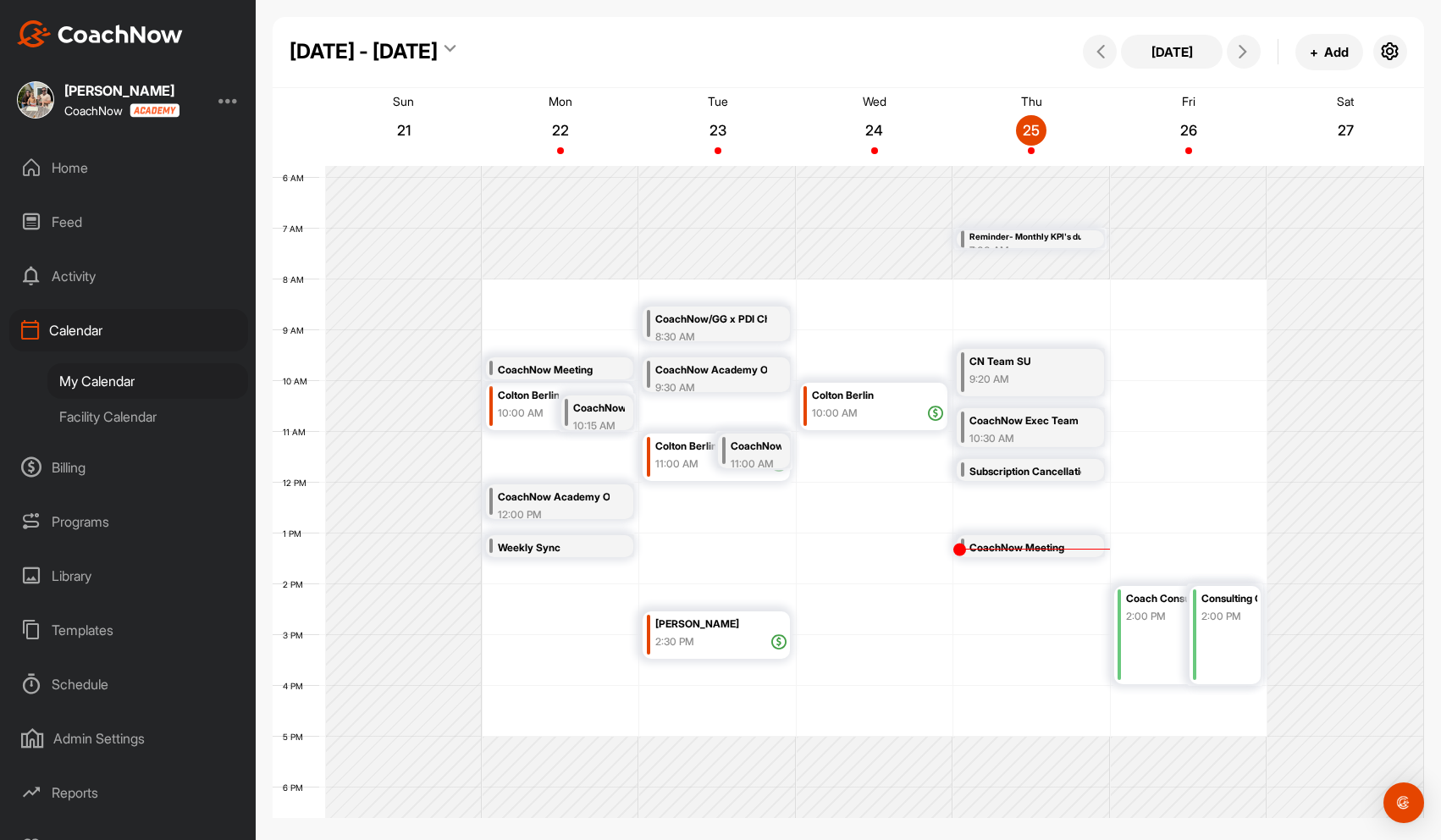
click at [1020, 612] on div "12 AM 1 AM 2 AM 3 AM 4 AM 5 AM 6 AM 7 AM 8 AM 9 AM 10 AM 11 AM 12 PM 1 PM 2 PM …" at bounding box center [848, 481] width 1151 height 1218
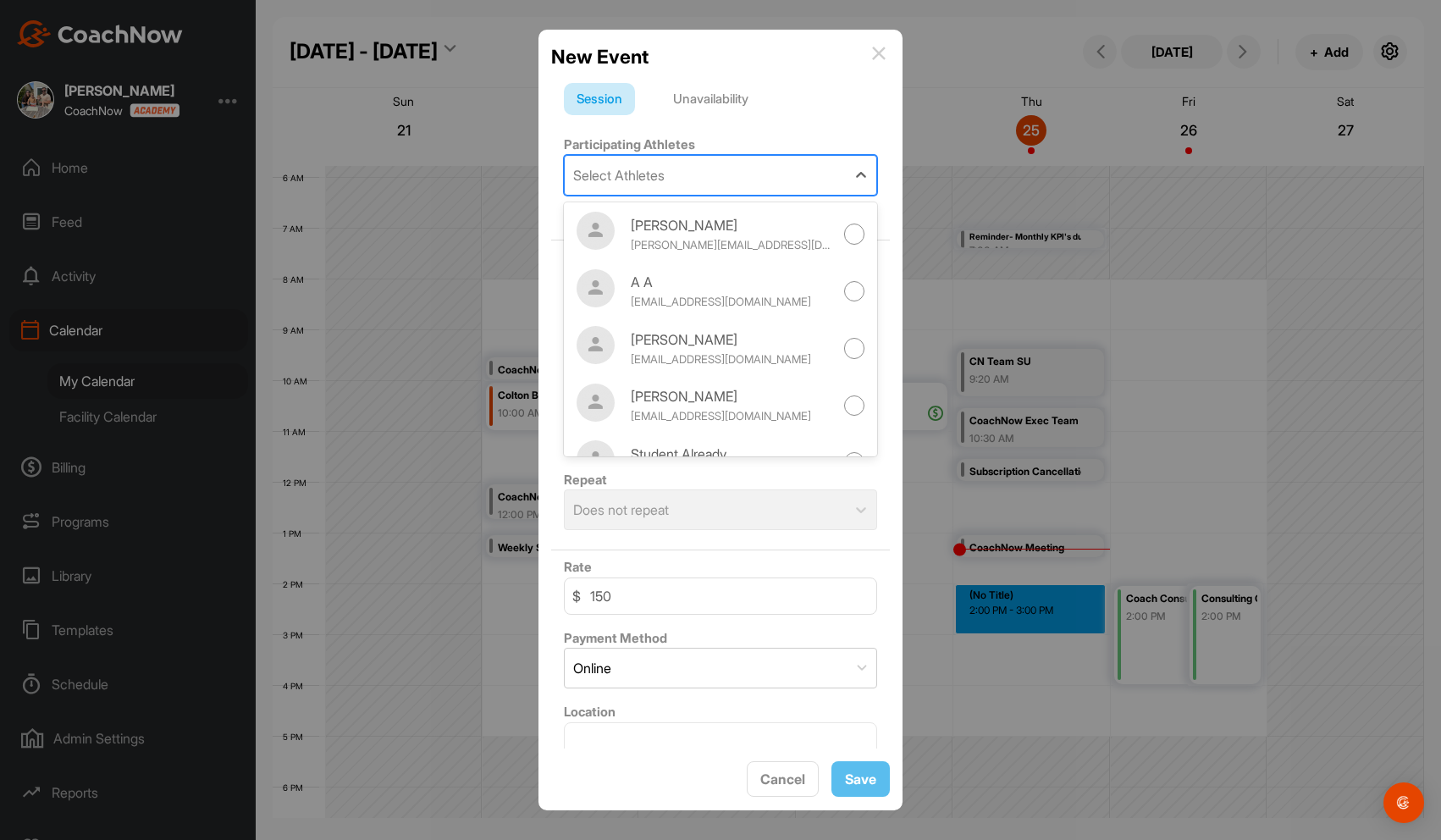
click at [754, 168] on div "Select Athletes" at bounding box center [706, 175] width 281 height 39
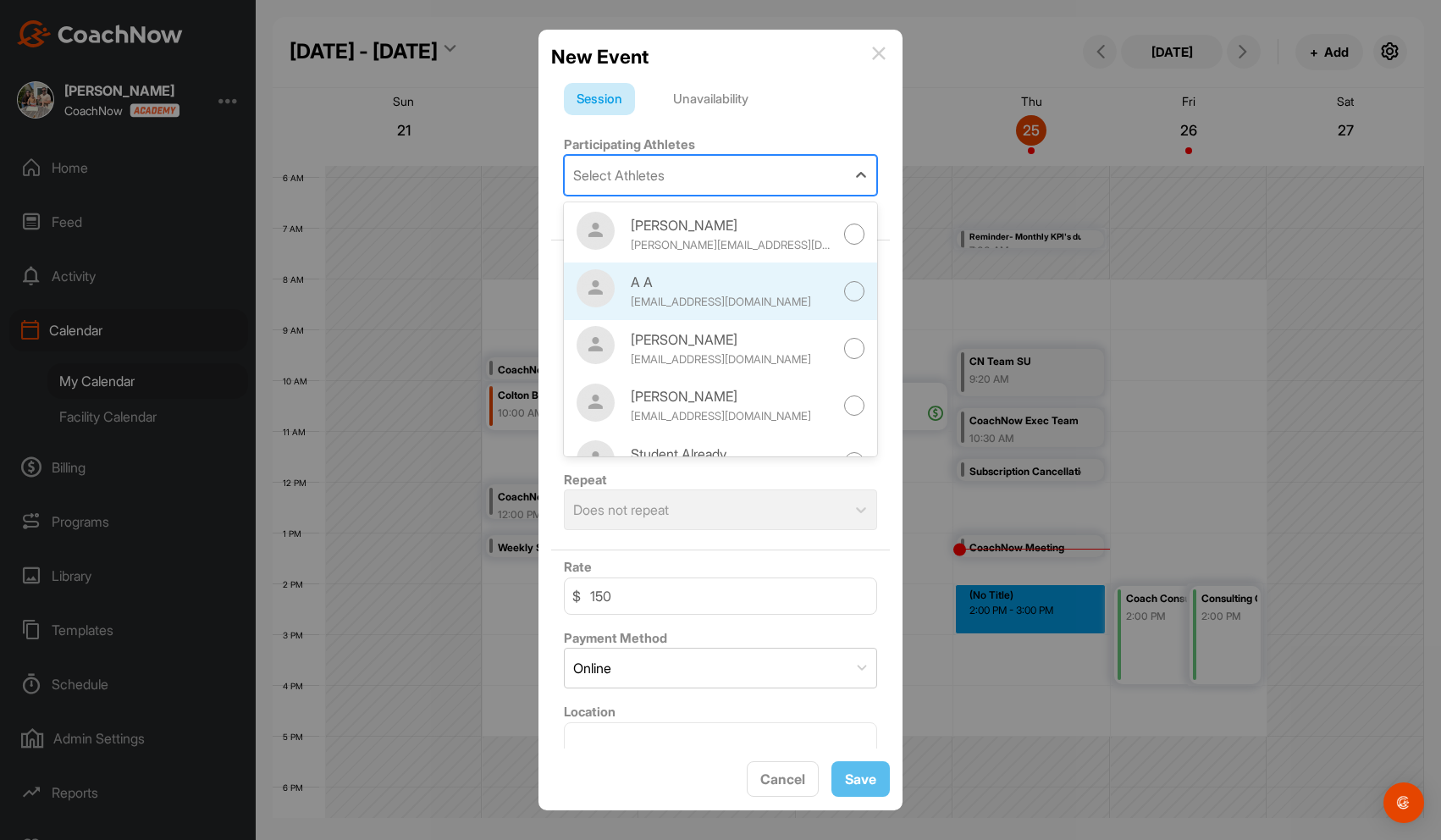
click at [810, 287] on div "A A" at bounding box center [732, 282] width 203 height 21
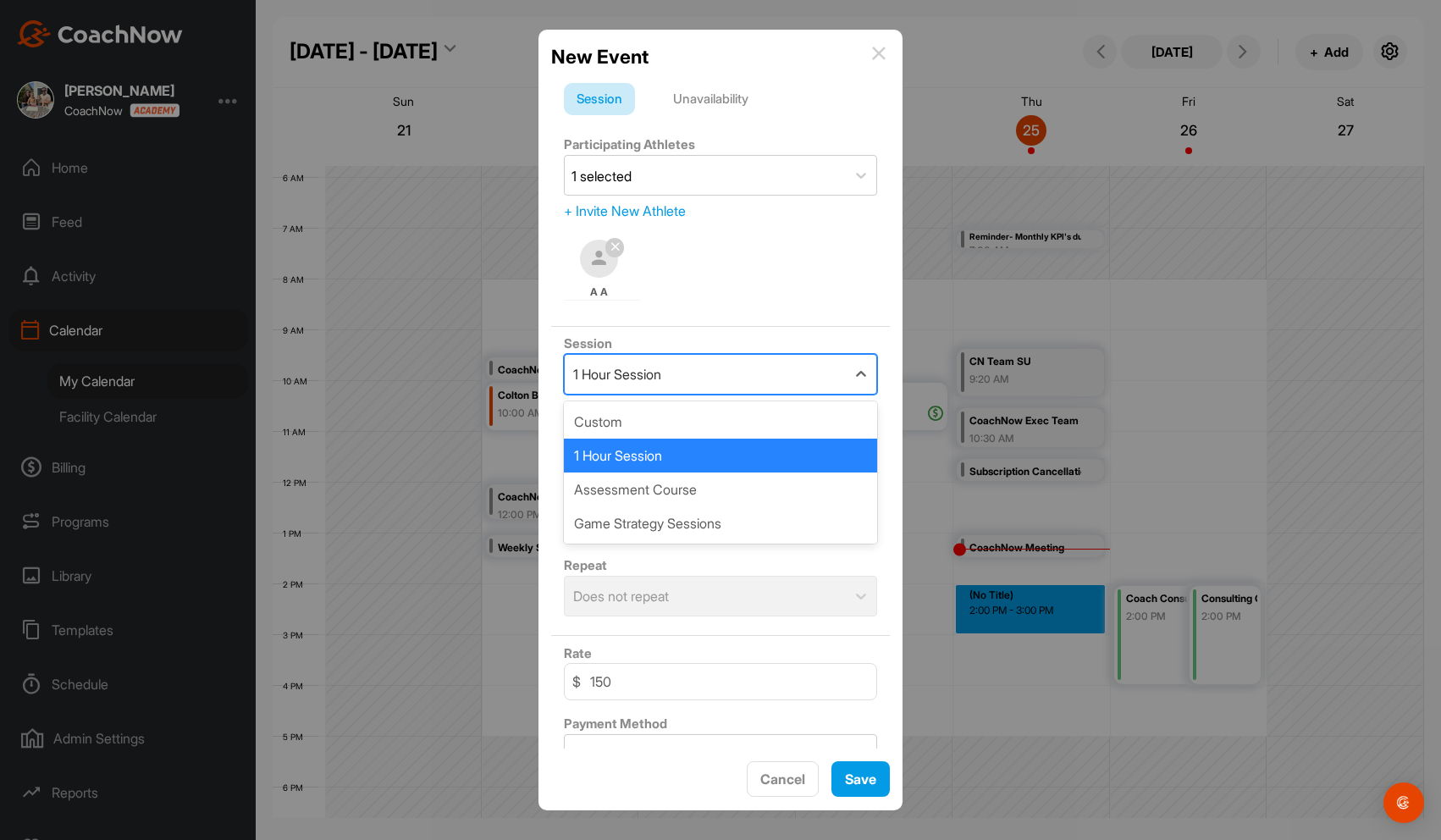
click at [772, 376] on div "1 Hour Session" at bounding box center [706, 375] width 281 height 39
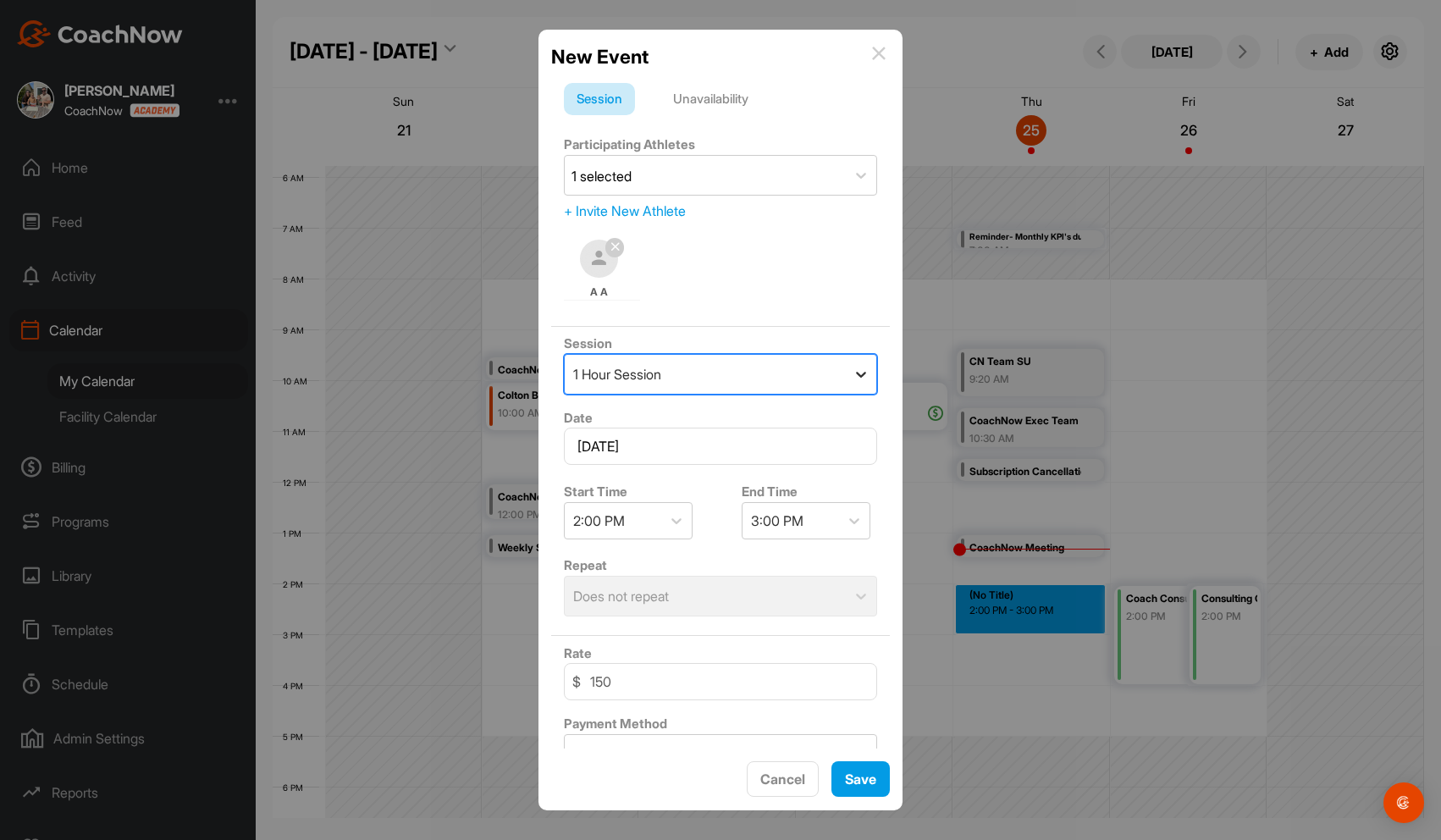
click at [869, 374] on div at bounding box center [861, 374] width 31 height 31
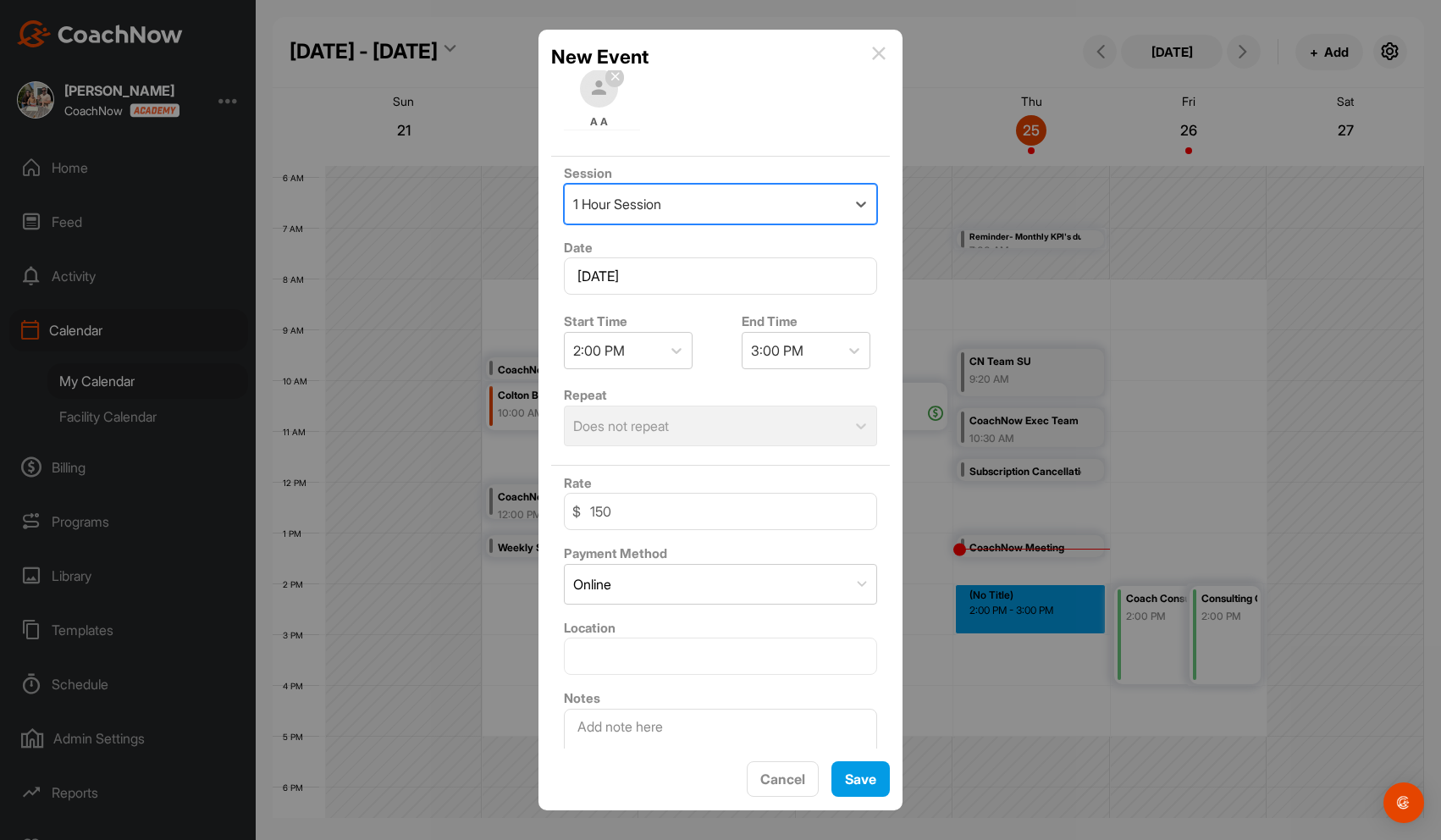
scroll to position [217, 0]
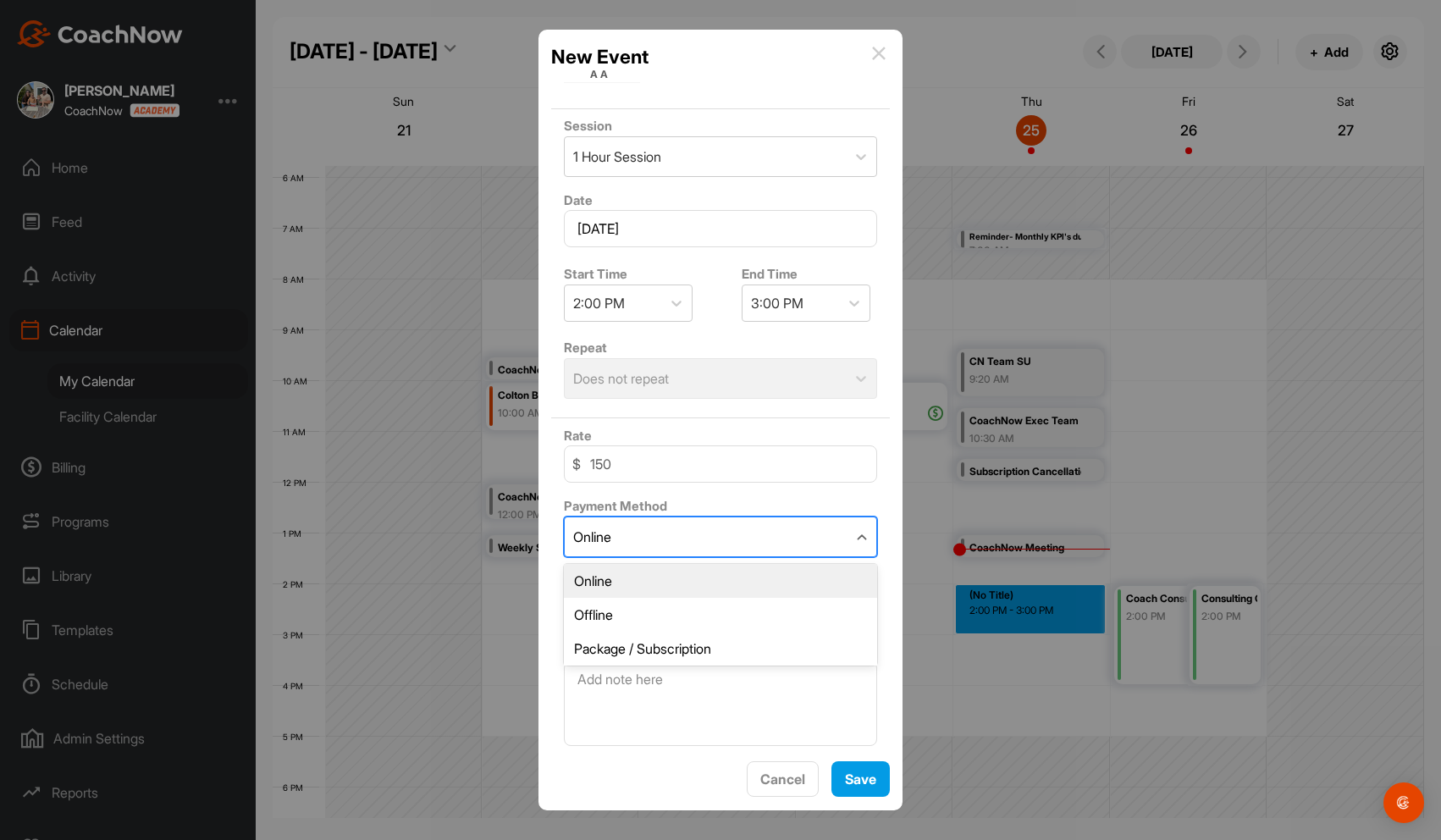
click at [782, 536] on div "Online" at bounding box center [706, 537] width 283 height 39
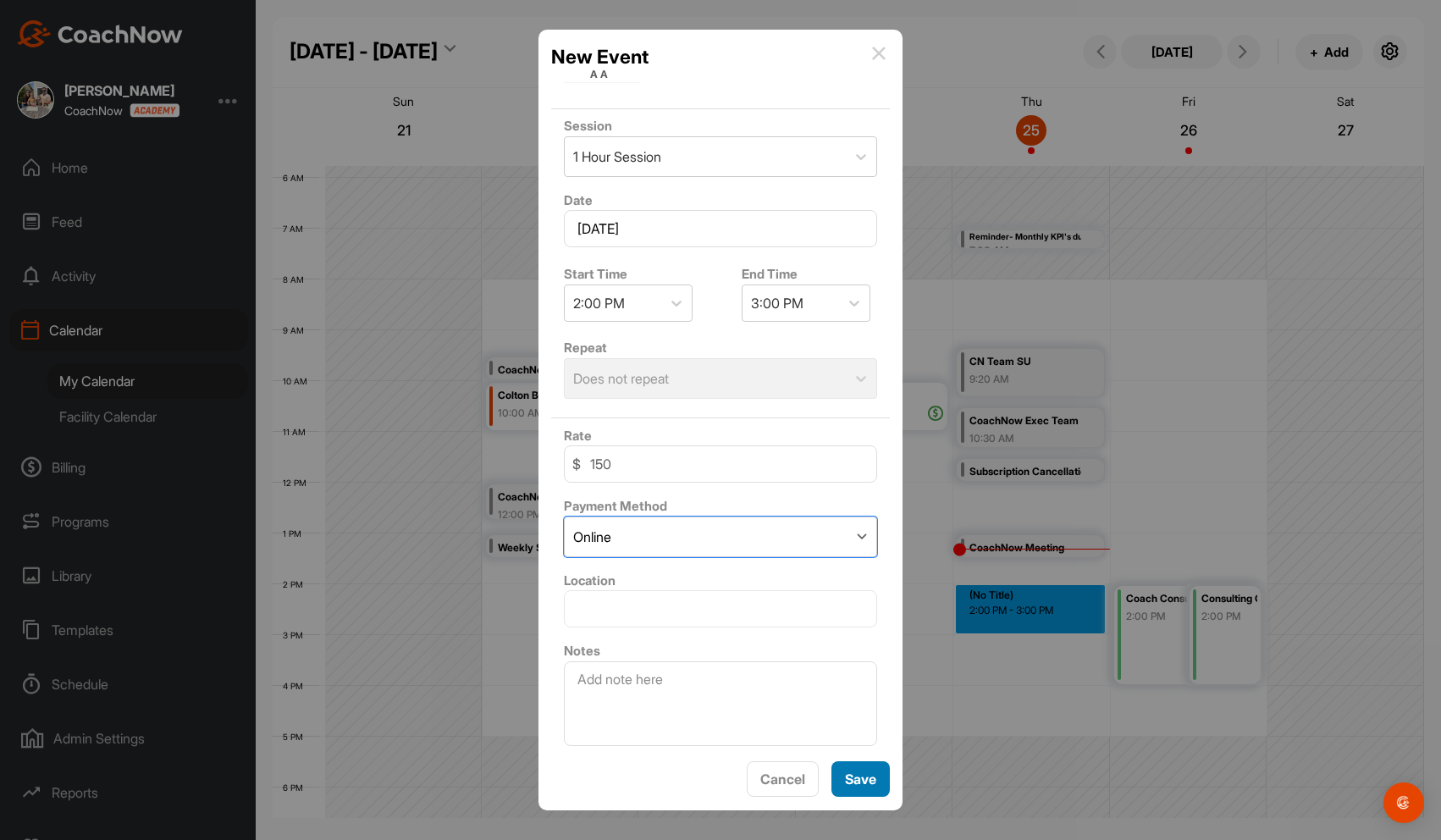
click at [872, 764] on button "Save" at bounding box center [861, 779] width 58 height 37
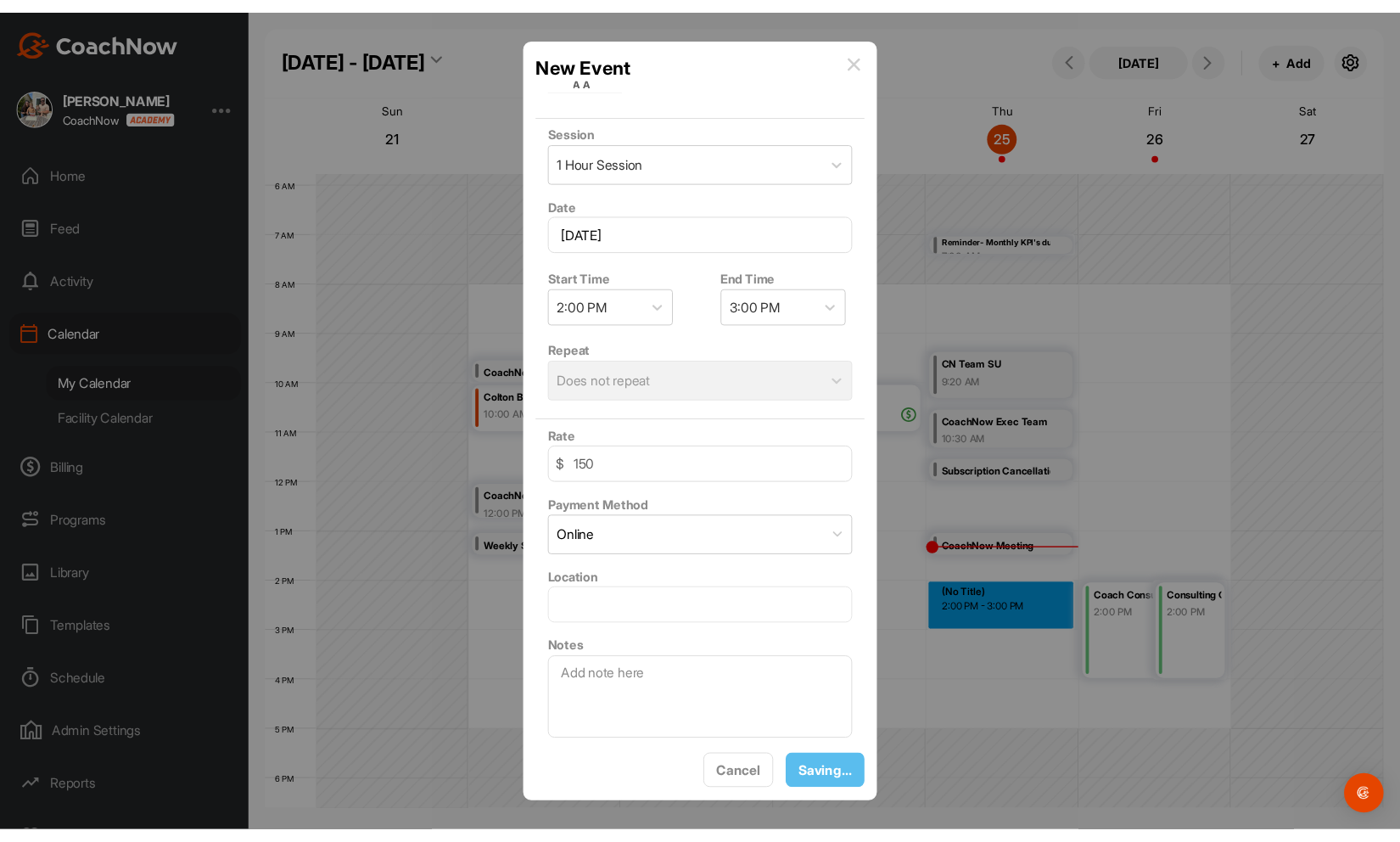
scroll to position [0, 0]
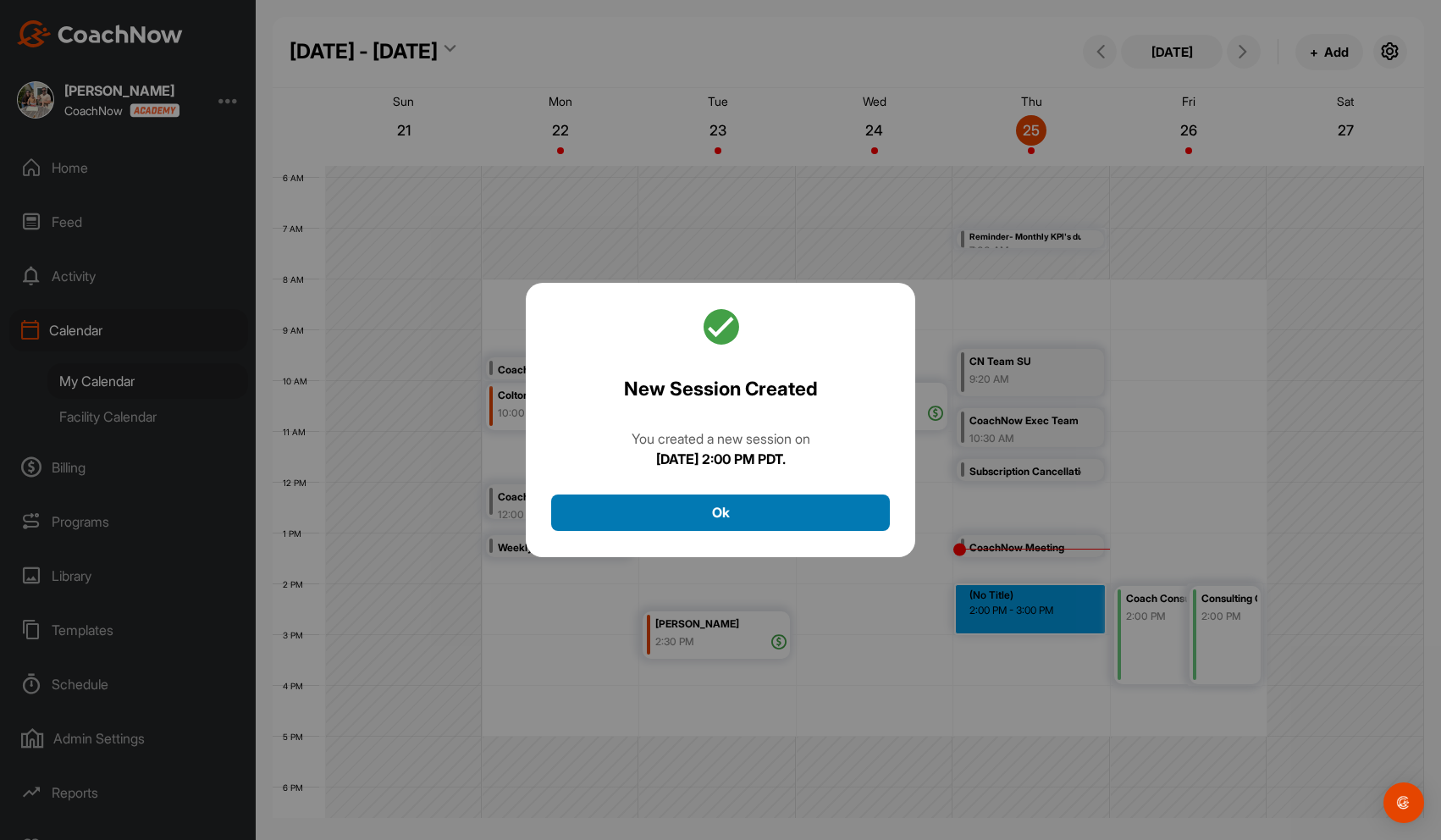
click at [792, 508] on button "Ok" at bounding box center [720, 512] width 339 height 37
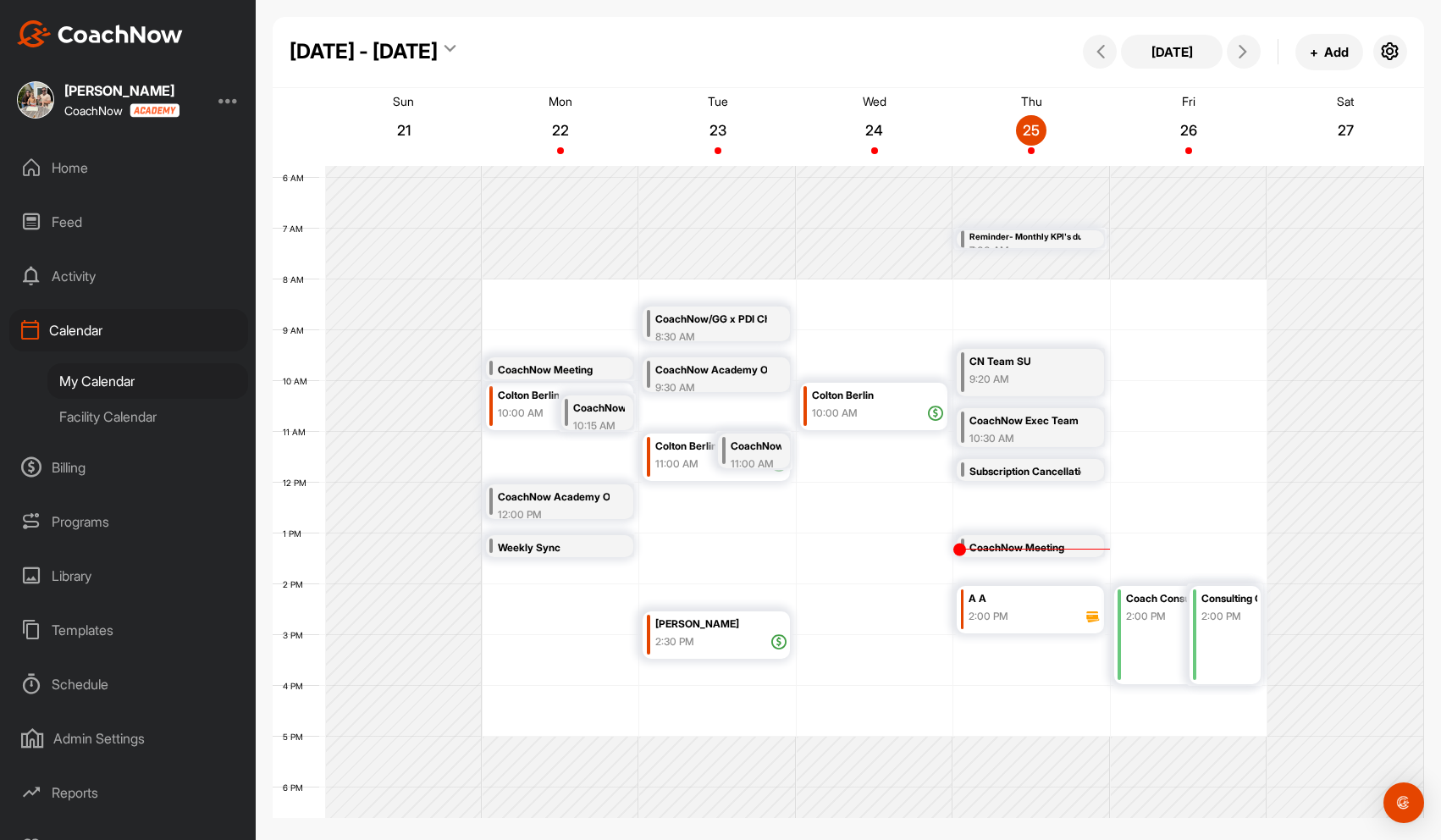
click at [1020, 617] on icon at bounding box center [1093, 616] width 15 height 15
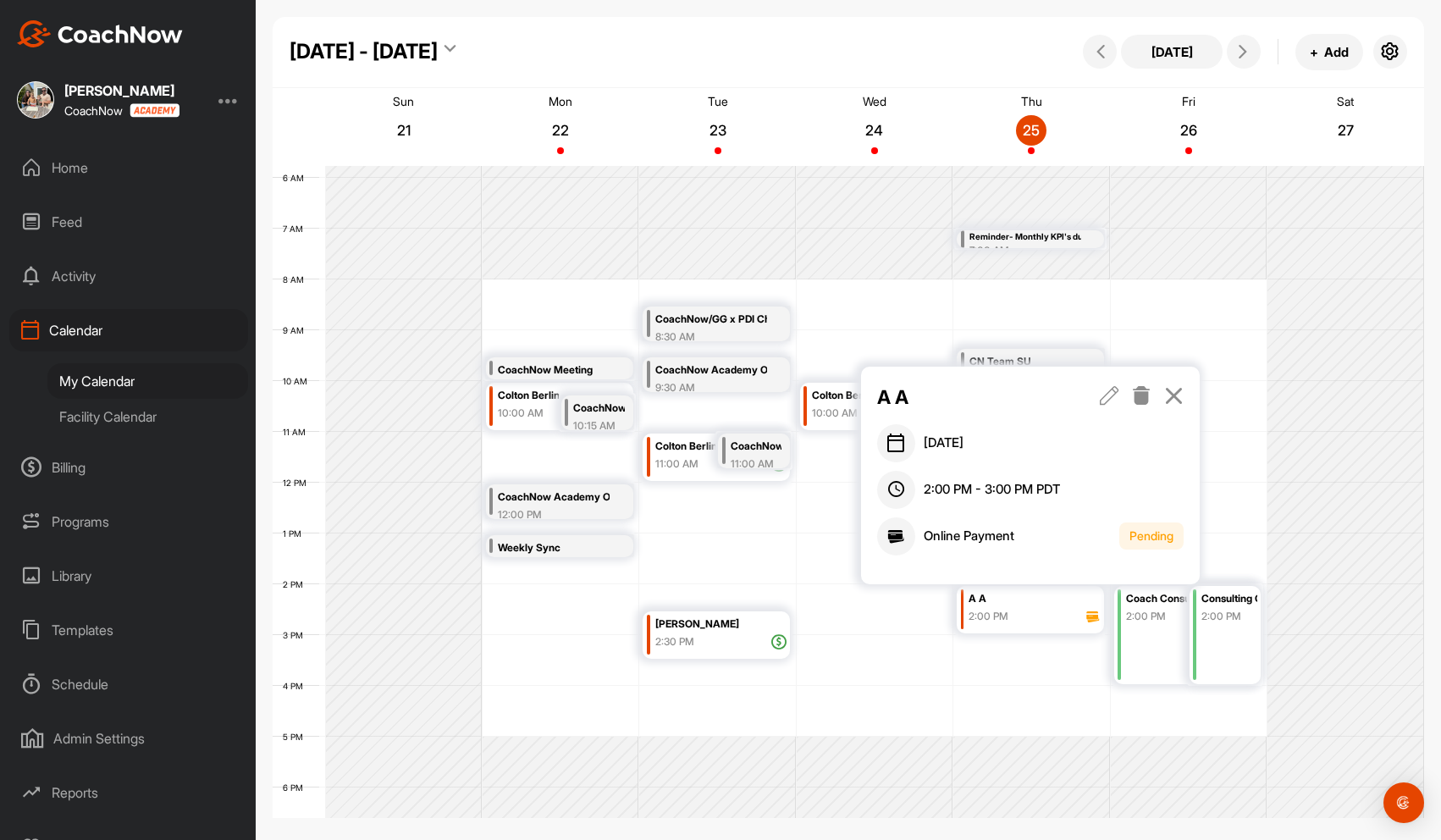
click at [1020, 401] on icon at bounding box center [1174, 395] width 20 height 19
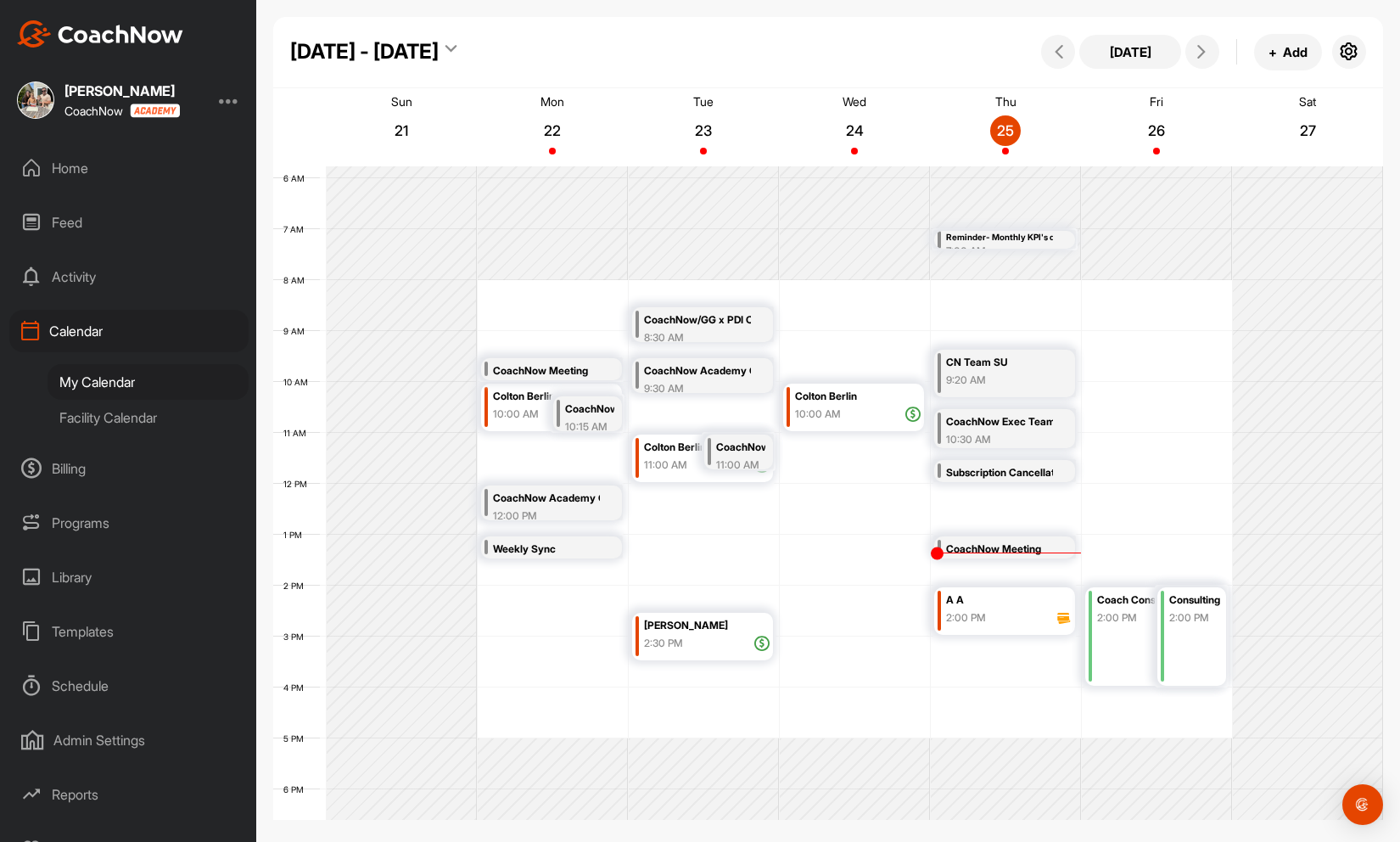
click at [55, 468] on div "Billing" at bounding box center [129, 467] width 239 height 42
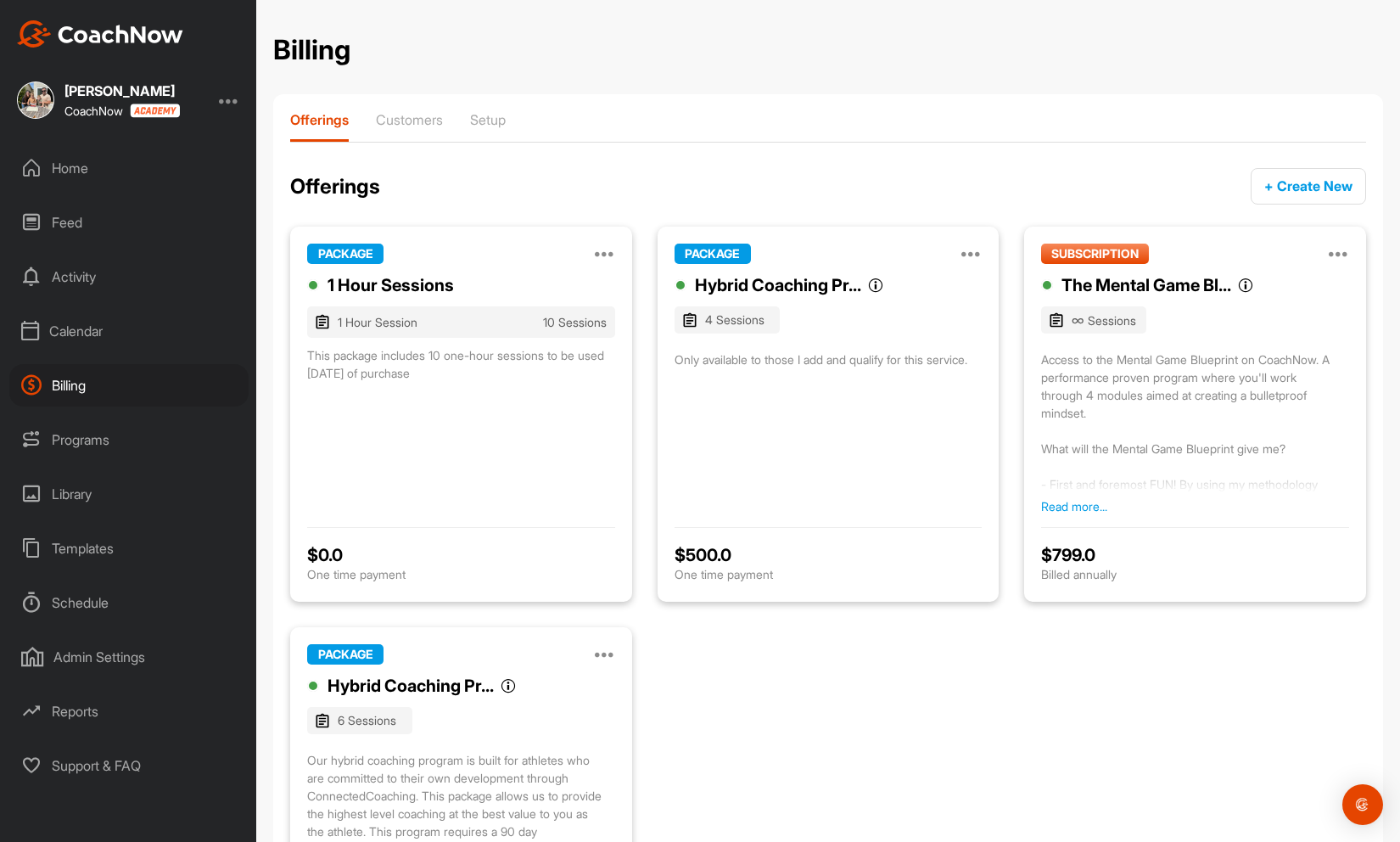
click at [91, 326] on div "Calendar" at bounding box center [129, 330] width 239 height 42
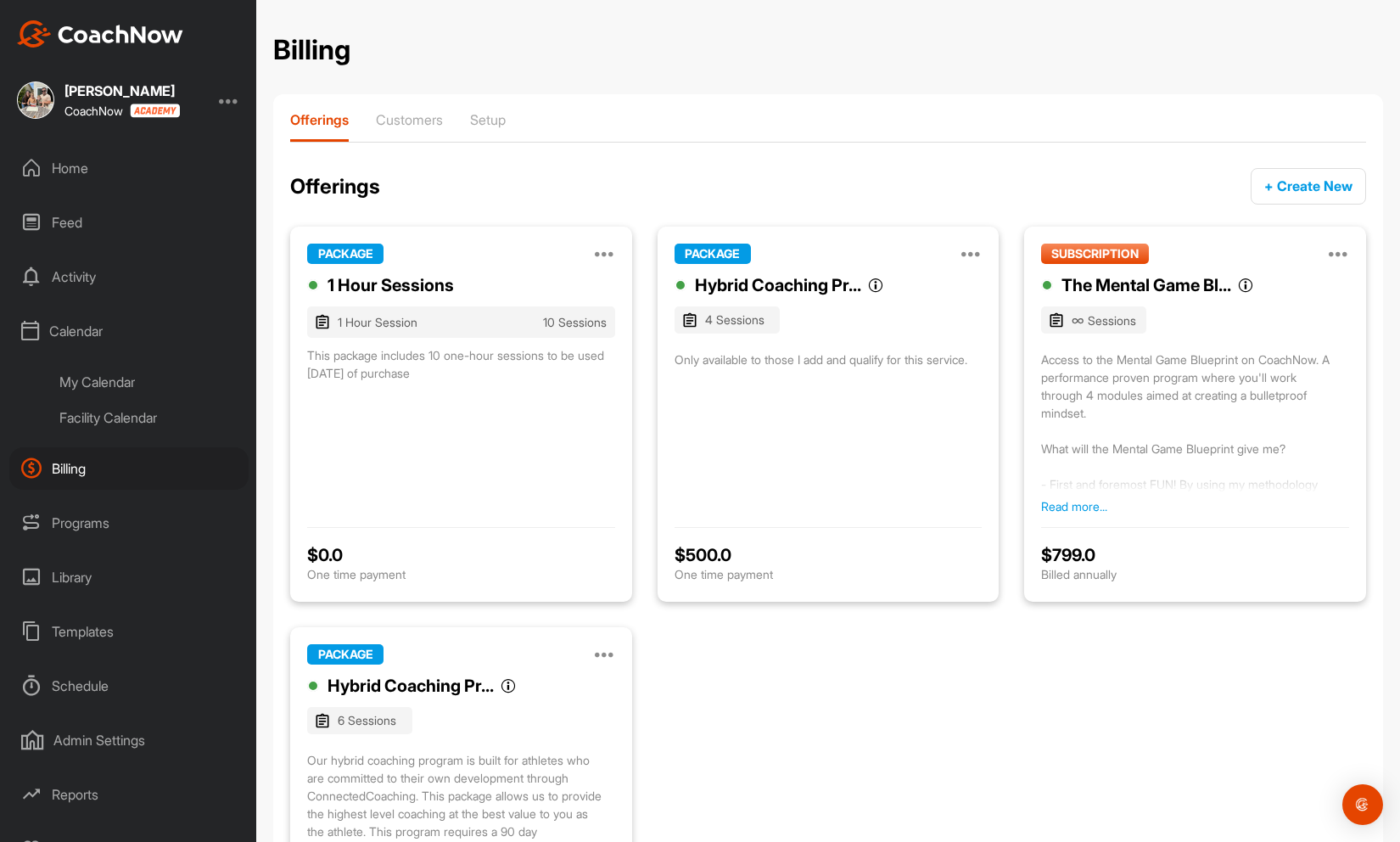
click at [110, 379] on div "My Calendar" at bounding box center [148, 382] width 201 height 36
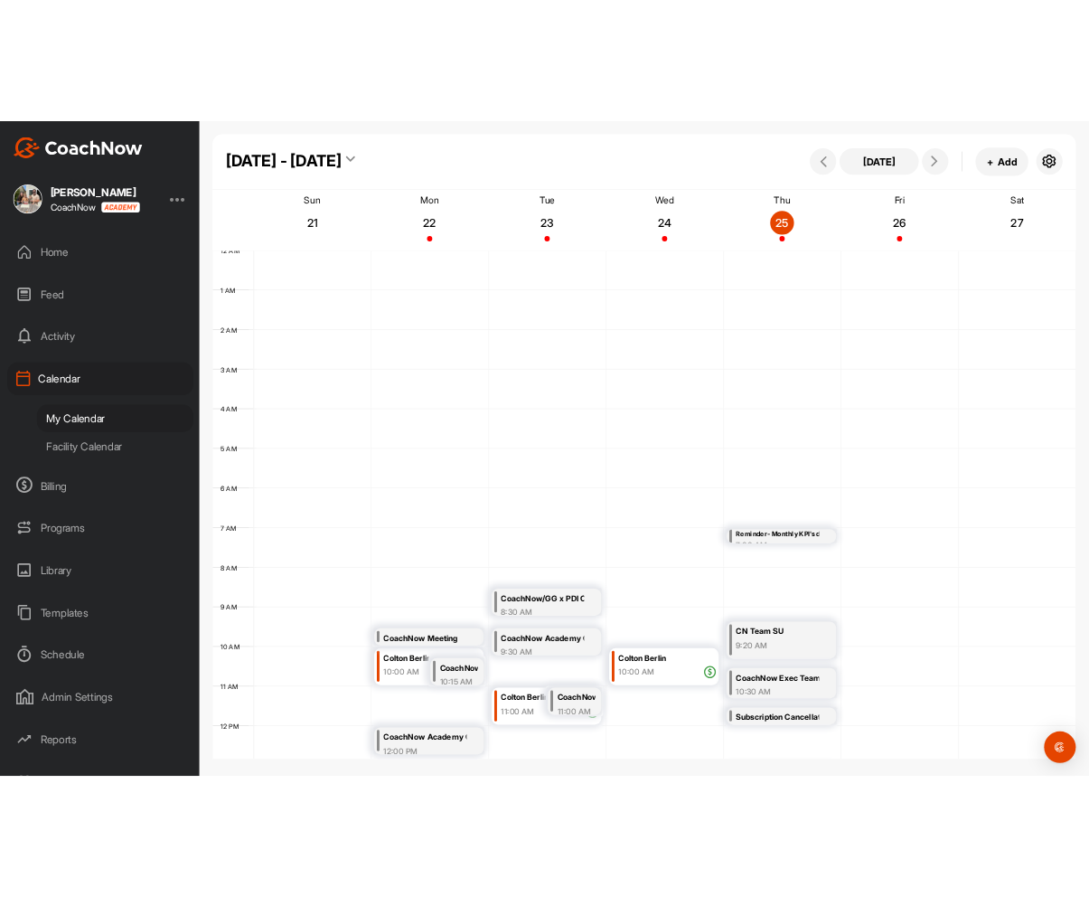
scroll to position [313, 0]
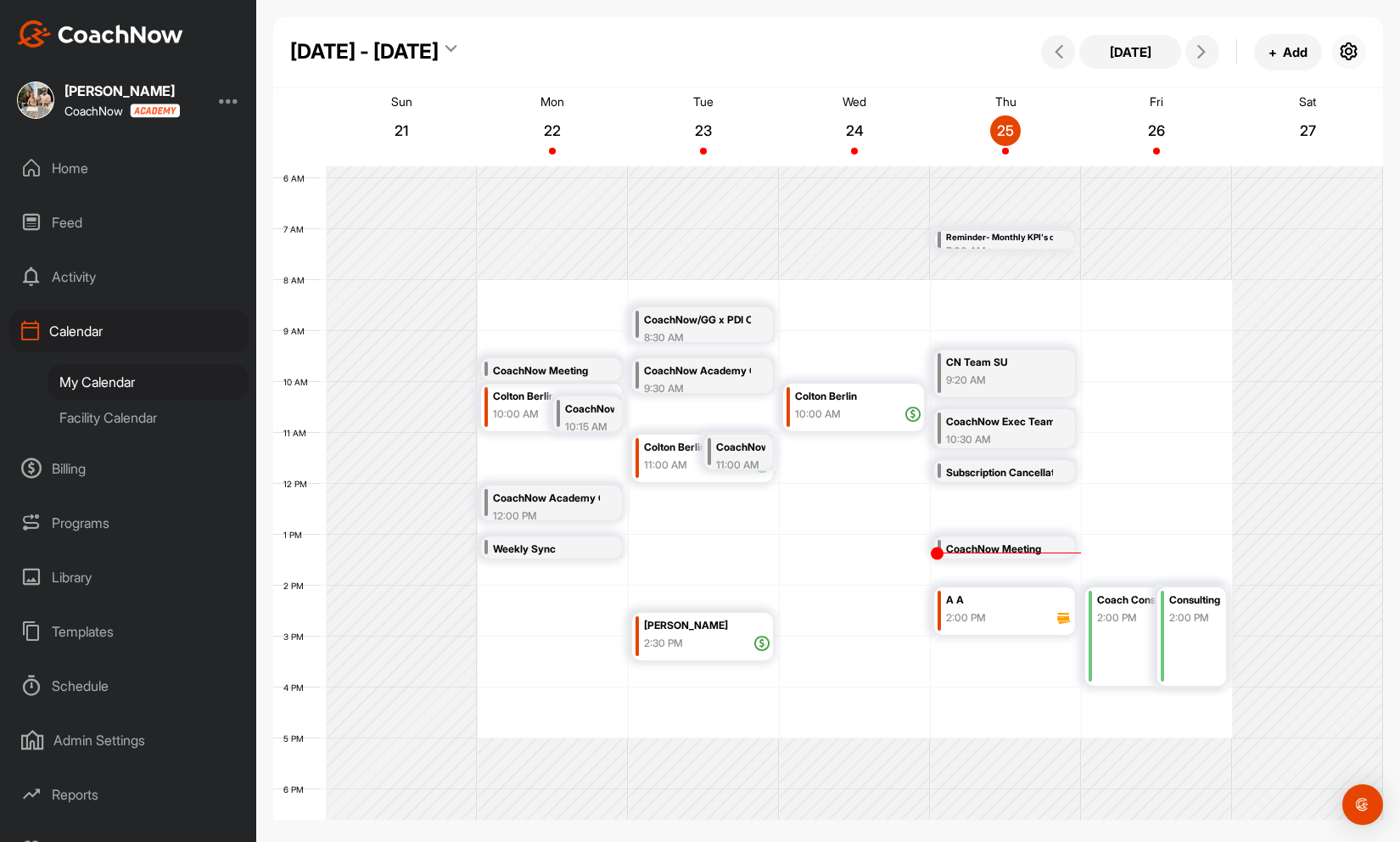
click at [1023, 50] on icon "button" at bounding box center [1349, 52] width 21 height 21
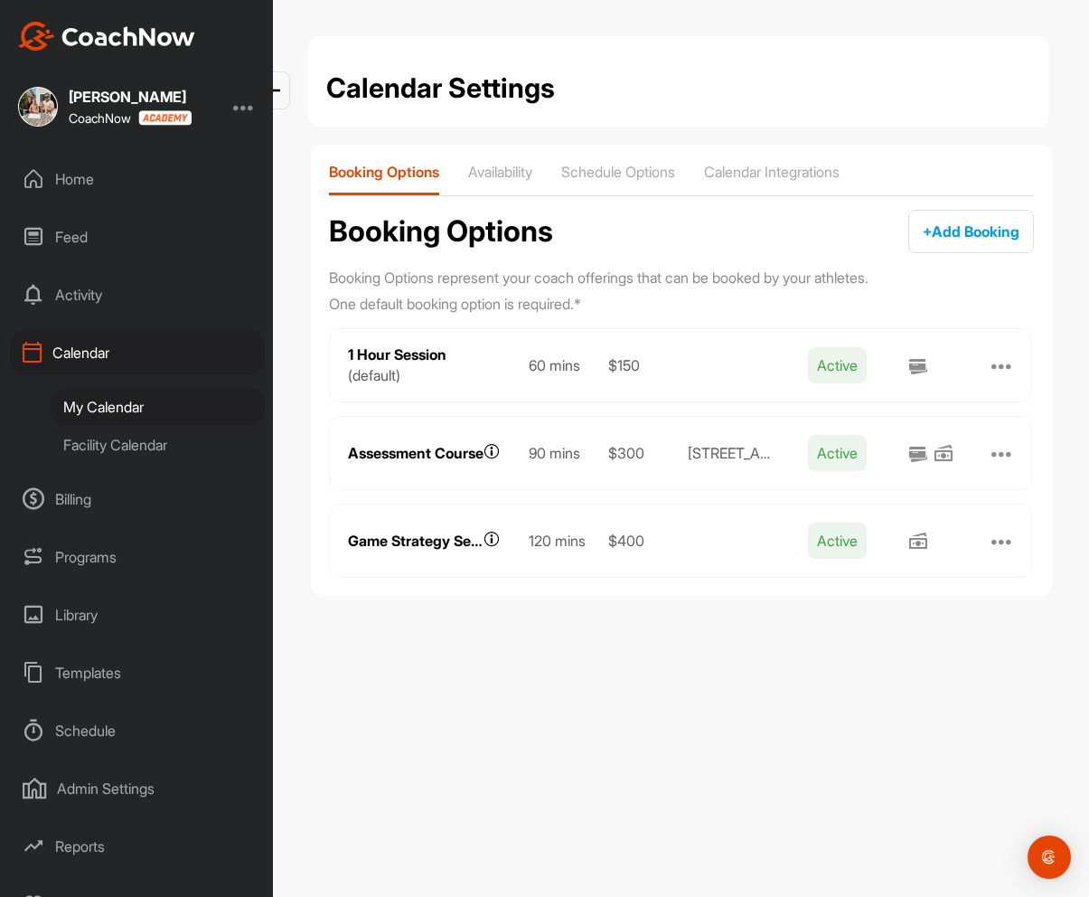
click at [70, 503] on div "Billing" at bounding box center [137, 498] width 255 height 45
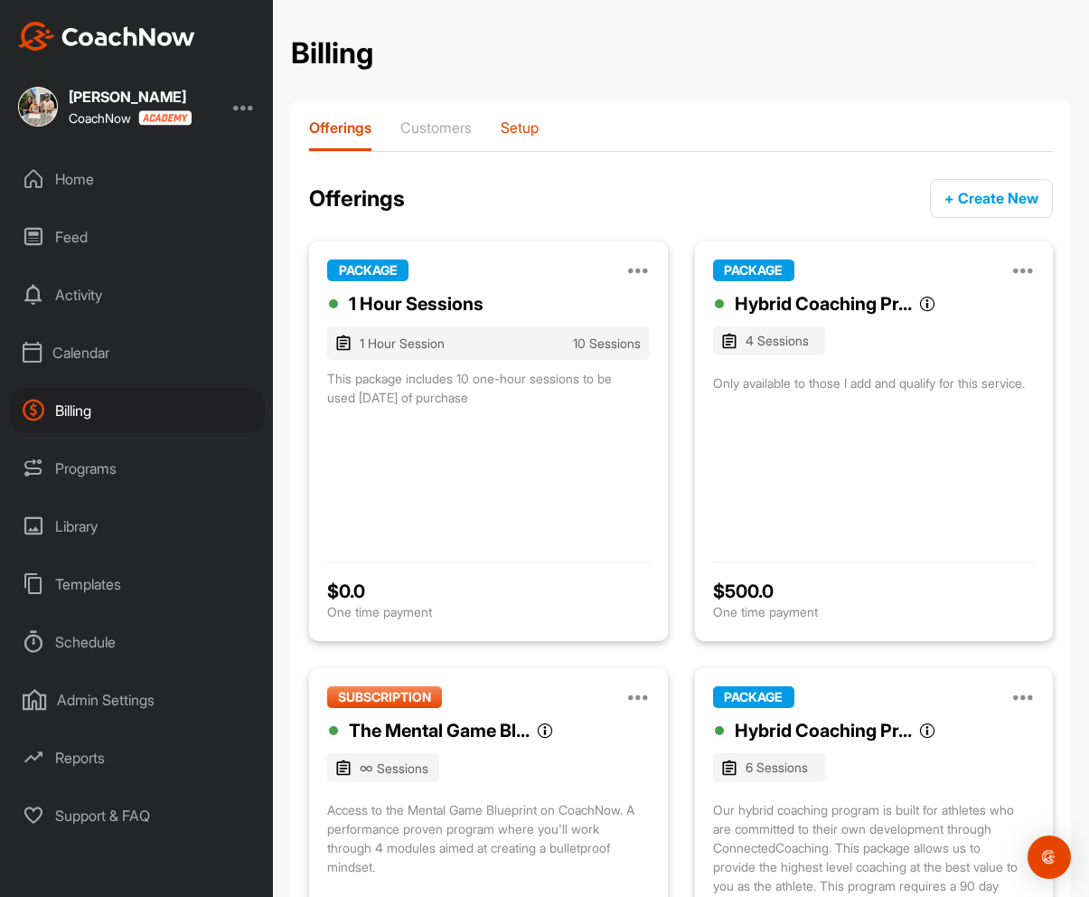
click at [531, 122] on p "Setup" at bounding box center [520, 127] width 38 height 18
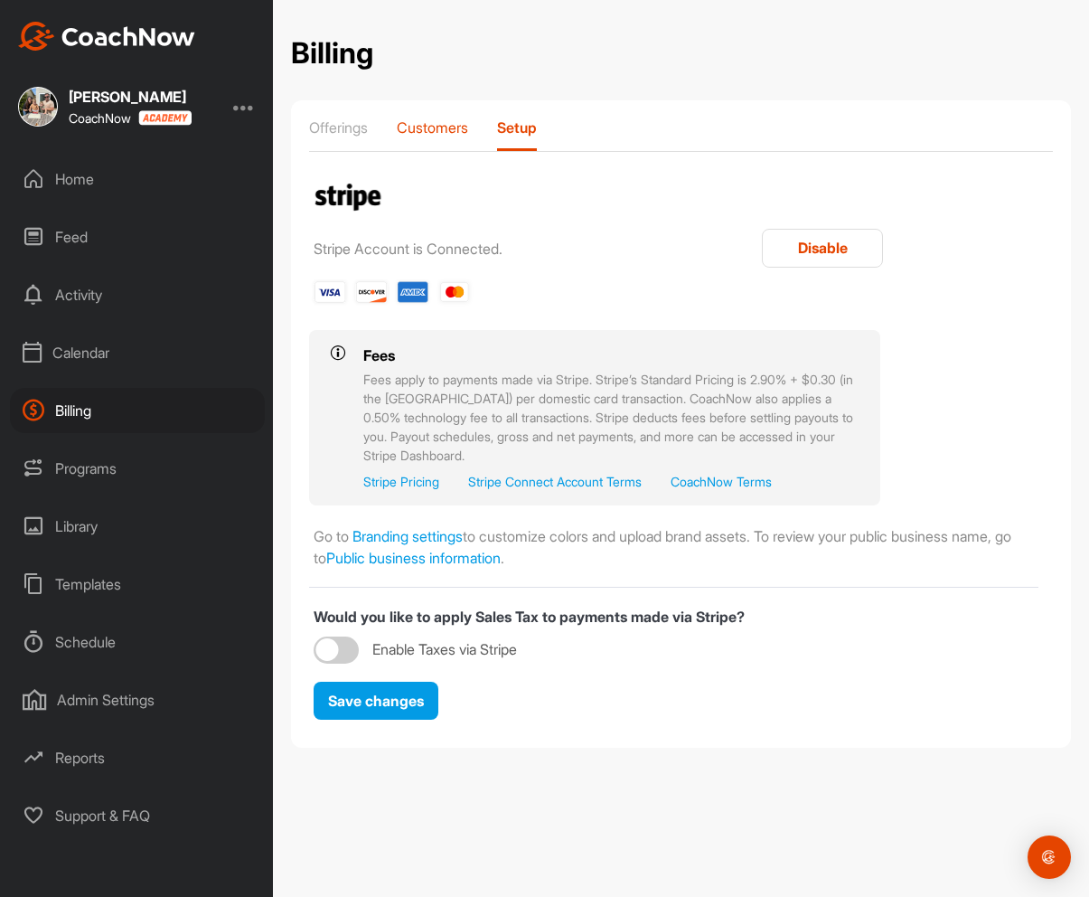
click at [456, 119] on p "Customers" at bounding box center [432, 127] width 71 height 18
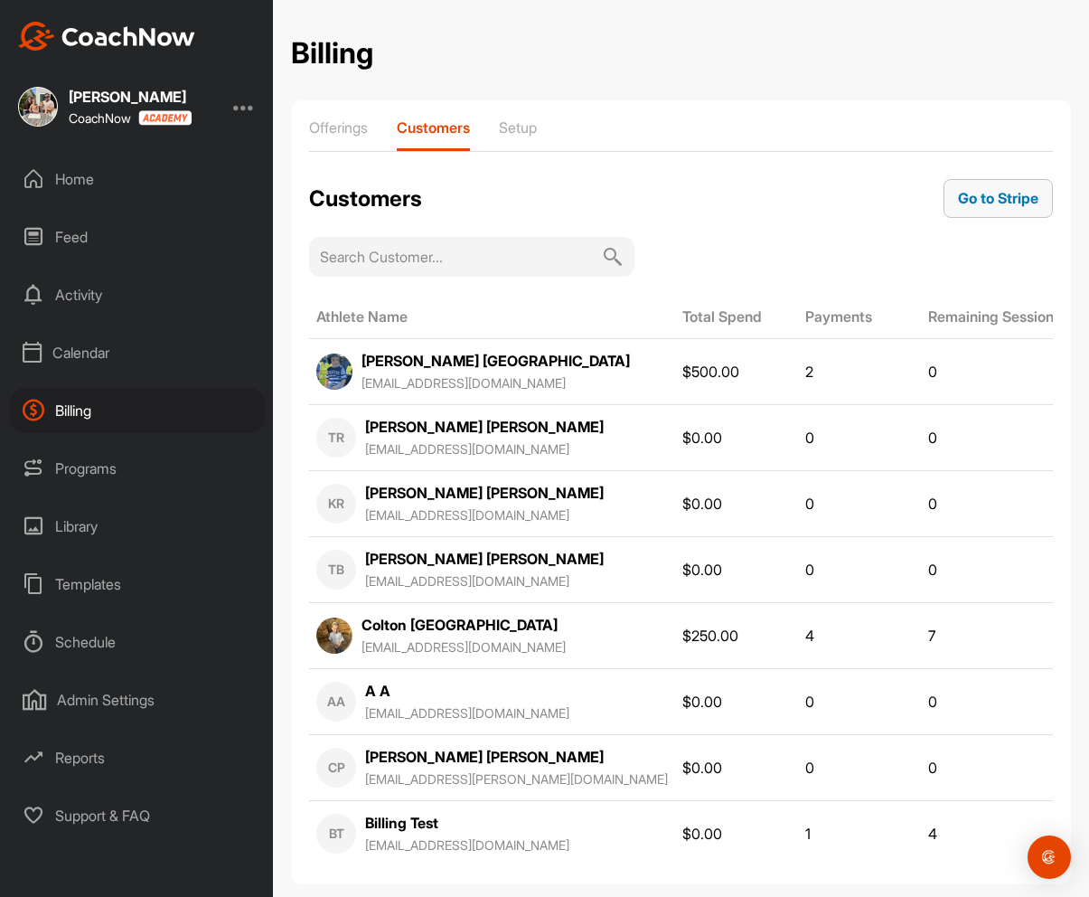
click at [1019, 200] on span "Go to Stripe" at bounding box center [998, 198] width 80 height 18
click at [73, 180] on div "Home" at bounding box center [137, 178] width 255 height 45
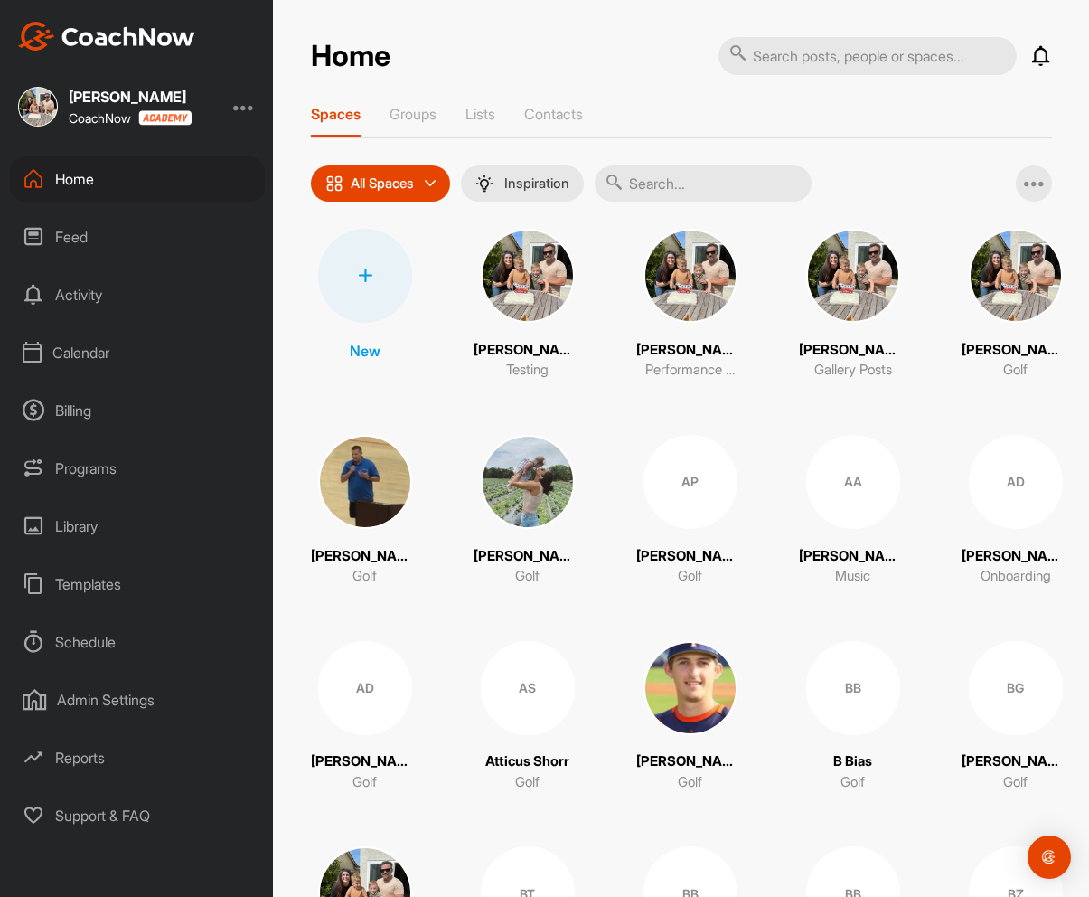
click at [72, 411] on div "Billing" at bounding box center [137, 410] width 255 height 45
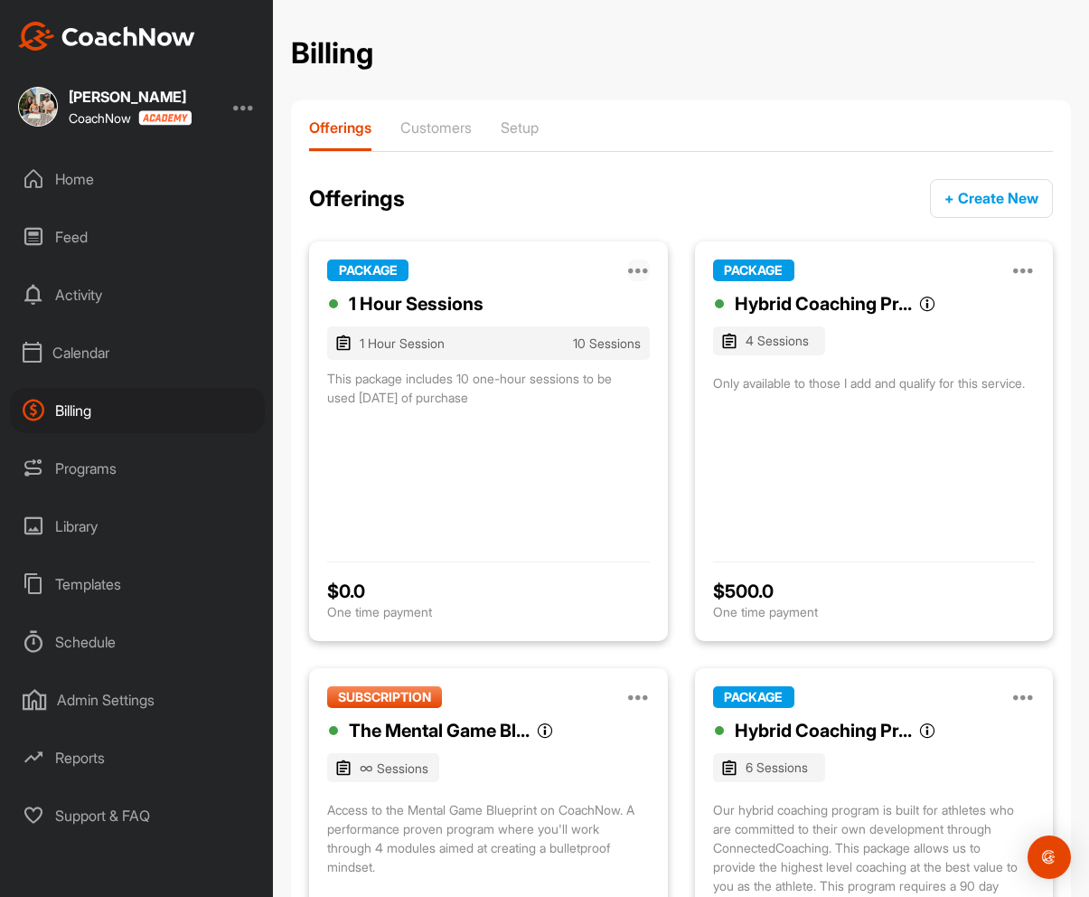
click at [639, 268] on icon at bounding box center [639, 270] width 22 height 22
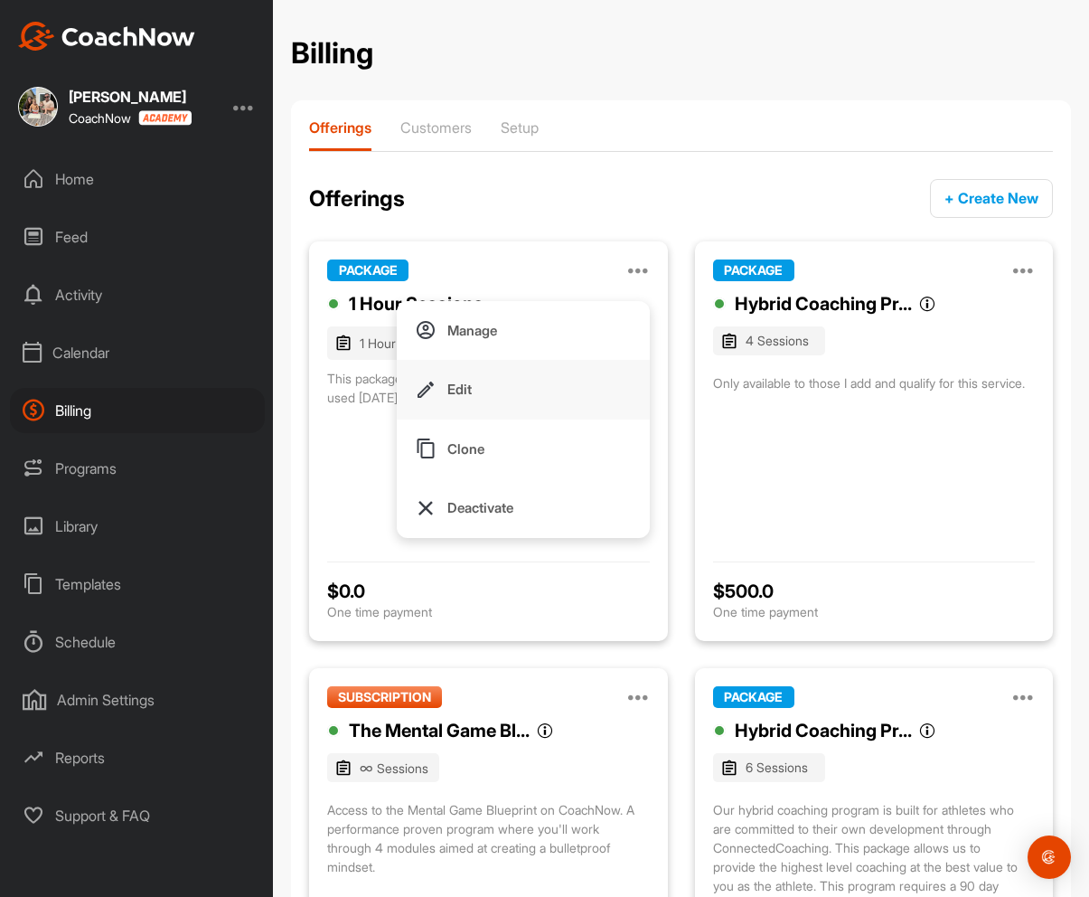
click at [503, 381] on button "Edit" at bounding box center [523, 390] width 253 height 60
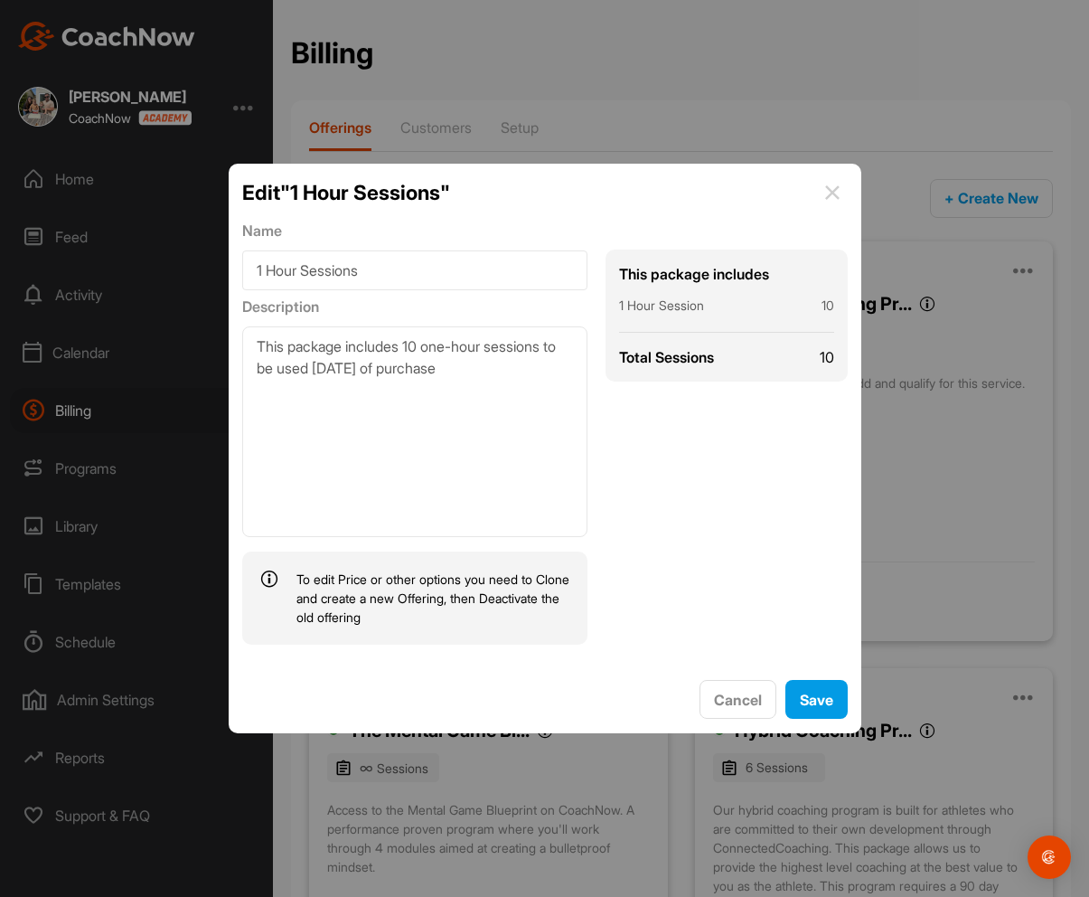
click at [828, 190] on img at bounding box center [833, 193] width 22 height 22
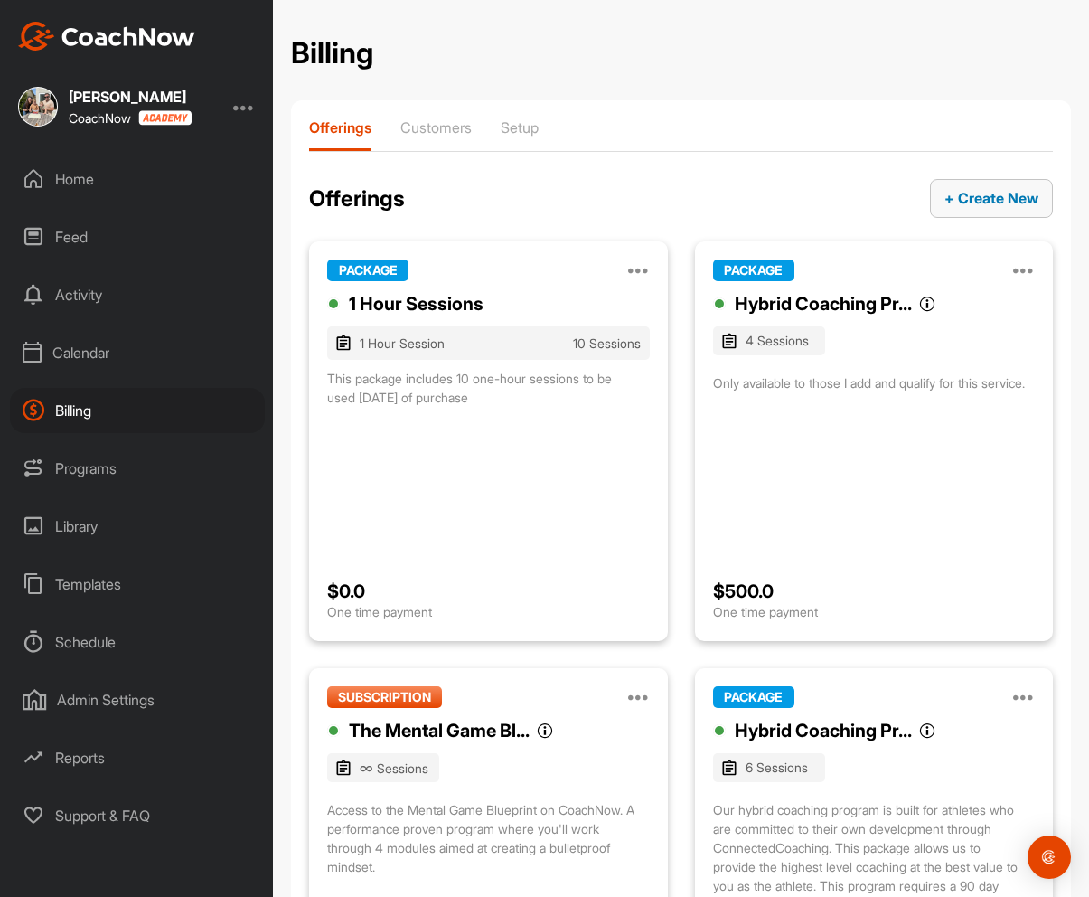
click at [942, 193] on button "+ Create New" at bounding box center [991, 198] width 123 height 39
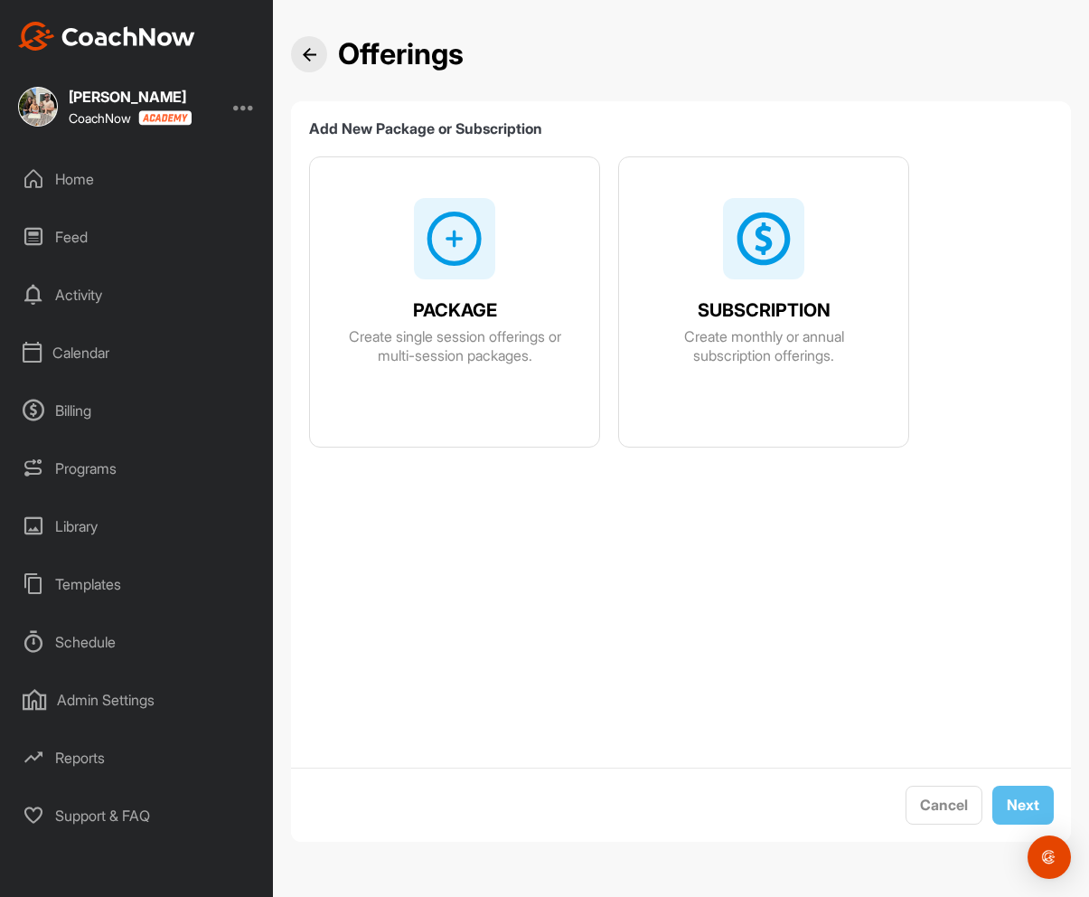
click at [480, 291] on div "PACKAGE Create single session offerings or multi-session packages." at bounding box center [454, 326] width 289 height 79
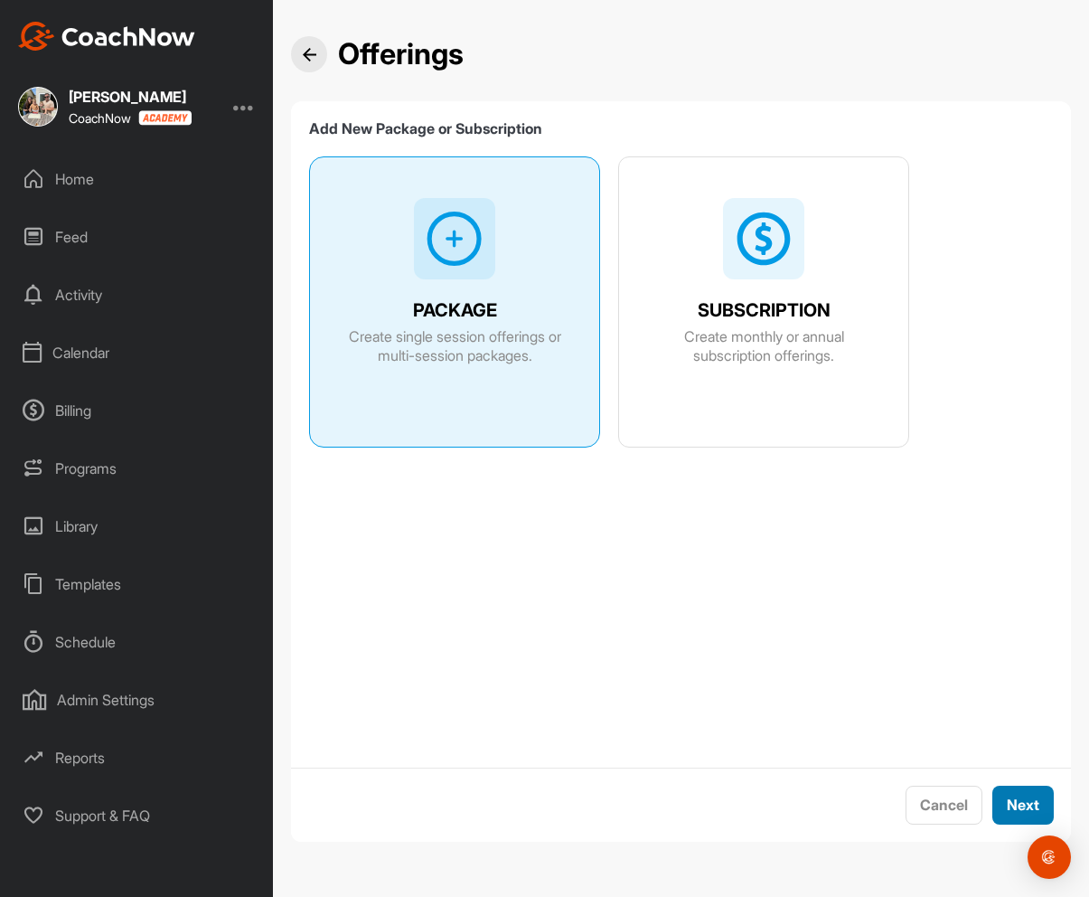
click at [1001, 795] on button "Next" at bounding box center [1022, 804] width 61 height 39
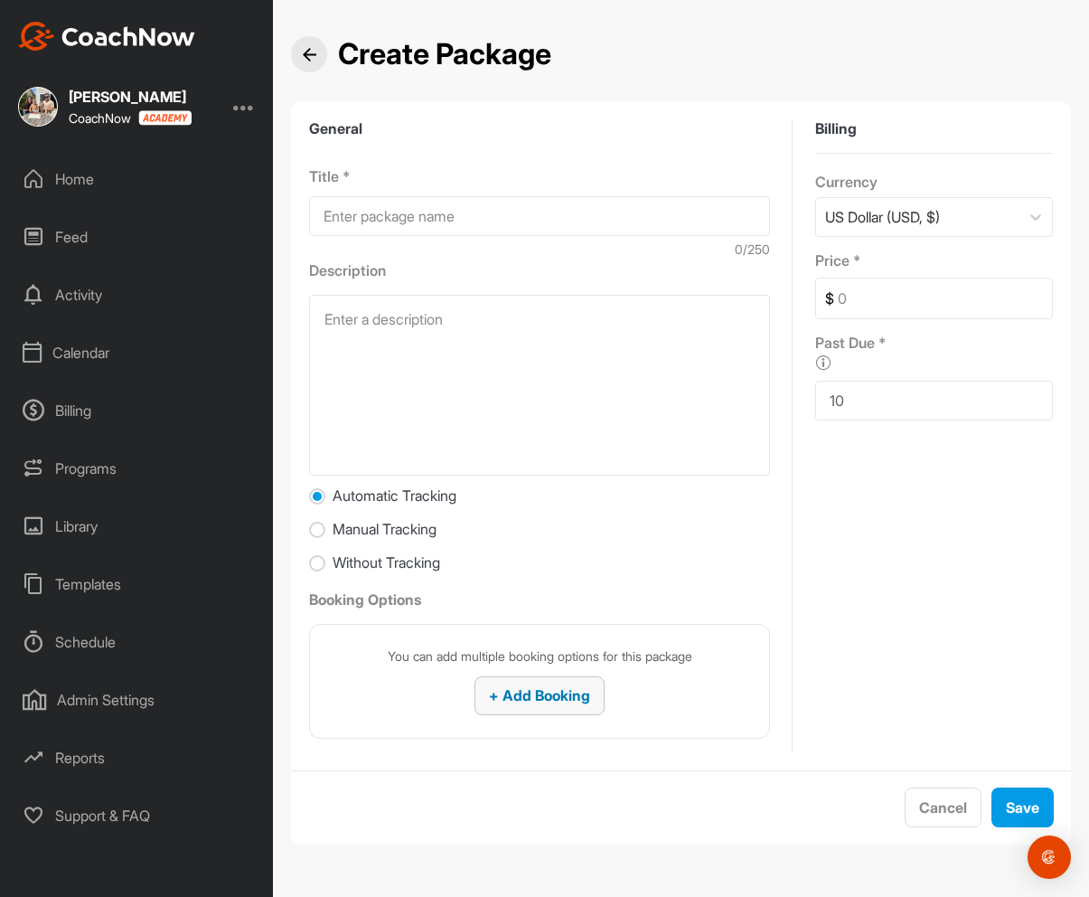
click at [522, 702] on span "+ Add Booking" at bounding box center [539, 695] width 101 height 18
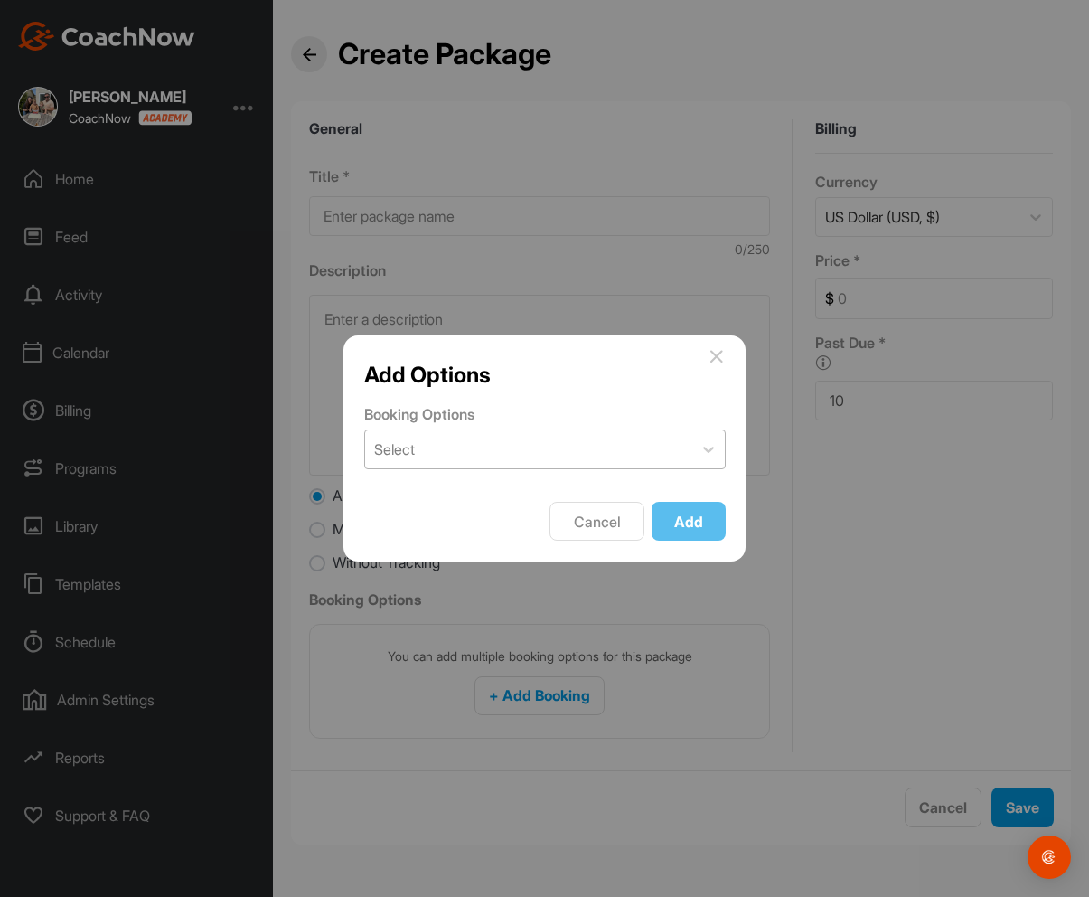
click at [434, 455] on div "Select" at bounding box center [528, 449] width 327 height 38
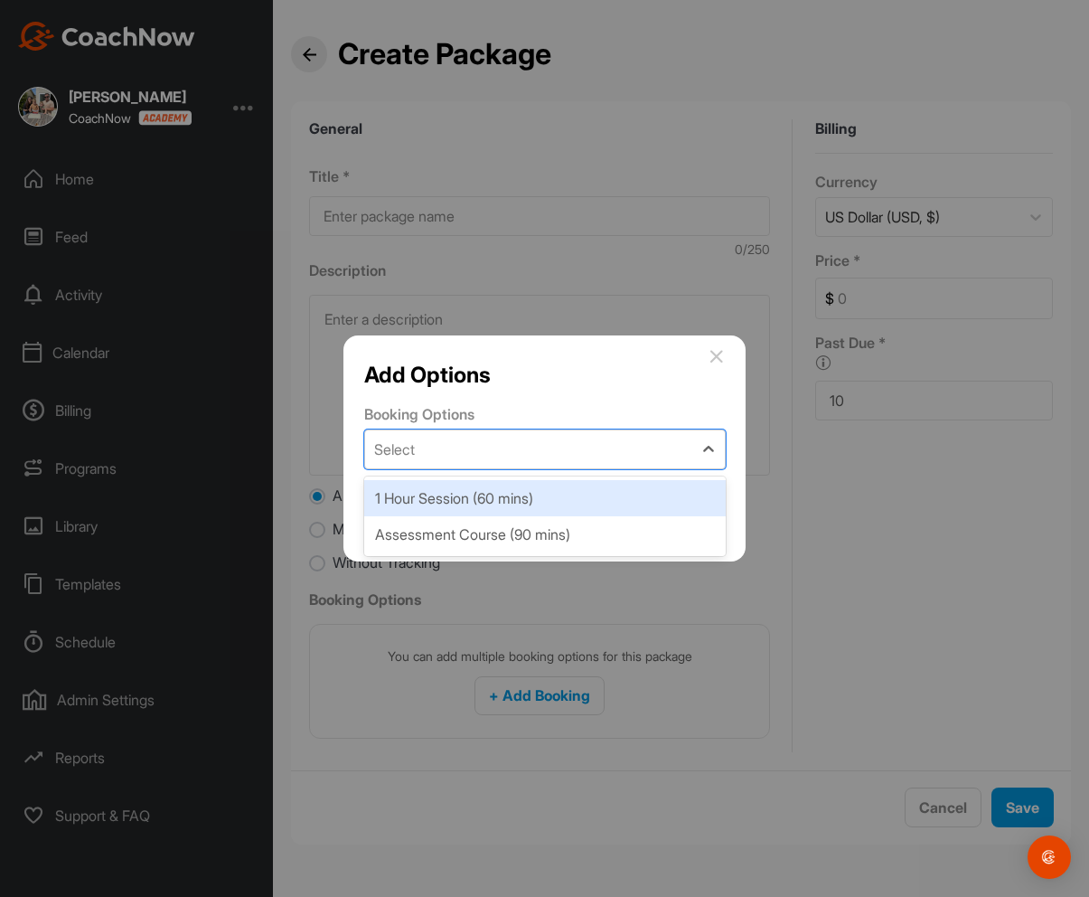
click at [442, 499] on div "1 Hour Session (60 mins)" at bounding box center [545, 498] width 362 height 36
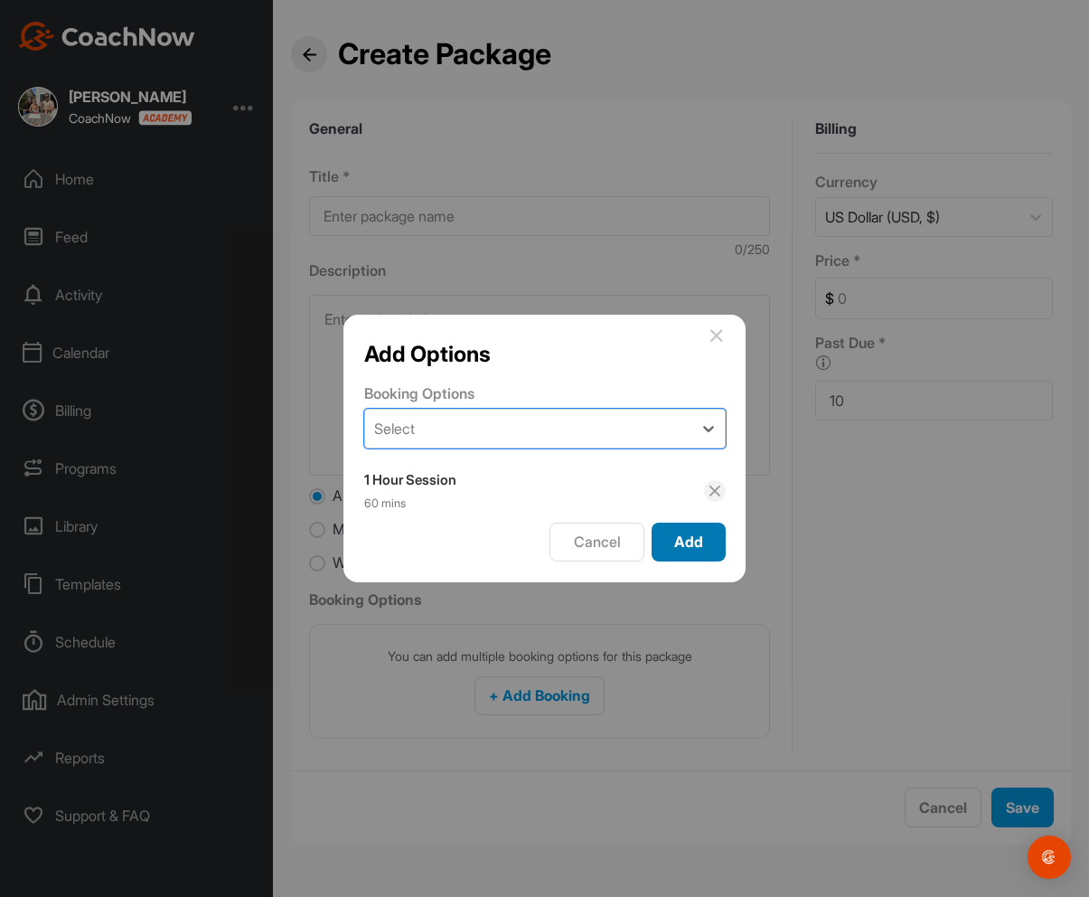
click at [696, 537] on span "Add" at bounding box center [688, 541] width 29 height 18
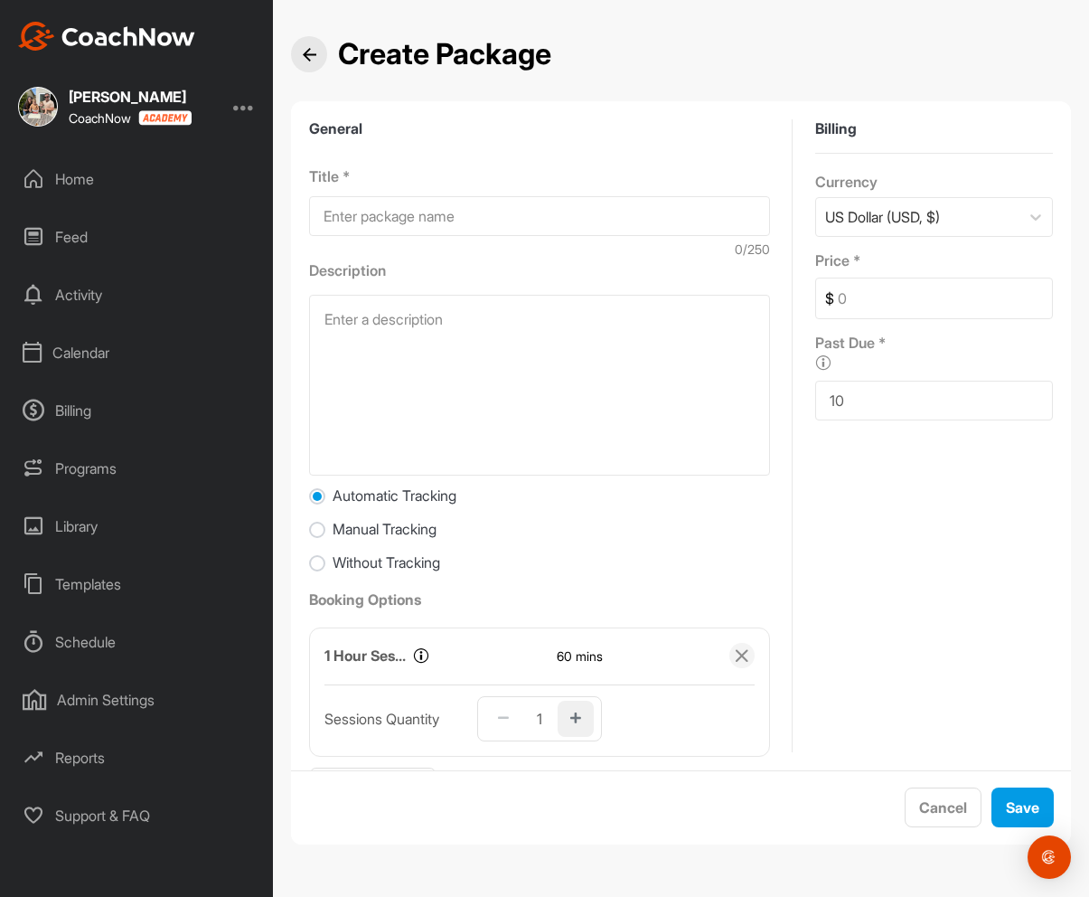
click at [579, 716] on icon "button" at bounding box center [575, 718] width 11 height 13
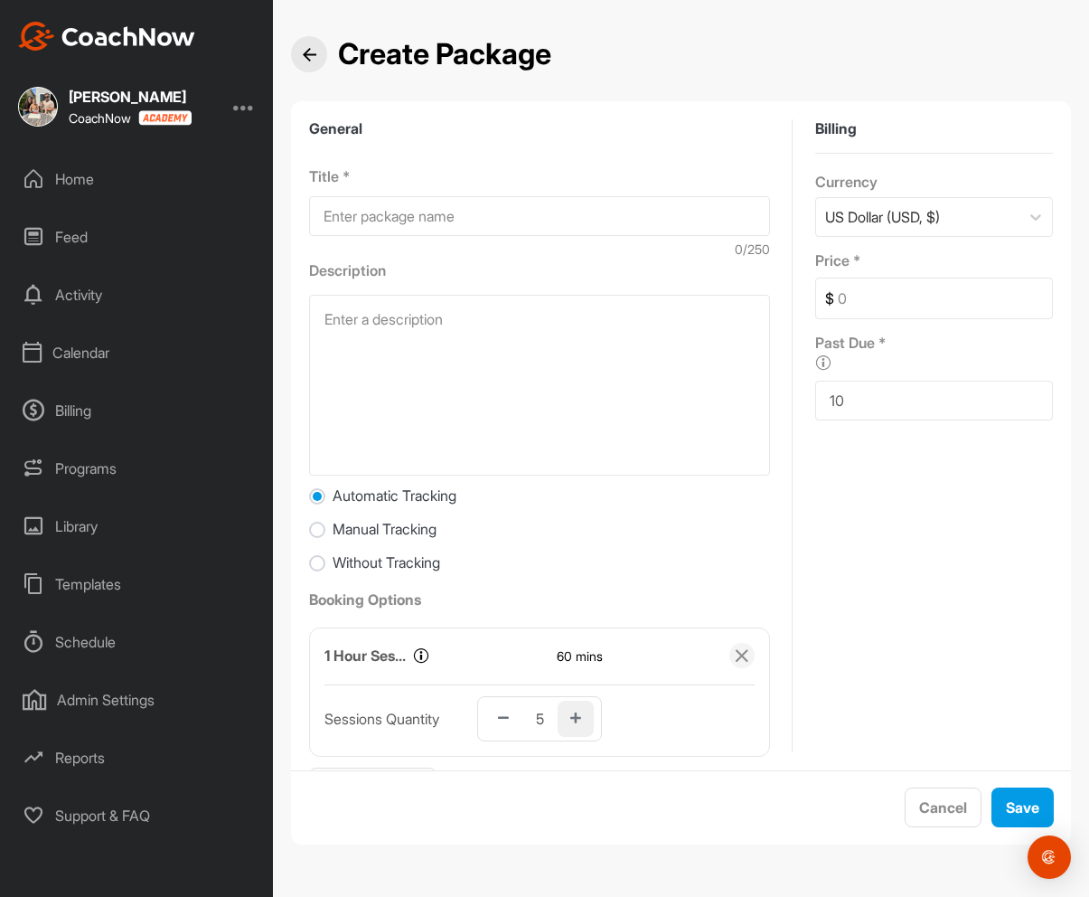
click at [579, 716] on icon "button" at bounding box center [575, 718] width 11 height 13
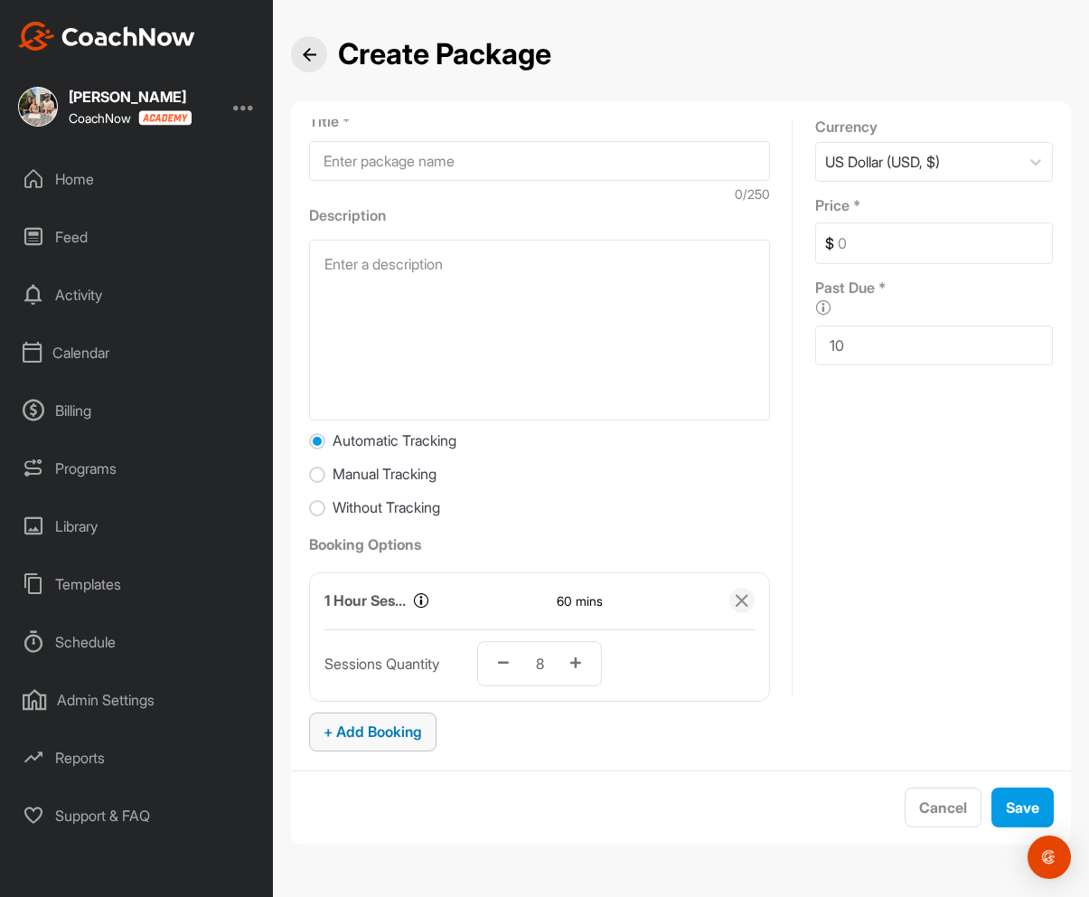
click at [405, 720] on div "+ Add Booking" at bounding box center [373, 731] width 99 height 22
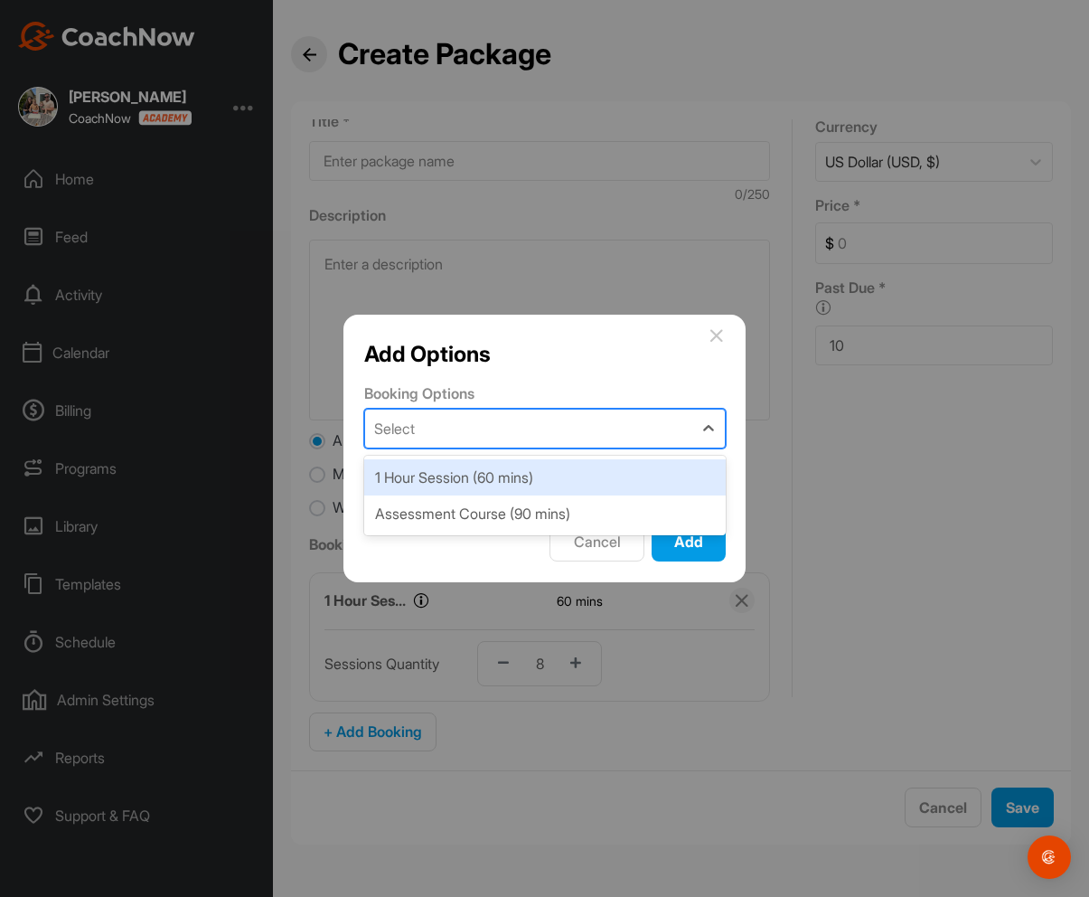
click at [469, 432] on div "Select" at bounding box center [528, 428] width 327 height 38
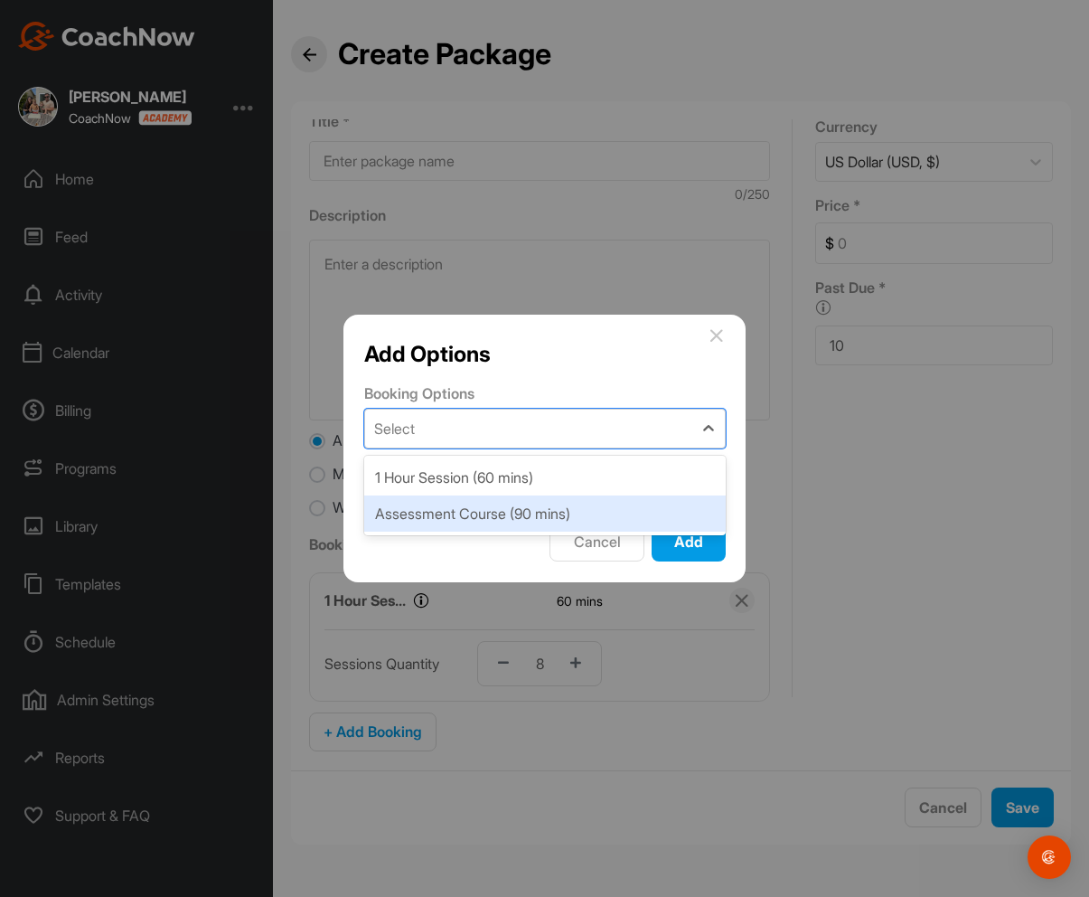
click at [478, 517] on div "Assessment Course (90 mins)" at bounding box center [545, 513] width 362 height 36
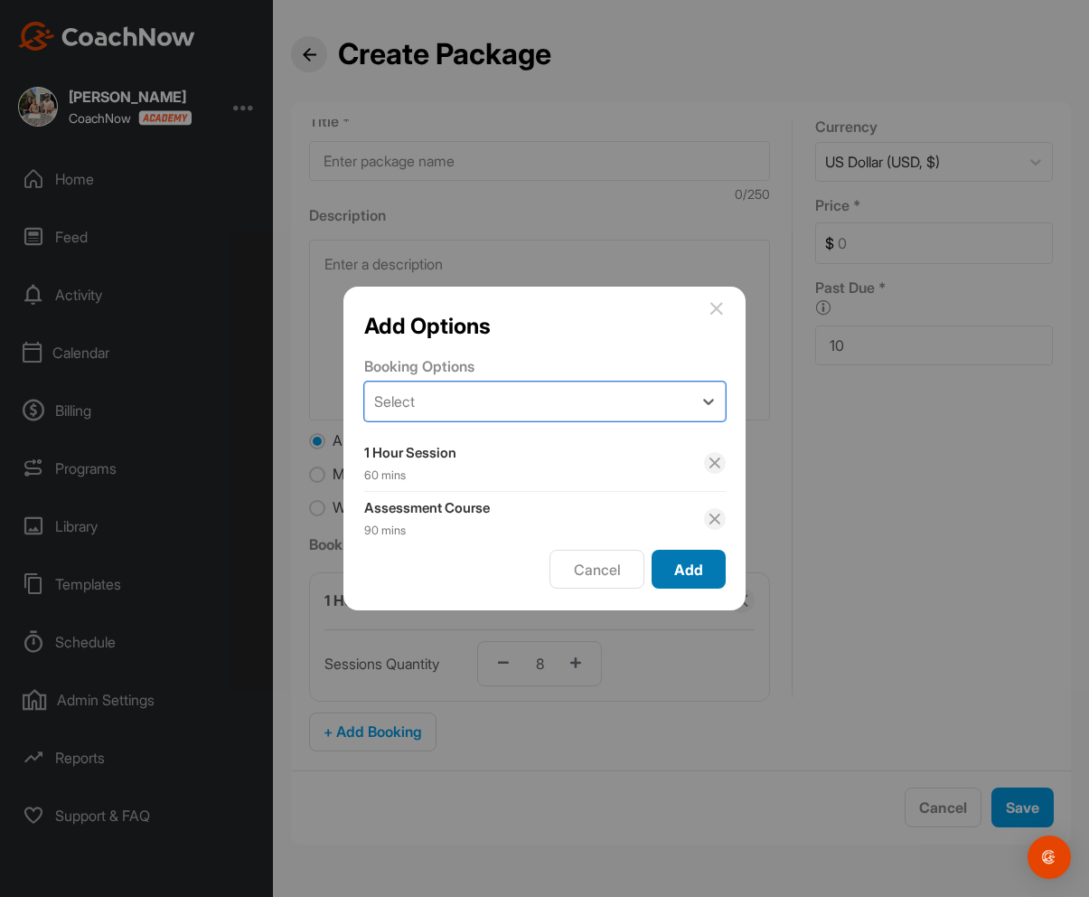
click at [680, 573] on span "Add" at bounding box center [688, 569] width 29 height 18
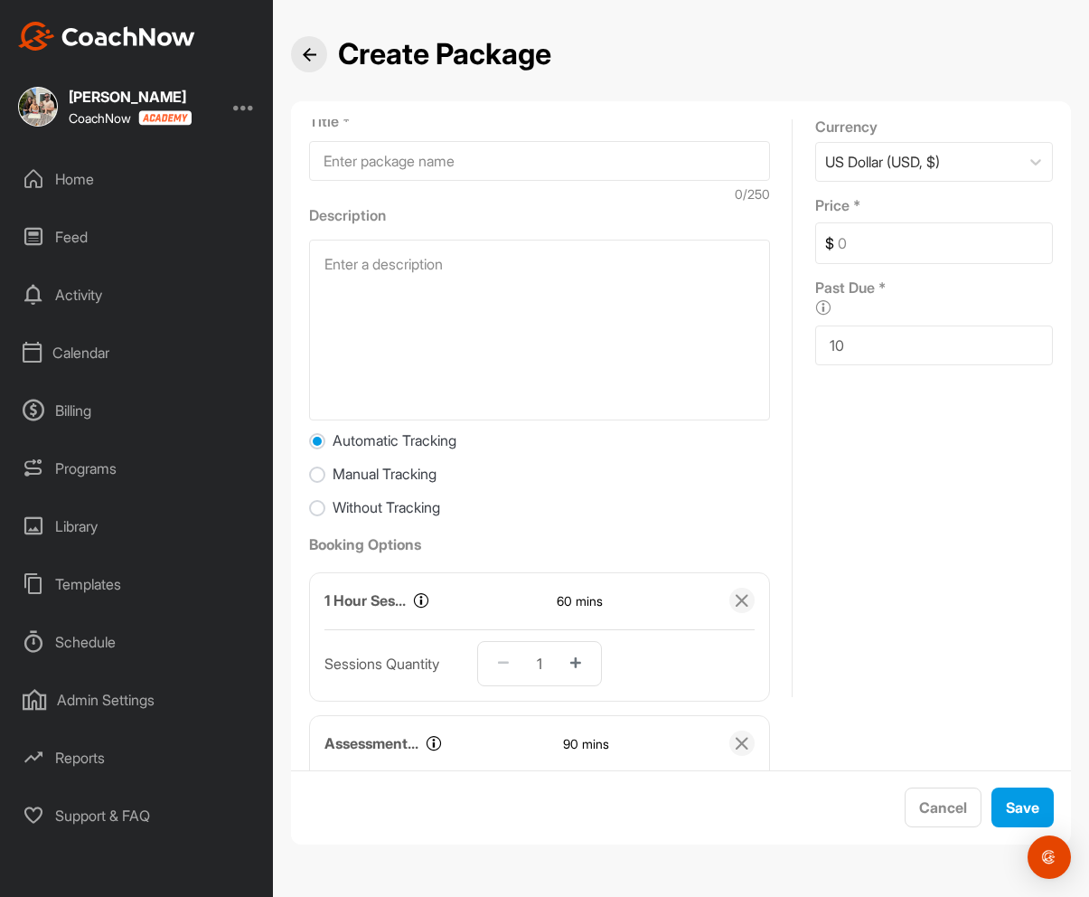
scroll to position [198, 0]
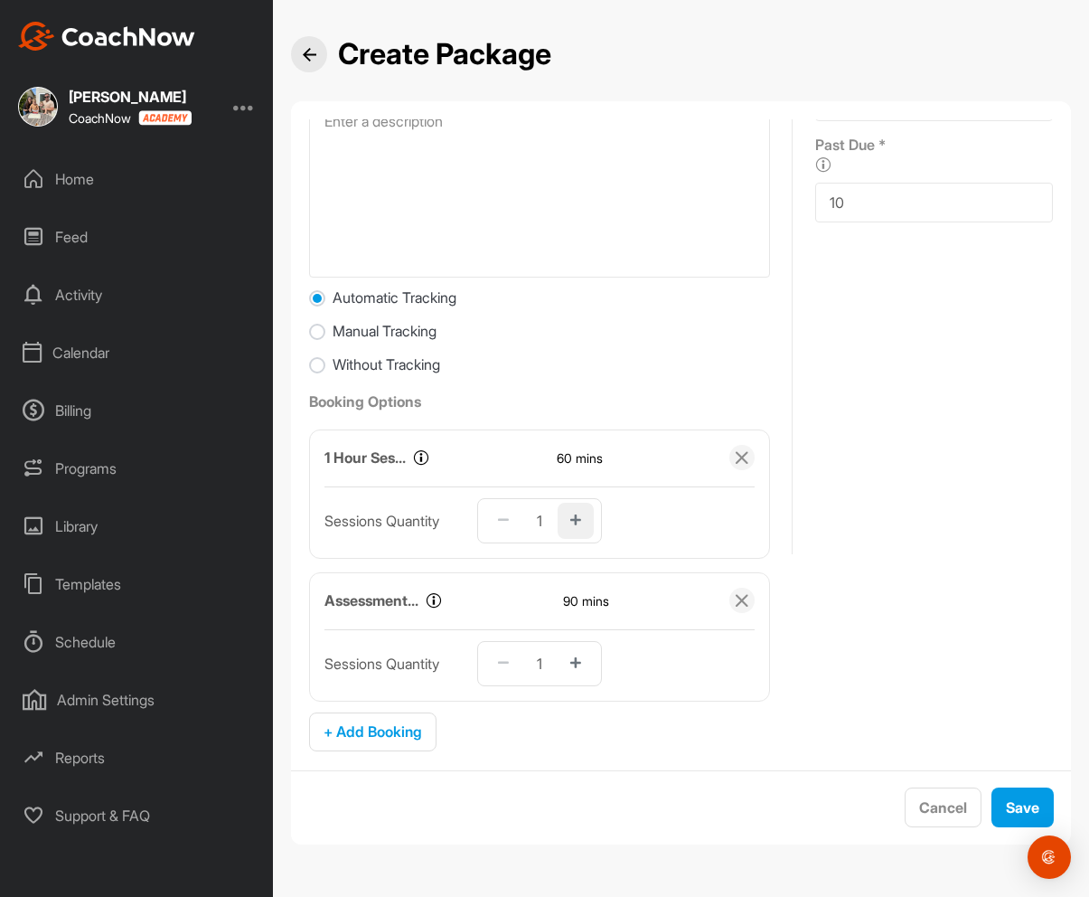
click at [578, 514] on icon "button" at bounding box center [575, 520] width 11 height 13
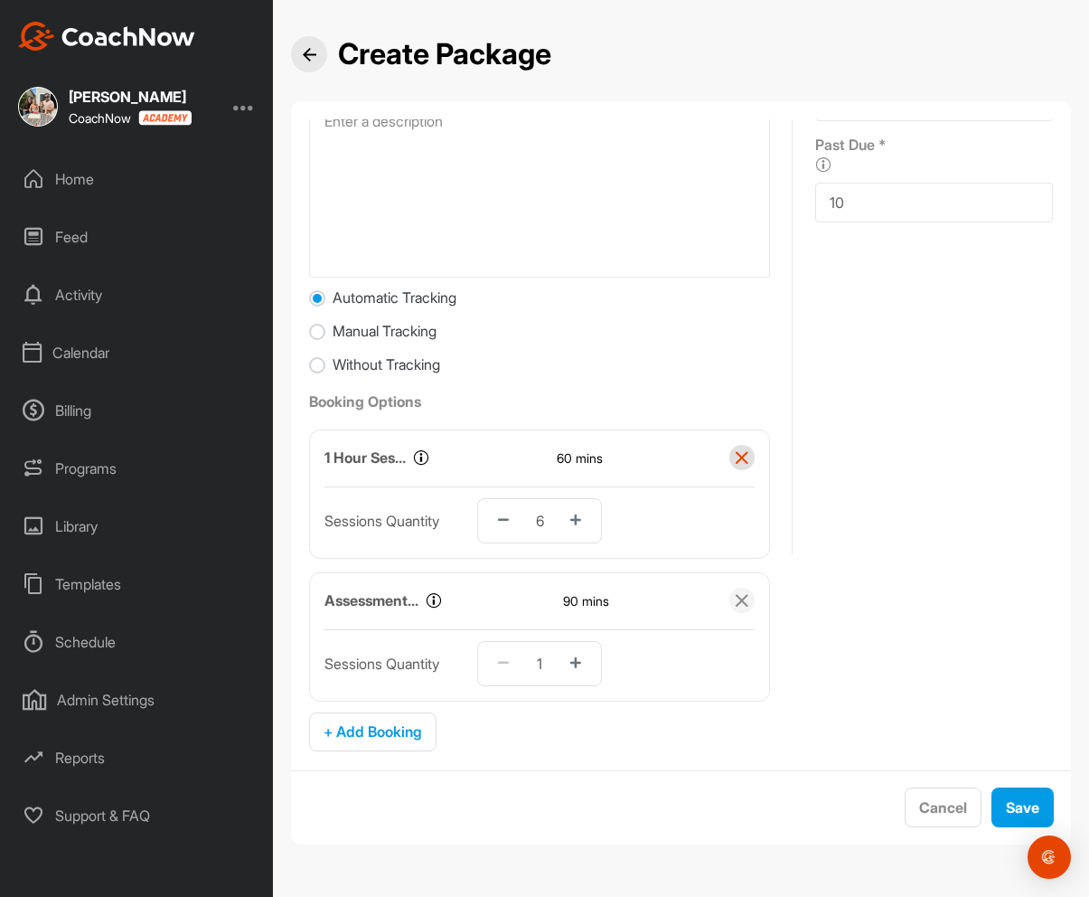
click at [737, 458] on icon "button" at bounding box center [742, 457] width 14 height 14
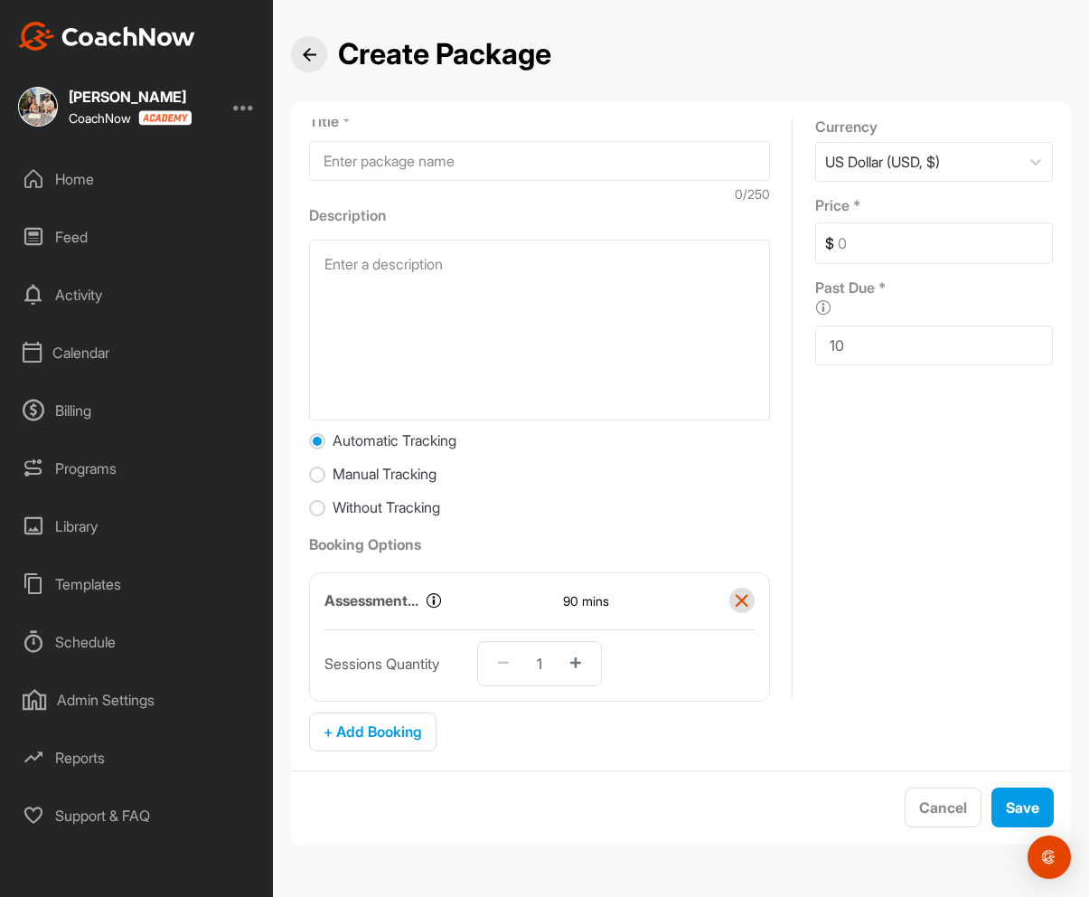
click at [744, 593] on icon "button" at bounding box center [742, 600] width 14 height 14
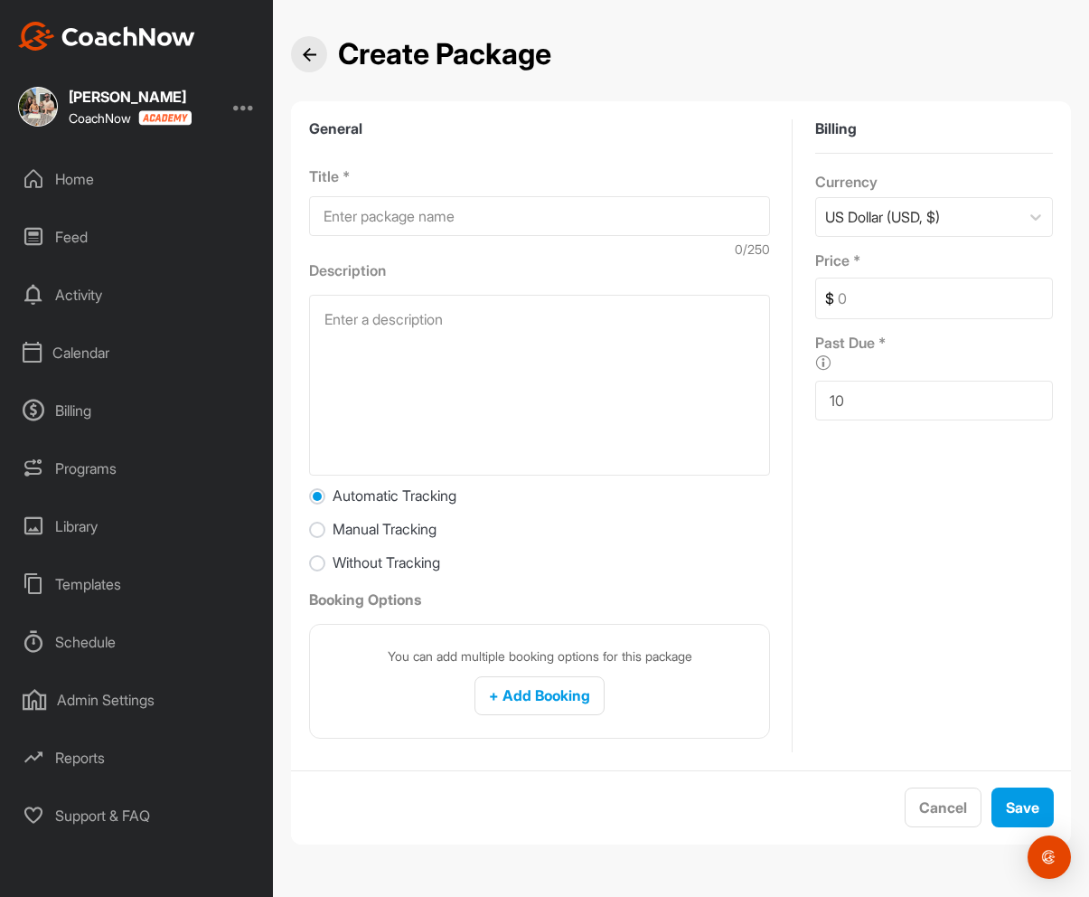
click at [310, 50] on img at bounding box center [310, 55] width 14 height 14
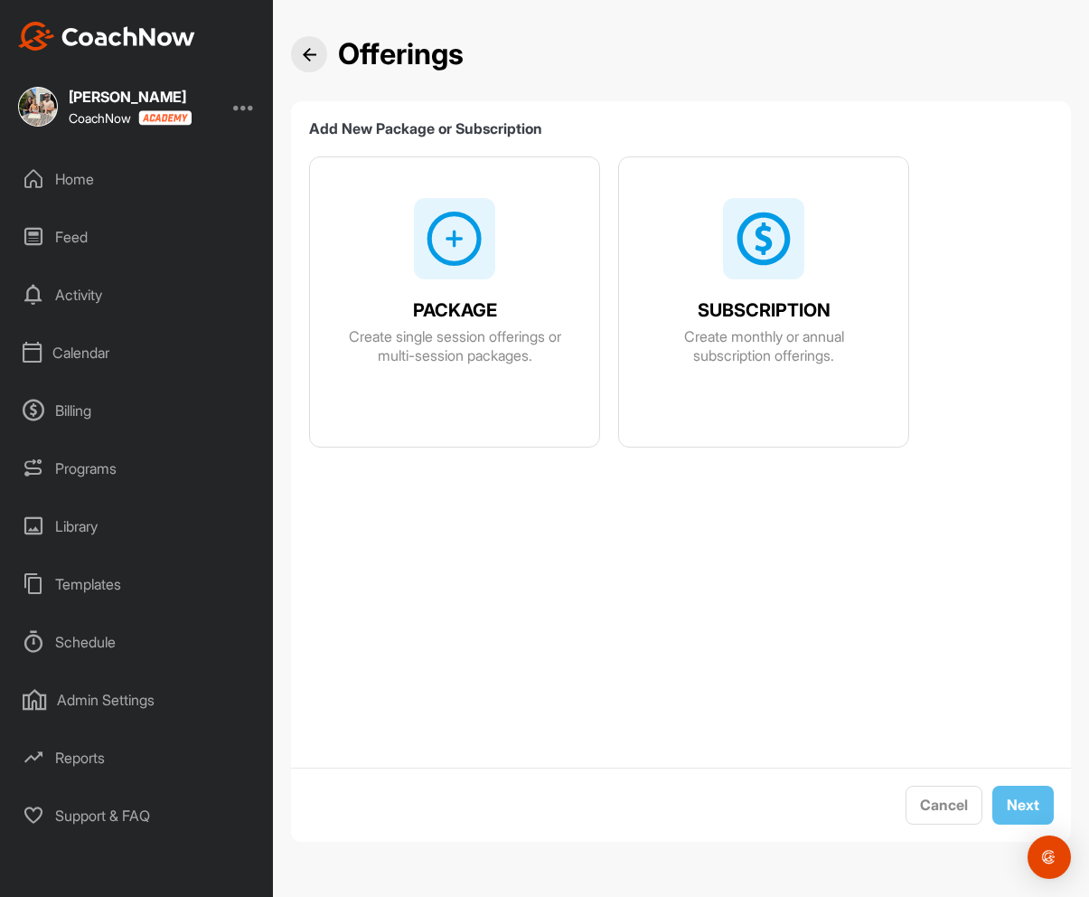
click at [69, 406] on div "Billing" at bounding box center [137, 410] width 255 height 45
